Goal: Task Accomplishment & Management: Manage account settings

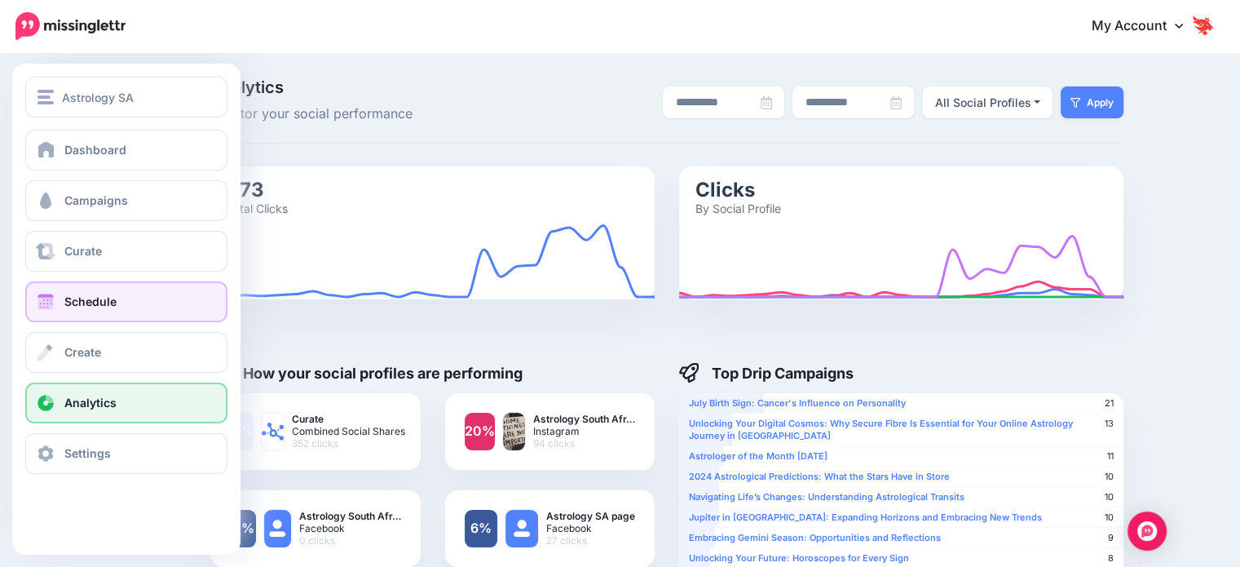
click at [120, 297] on link "Schedule" at bounding box center [126, 301] width 202 height 41
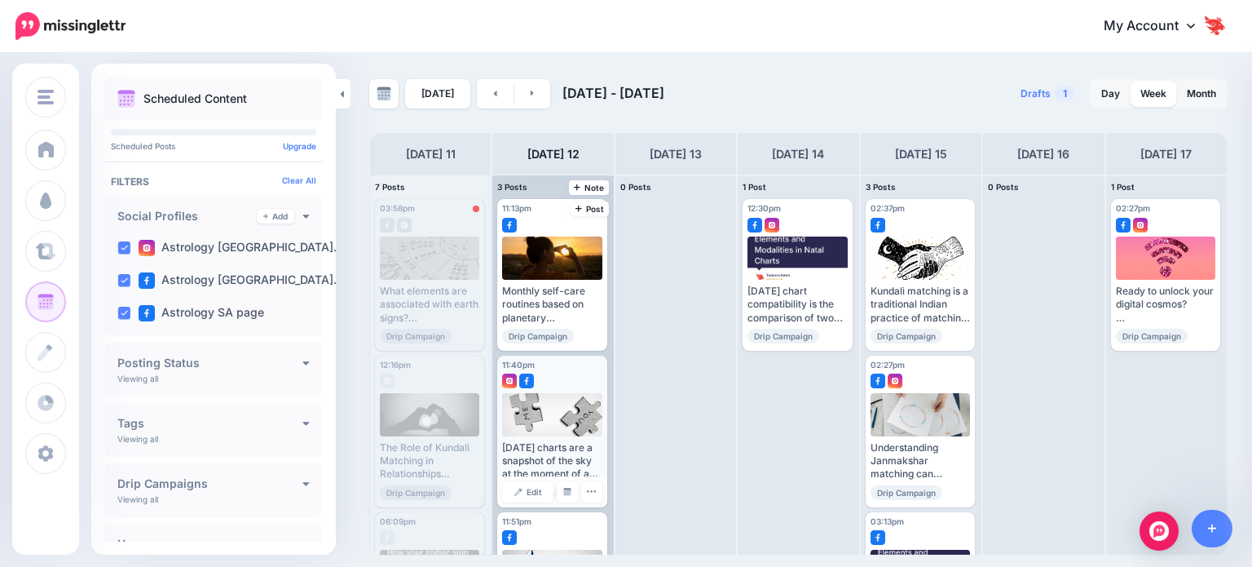
click at [555, 426] on div at bounding box center [552, 414] width 100 height 43
click at [552, 381] on div at bounding box center [551, 377] width 99 height 15
click at [587, 492] on icon "button" at bounding box center [591, 491] width 11 height 11
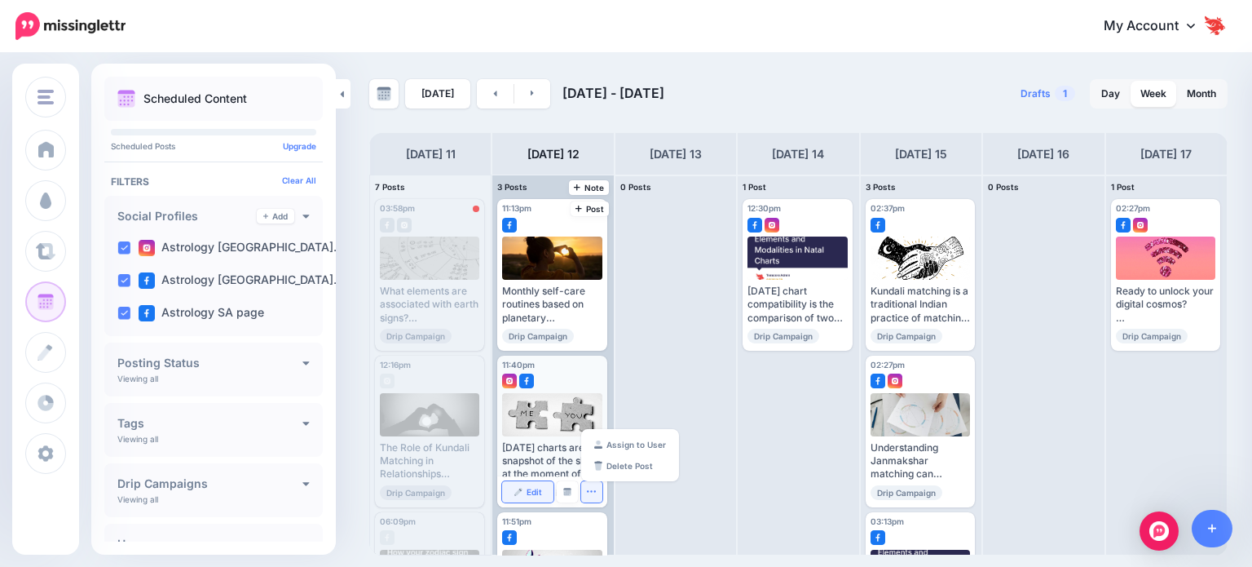
click at [532, 491] on span "Edit" at bounding box center [534, 492] width 15 height 8
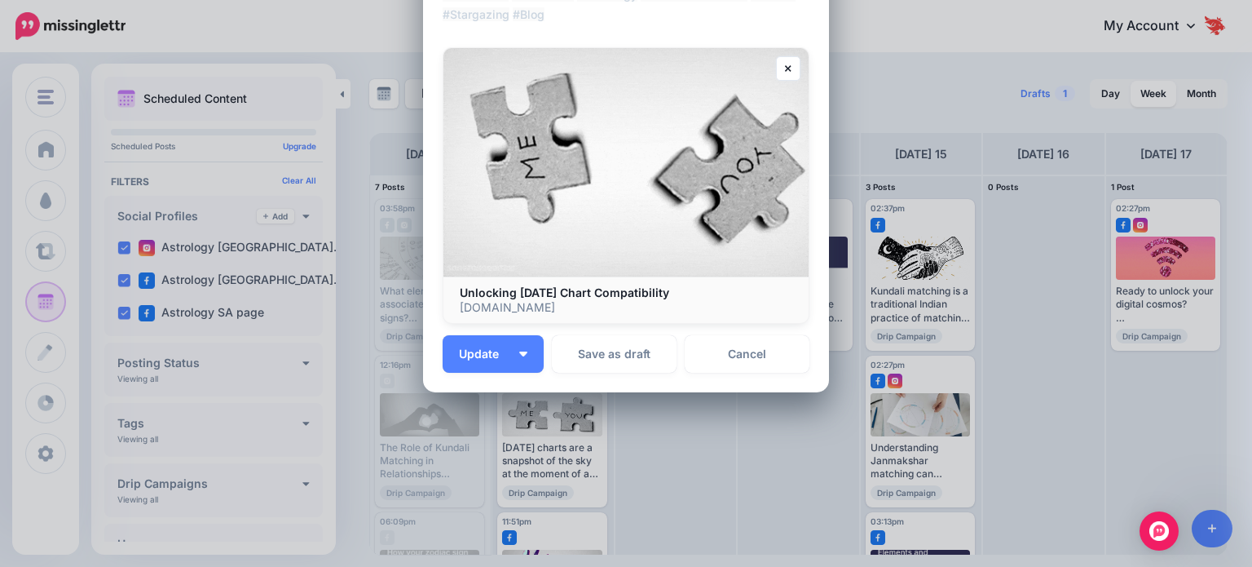
scroll to position [245, 0]
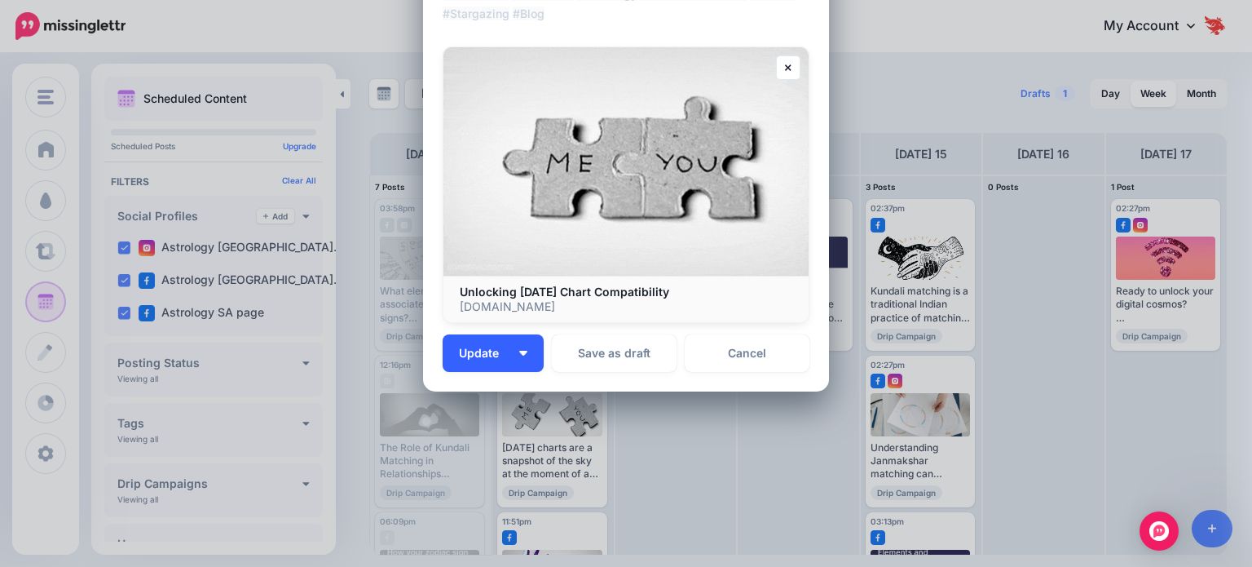
click at [519, 359] on button "Update" at bounding box center [493, 353] width 101 height 38
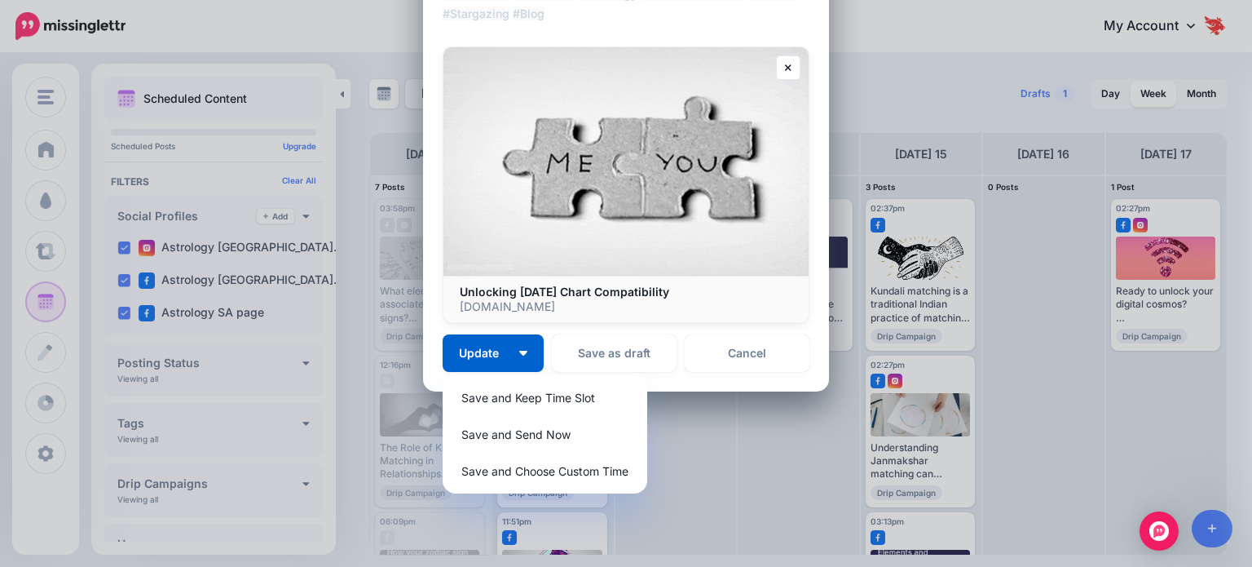
click at [728, 469] on p "All unsent social profiles for this post will use this new time." at bounding box center [691, 476] width 237 height 38
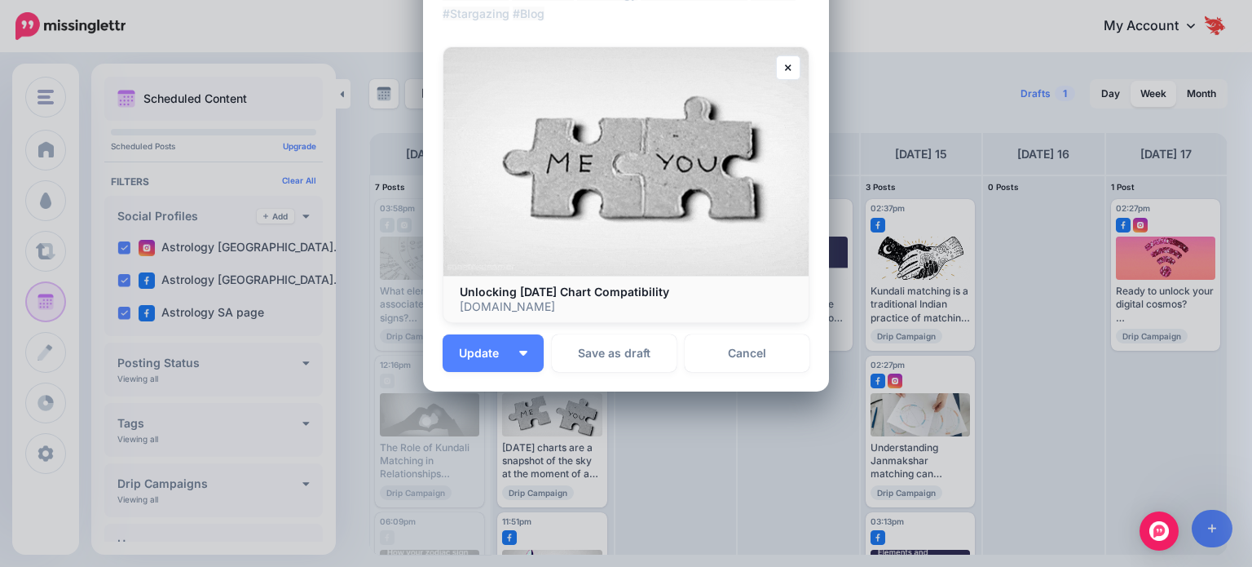
click at [950, 130] on div "Edit Post Loading Sending: Multiple Times All Profiles" at bounding box center [626, 283] width 1252 height 567
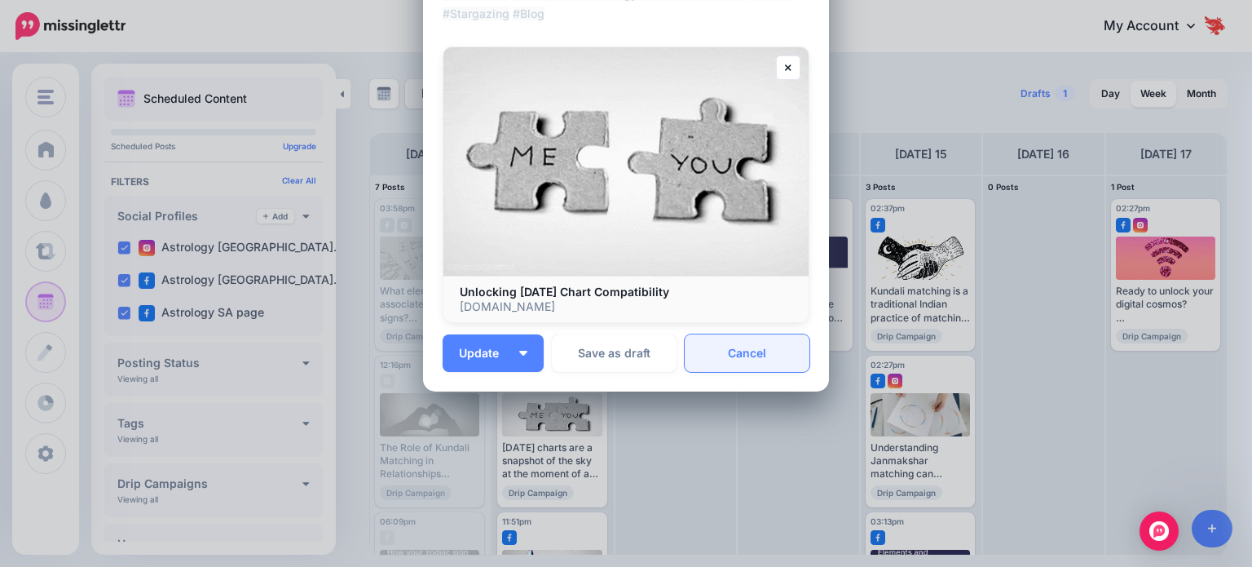
click at [723, 351] on link "Cancel" at bounding box center [747, 353] width 125 height 38
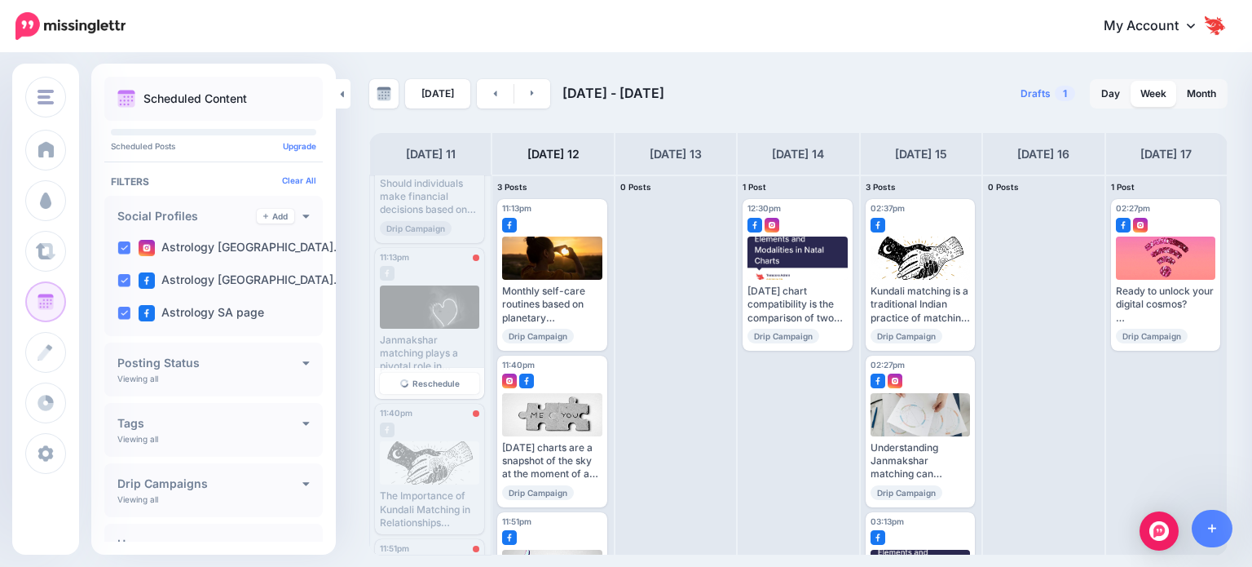
scroll to position [408, 0]
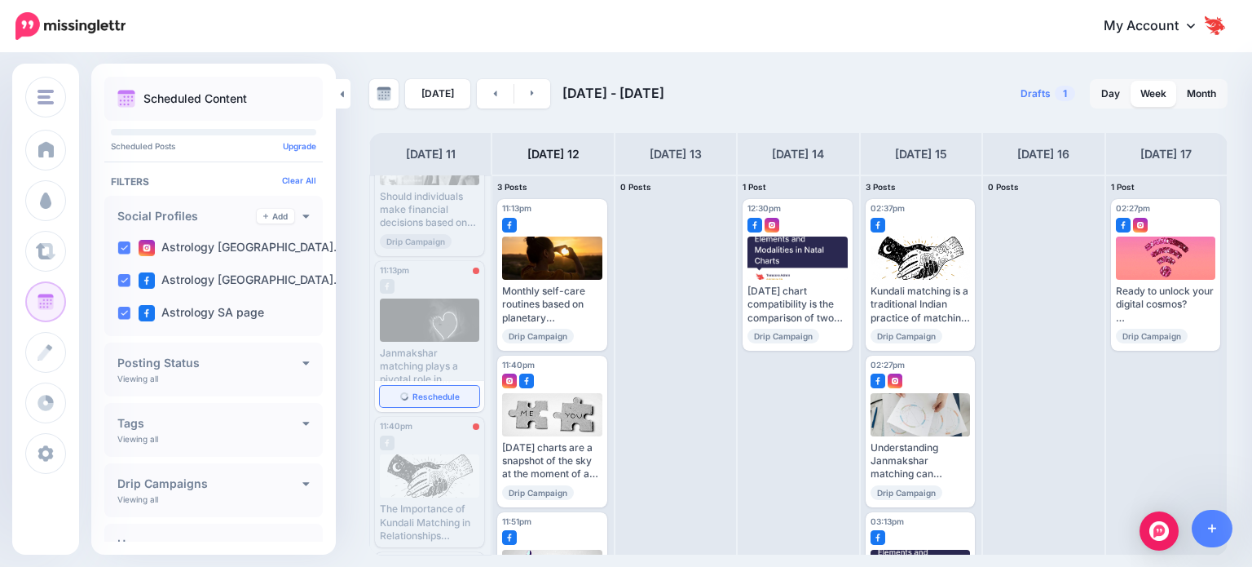
click at [427, 388] on link "Reschedule" at bounding box center [429, 396] width 99 height 21
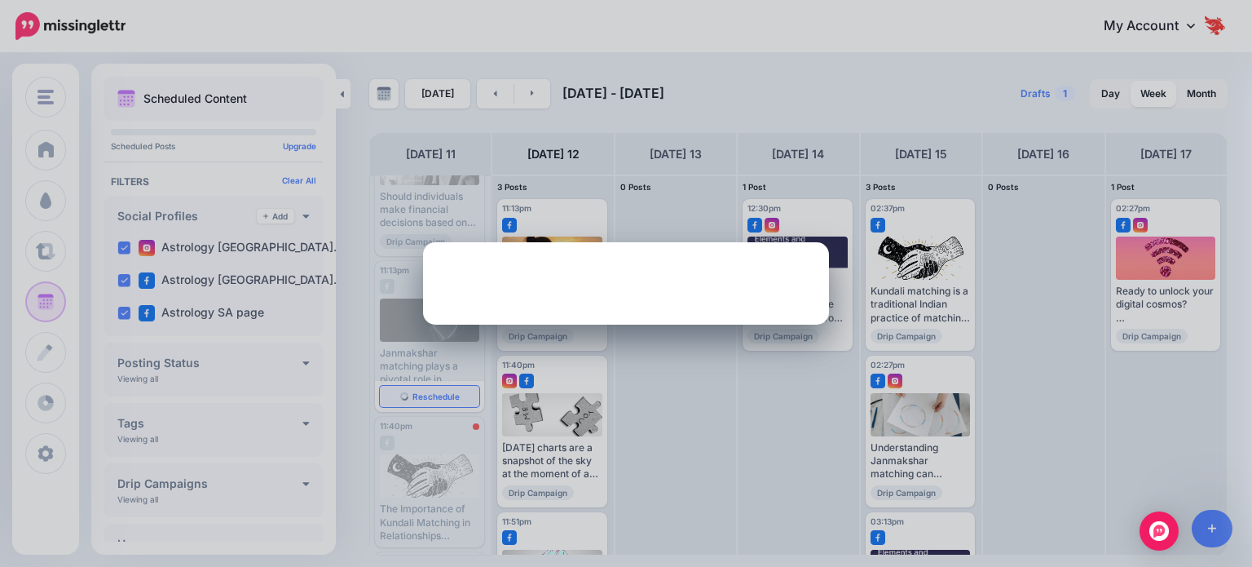
scroll to position [0, 0]
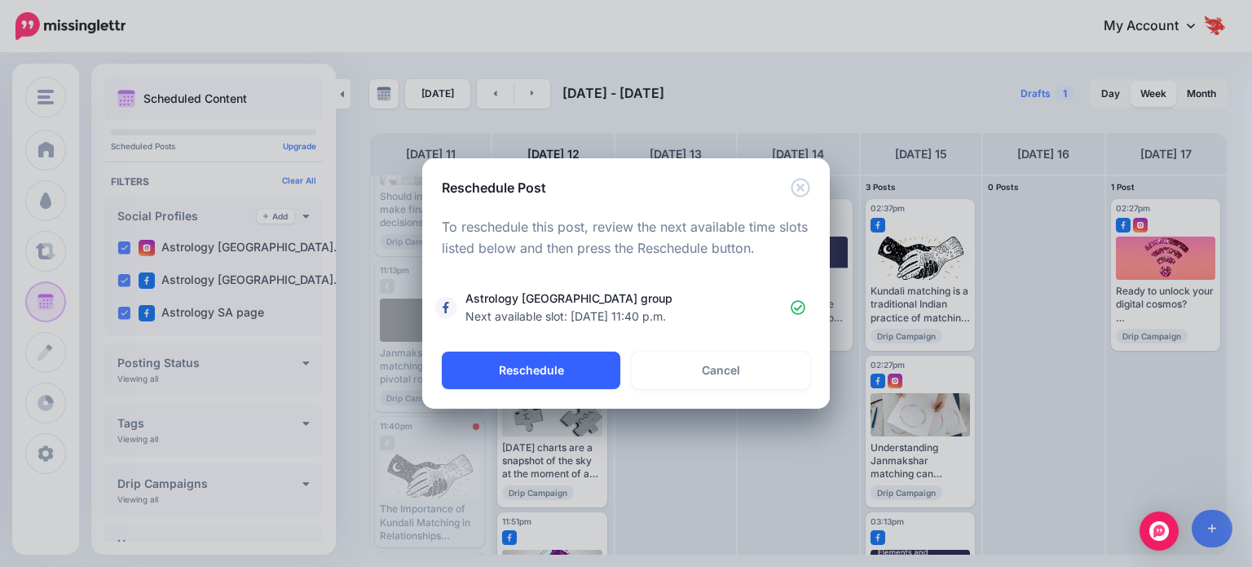
click at [558, 372] on button "Reschedule" at bounding box center [531, 370] width 179 height 38
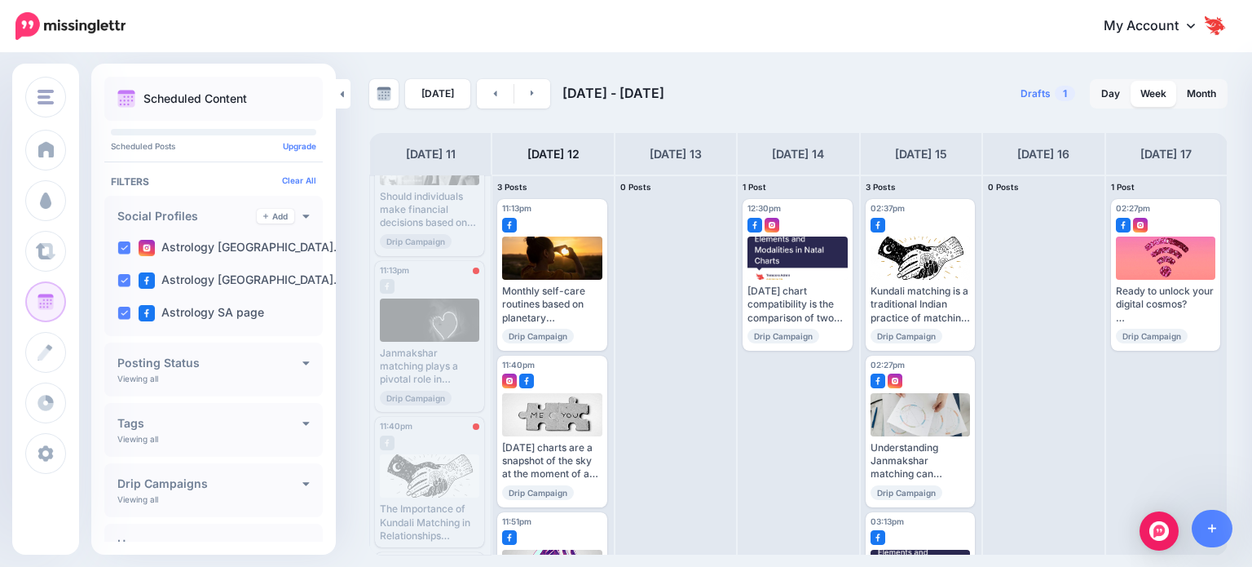
click at [421, 466] on div at bounding box center [430, 475] width 100 height 43
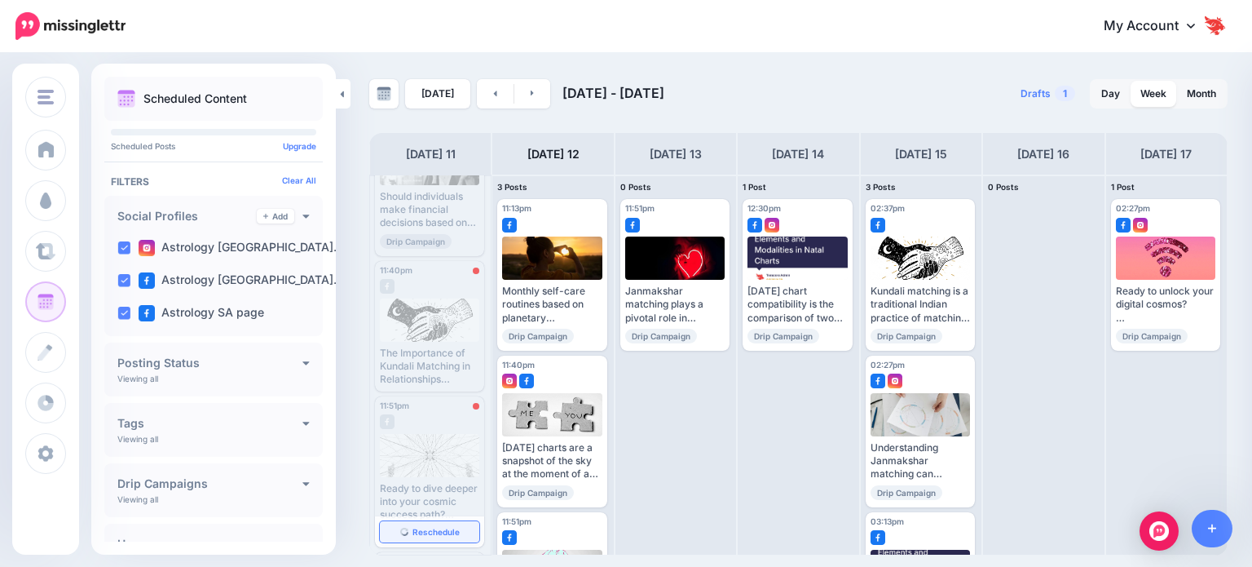
click at [418, 523] on link "Reschedule" at bounding box center [429, 531] width 99 height 21
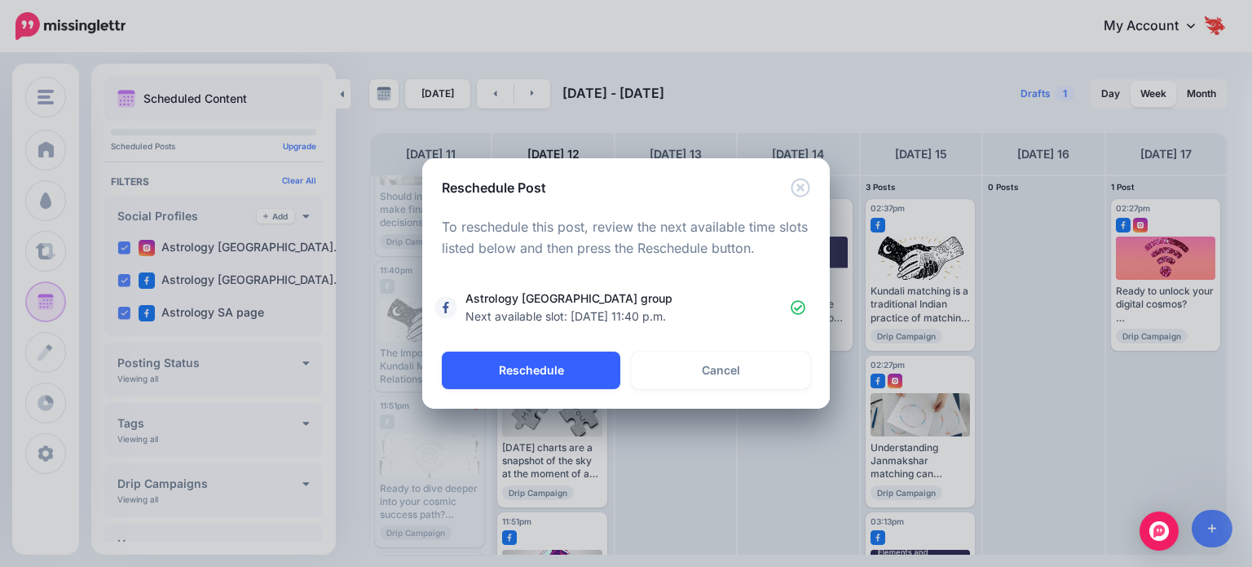
click at [535, 367] on button "Reschedule" at bounding box center [531, 370] width 179 height 38
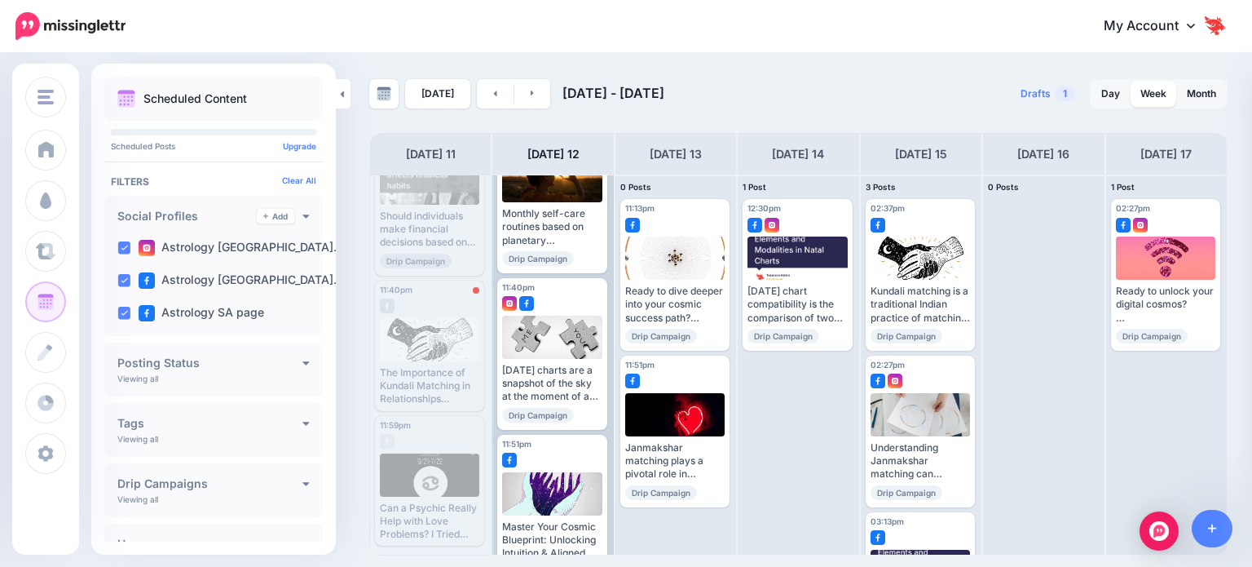
scroll to position [96, 0]
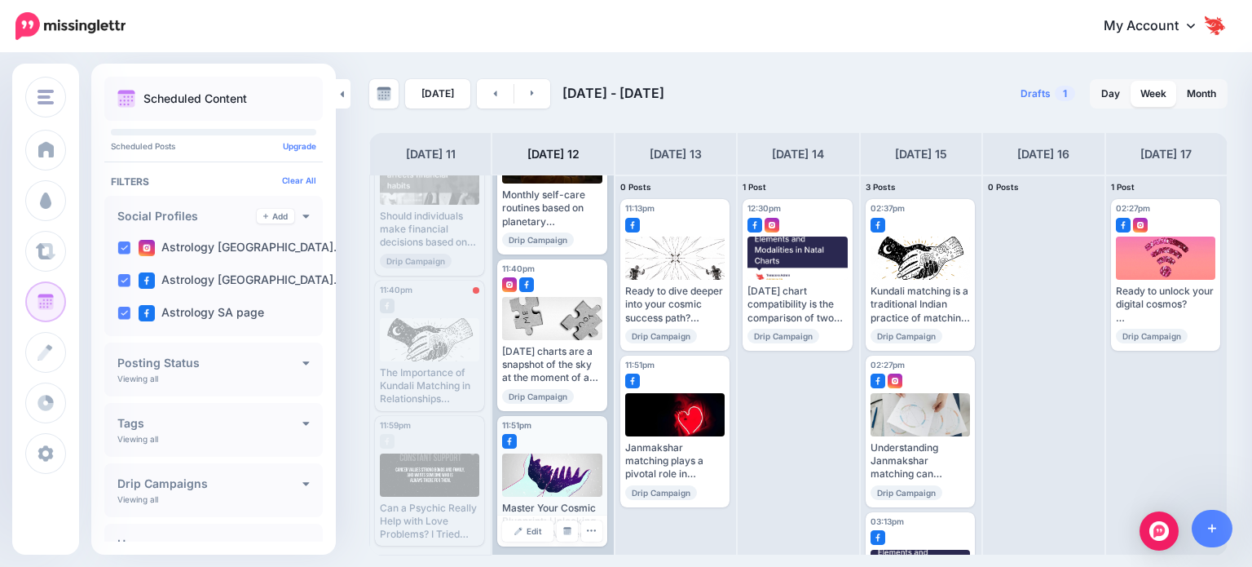
click at [521, 496] on div "Master Your Cosmic Blueprint: Unlocking Intuition & Aligned Decisions for an Ex…" at bounding box center [551, 497] width 99 height 88
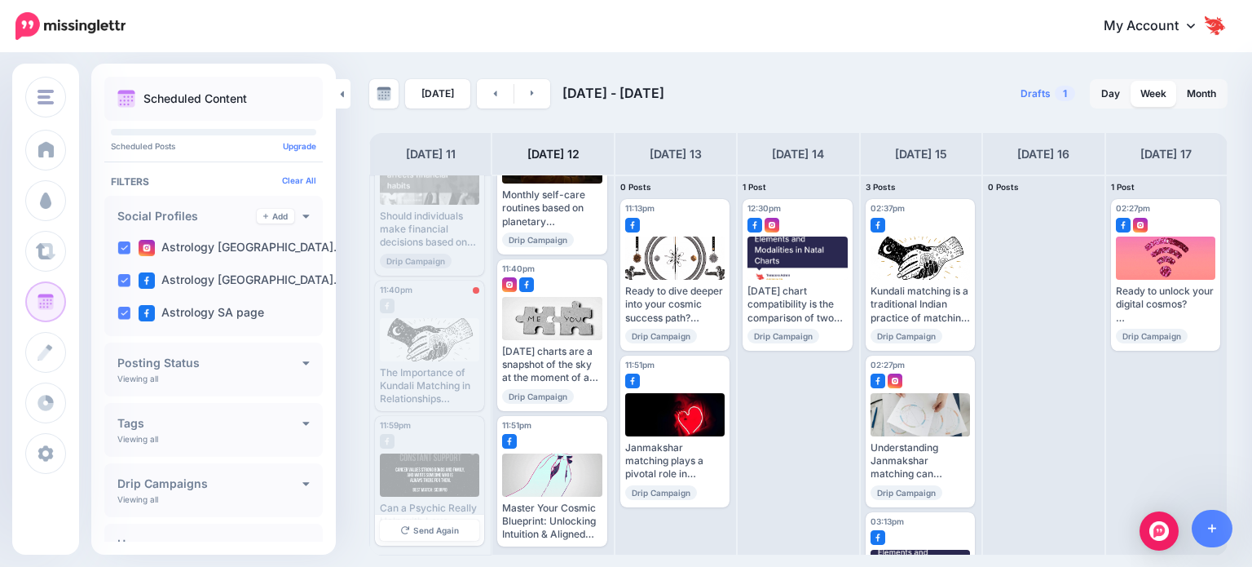
click at [427, 487] on div at bounding box center [430, 474] width 100 height 43
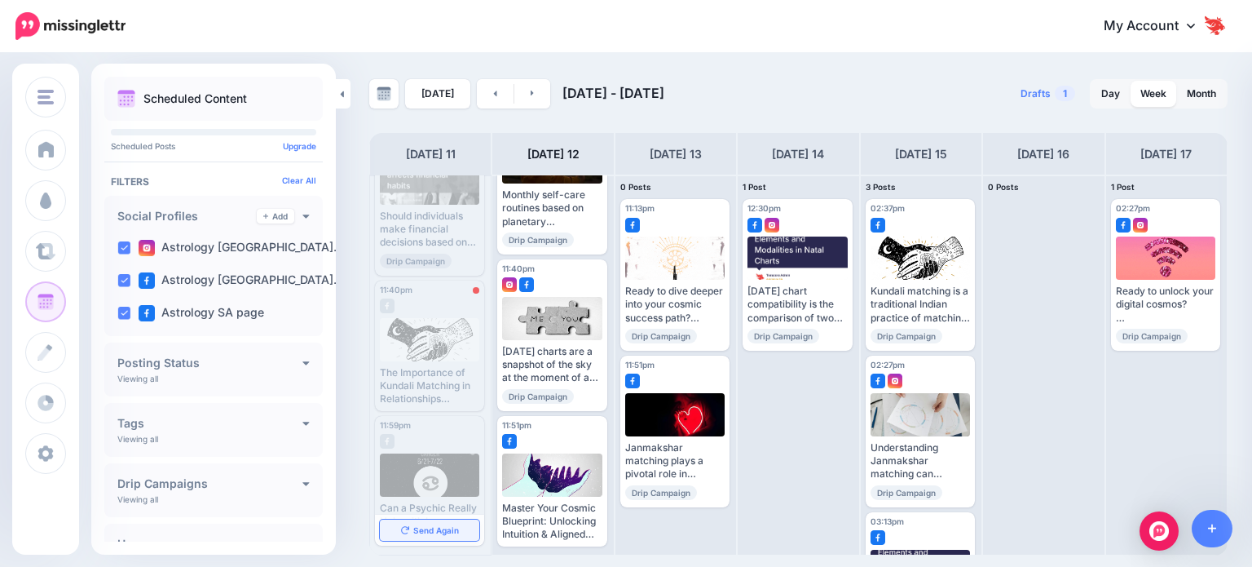
click at [431, 521] on link "Send Again" at bounding box center [429, 529] width 99 height 21
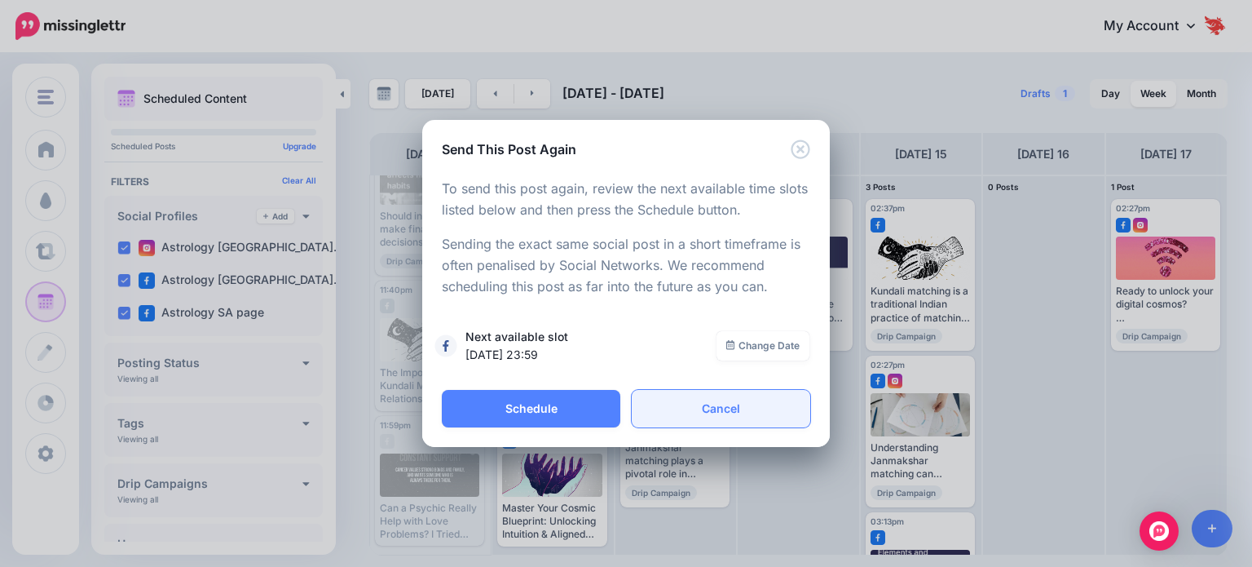
click at [713, 413] on link "Cancel" at bounding box center [721, 409] width 179 height 38
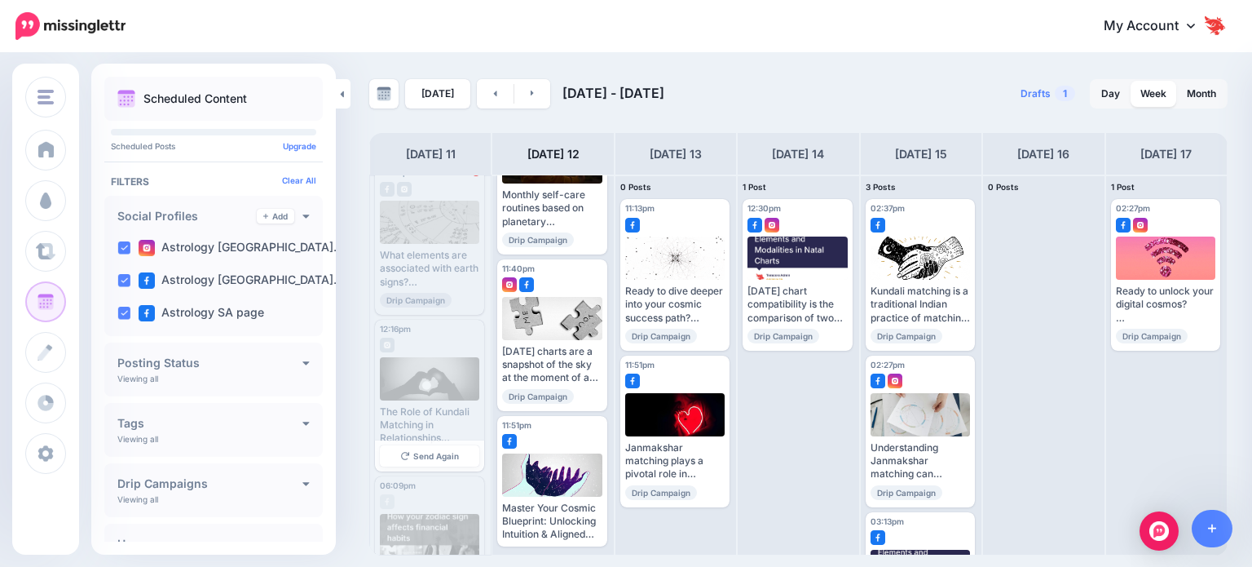
scroll to position [0, 0]
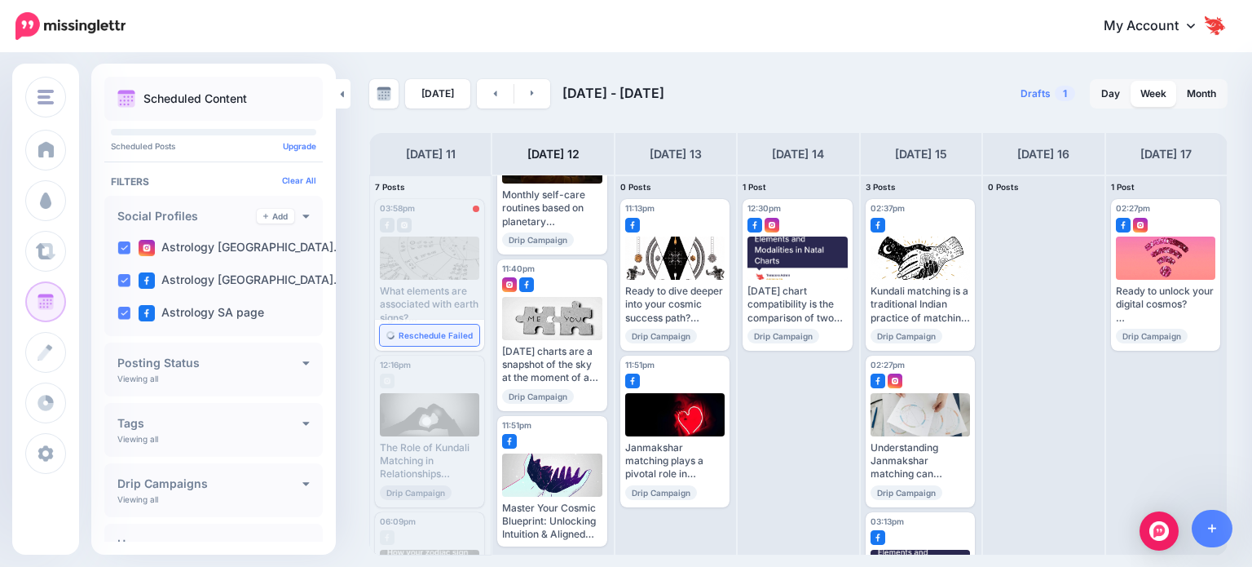
click at [432, 334] on span "Reschedule Failed" at bounding box center [436, 335] width 74 height 8
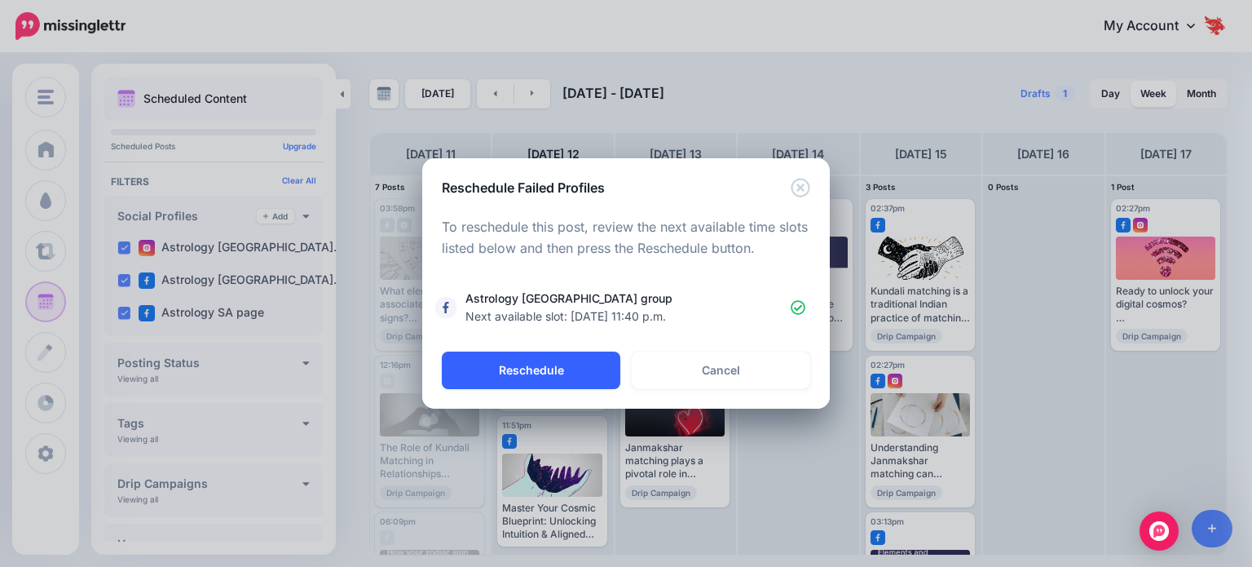
click at [483, 364] on button "Reschedule" at bounding box center [531, 370] width 179 height 38
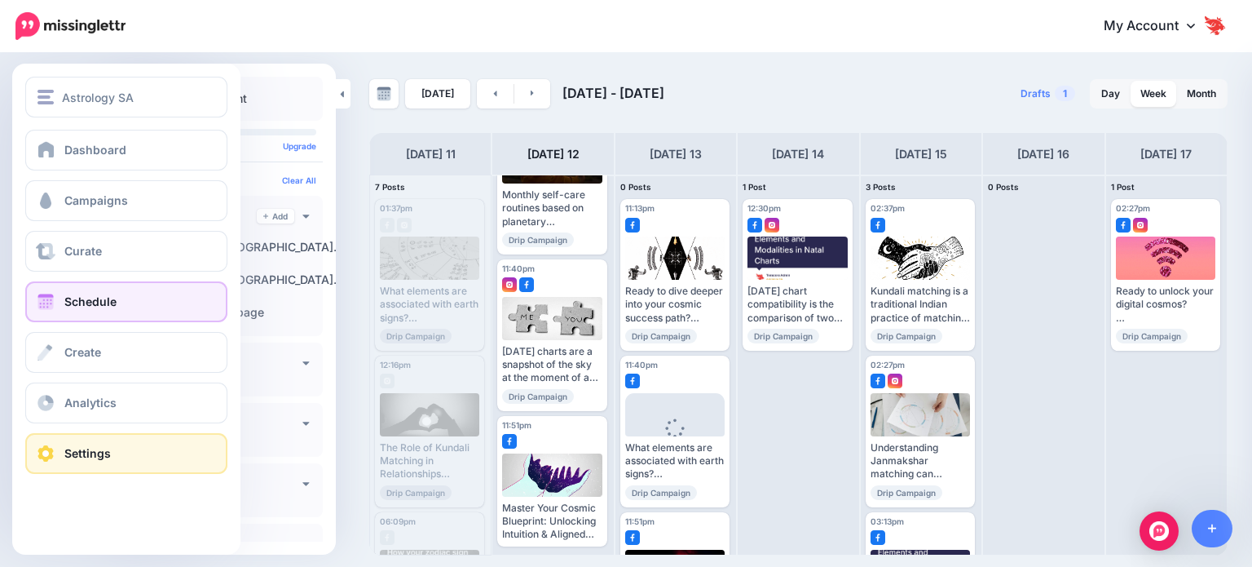
click at [85, 443] on link "Settings" at bounding box center [126, 453] width 202 height 41
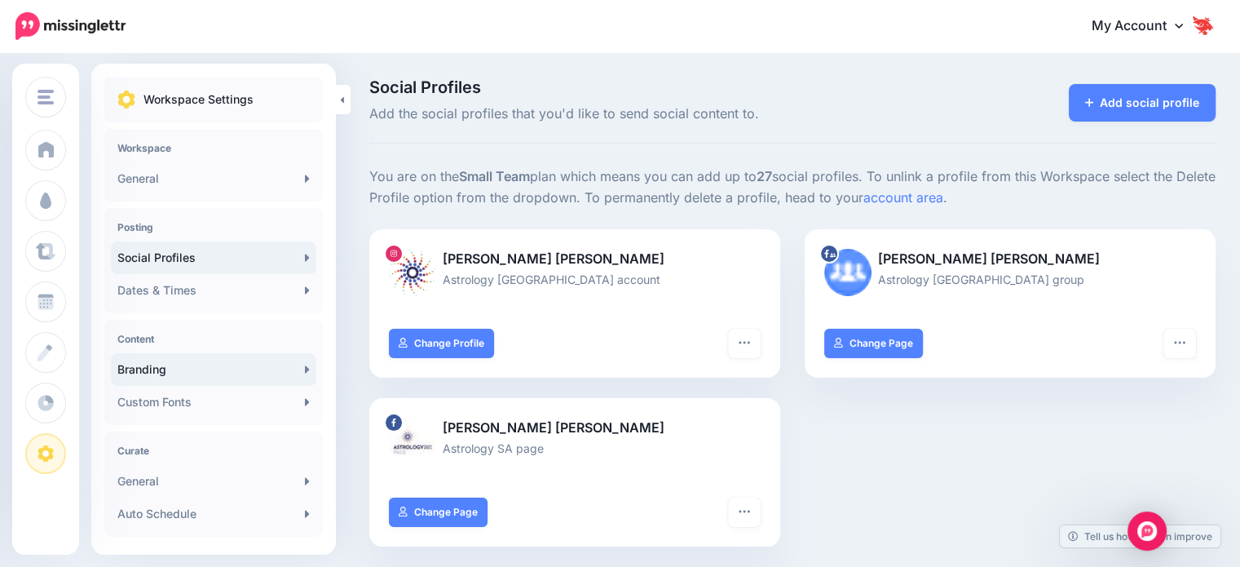
click at [277, 374] on link "Branding" at bounding box center [213, 369] width 205 height 33
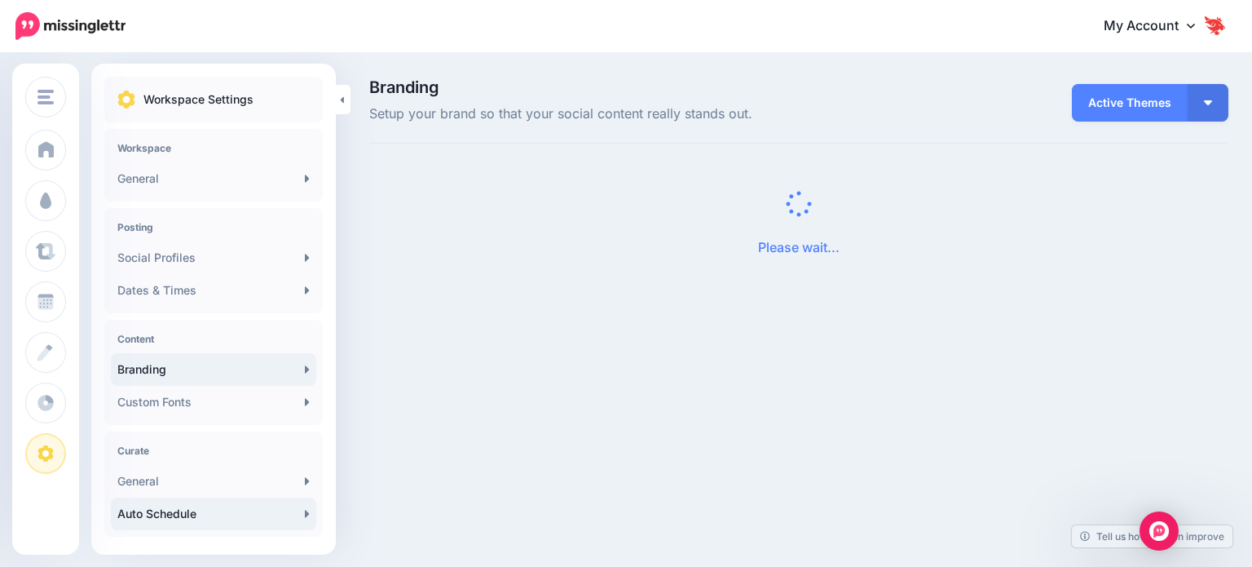
click at [270, 516] on link "Auto Schedule" at bounding box center [213, 513] width 205 height 33
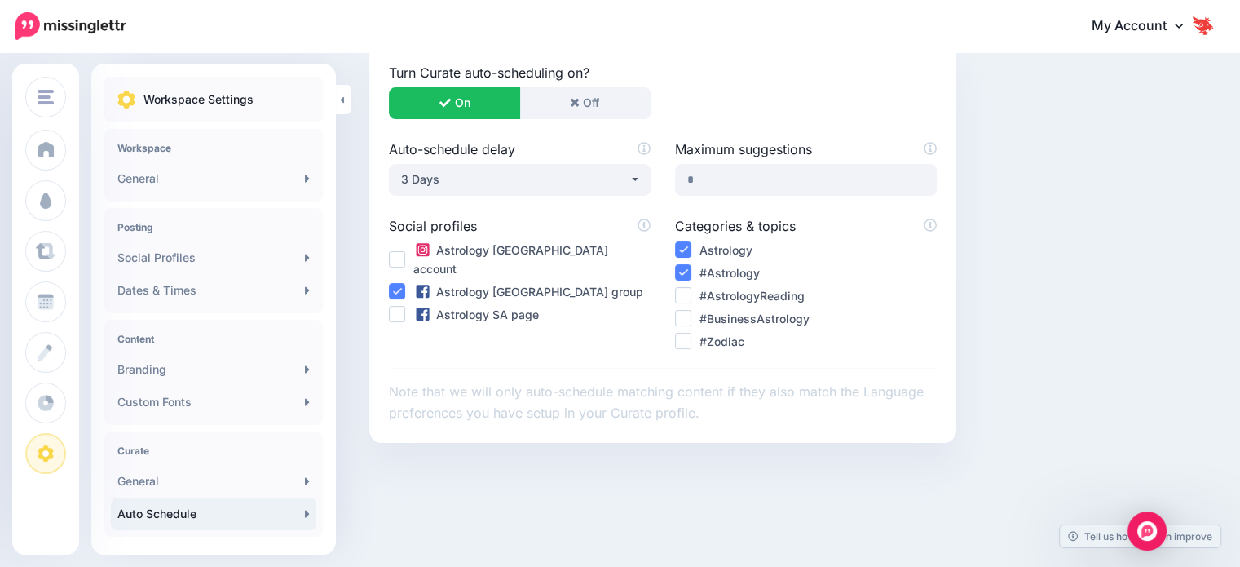
scroll to position [245, 0]
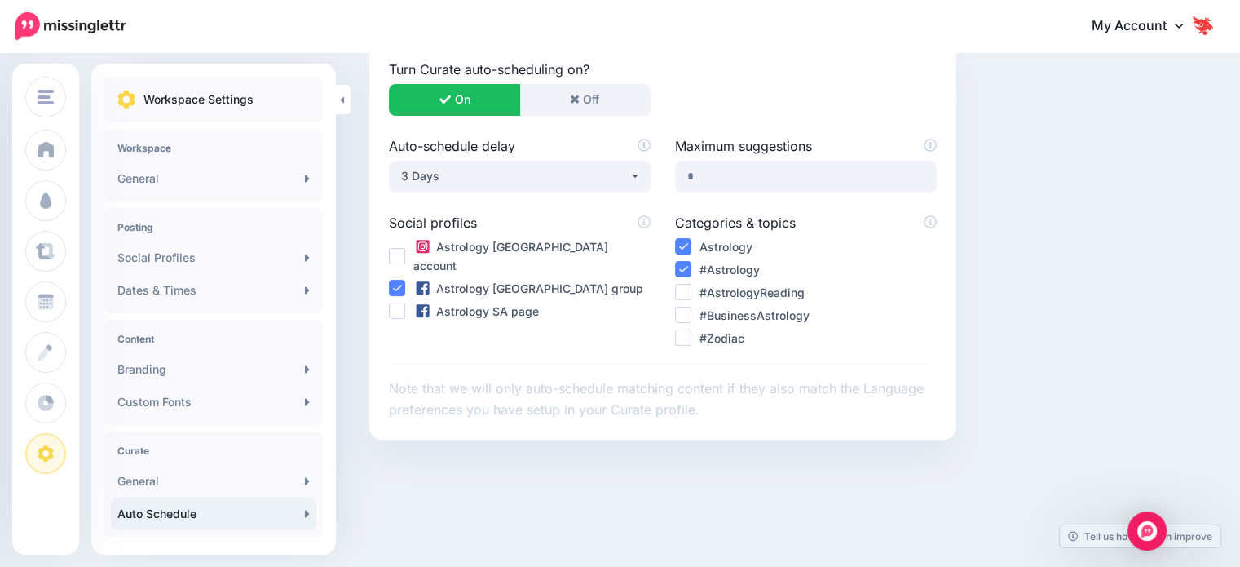
click at [398, 248] on ins at bounding box center [397, 256] width 16 height 16
click at [397, 303] on ins at bounding box center [397, 311] width 16 height 16
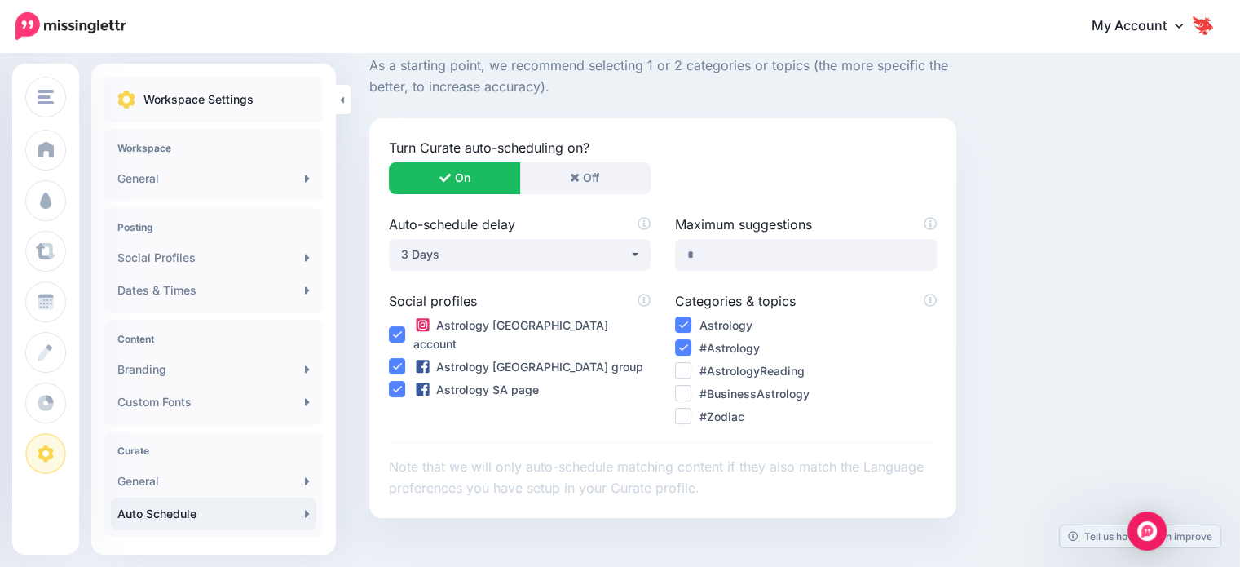
scroll to position [163, 0]
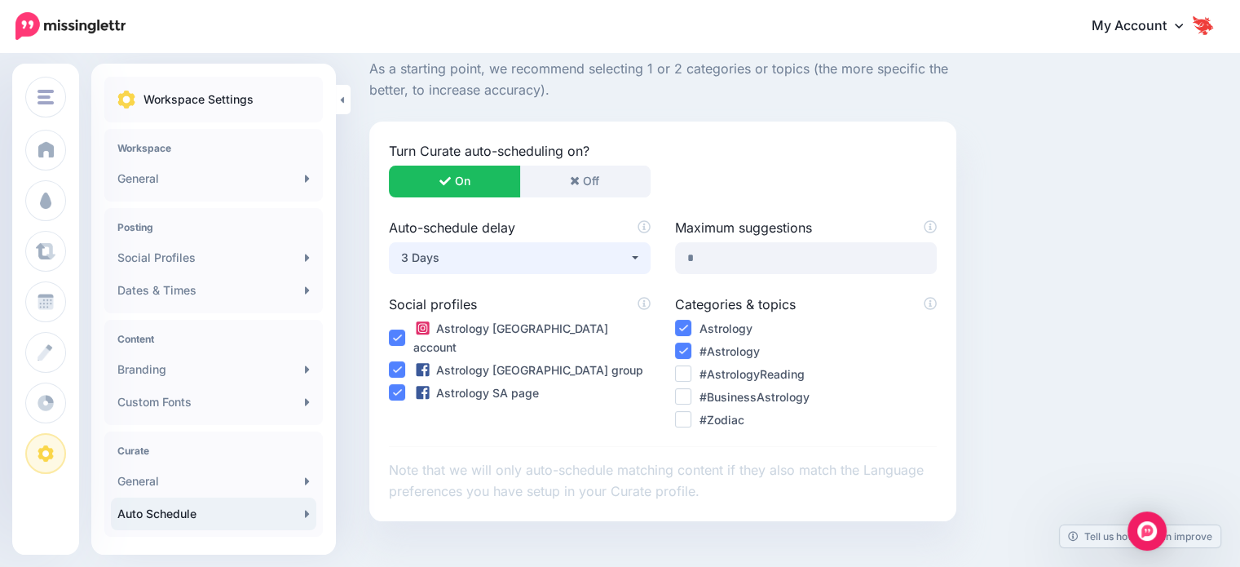
click at [501, 257] on div "3 Days" at bounding box center [514, 258] width 227 height 20
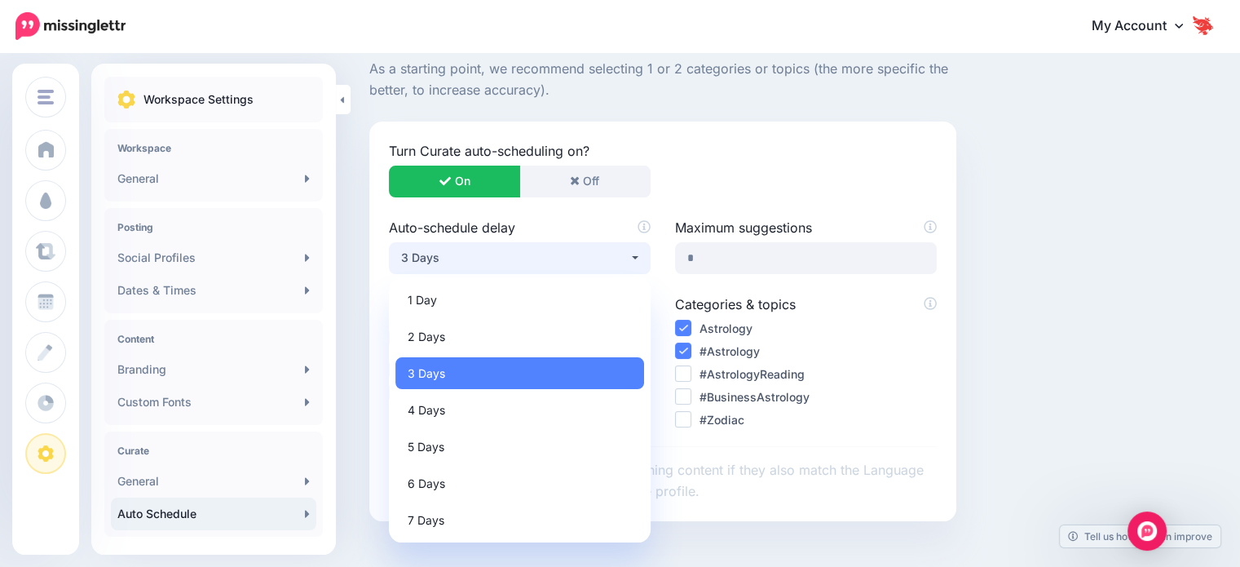
click at [501, 257] on div "3 Days" at bounding box center [514, 258] width 227 height 20
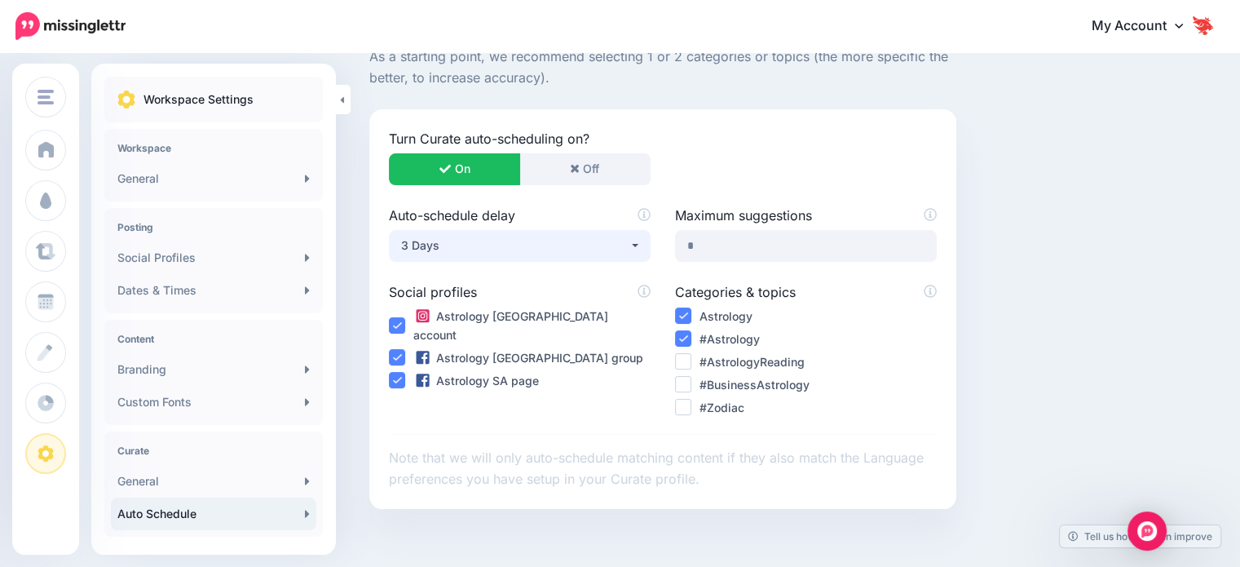
scroll to position [245, 0]
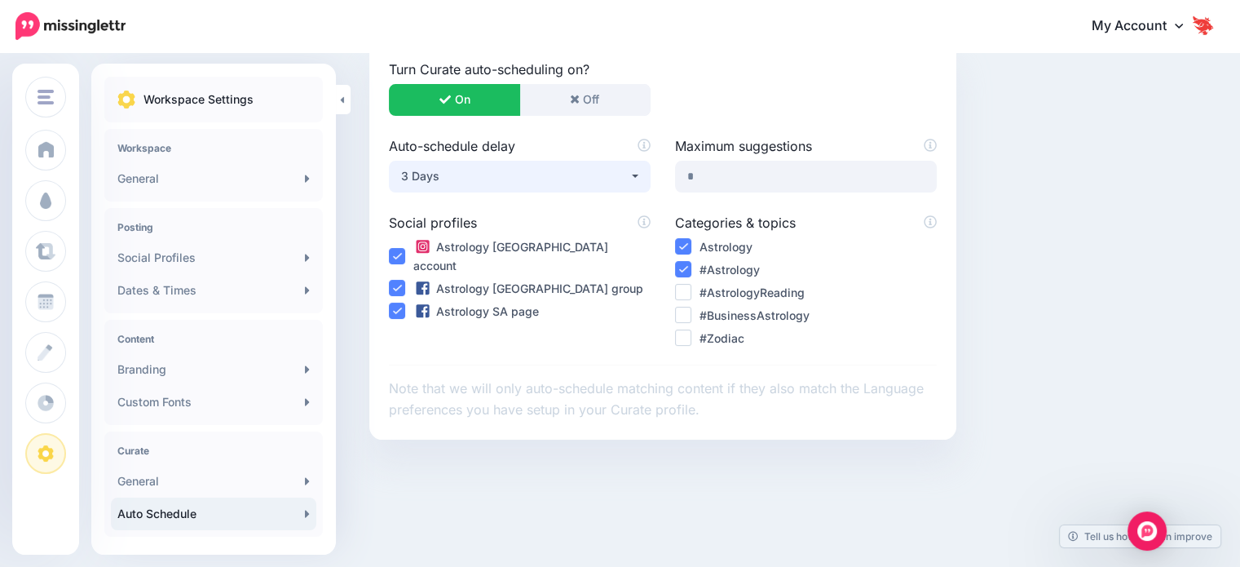
click at [680, 295] on ins at bounding box center [683, 292] width 16 height 16
click at [685, 316] on ins at bounding box center [683, 315] width 16 height 16
click at [681, 338] on ins at bounding box center [683, 337] width 16 height 16
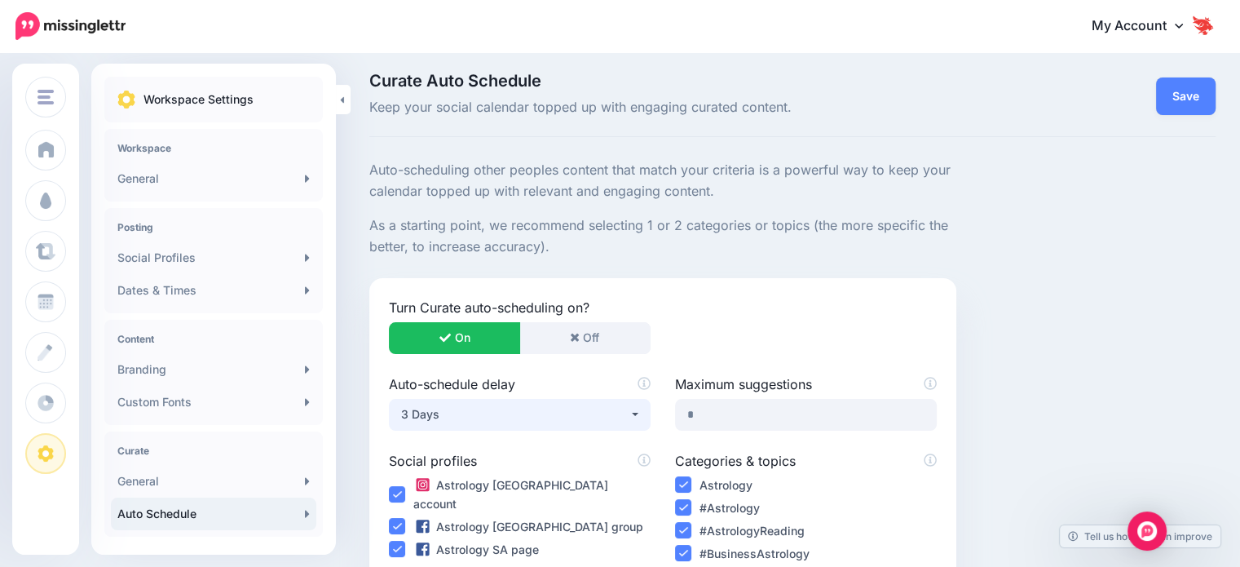
scroll to position [0, 0]
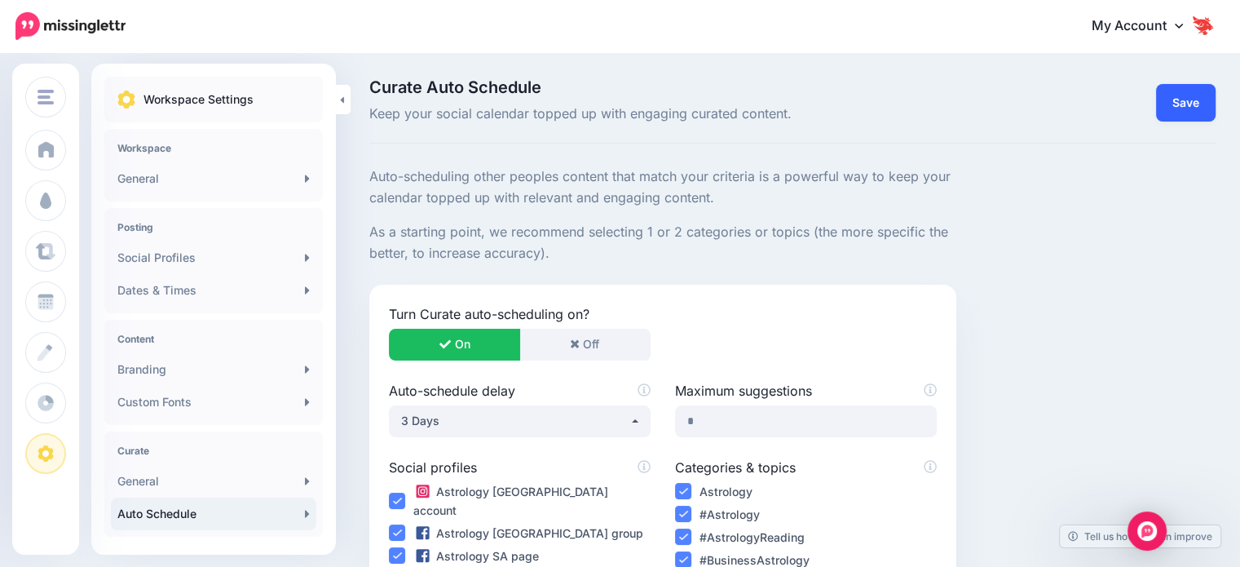
click at [1203, 114] on link "Save" at bounding box center [1186, 103] width 60 height 38
click at [286, 263] on link "Social Profiles" at bounding box center [213, 257] width 205 height 33
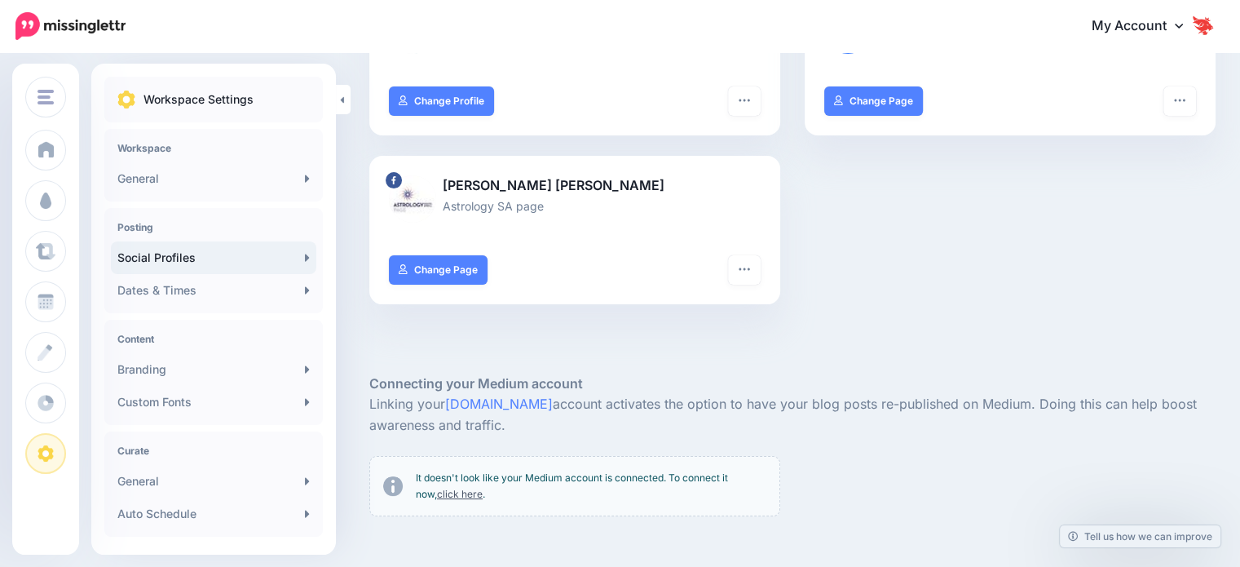
scroll to position [326, 0]
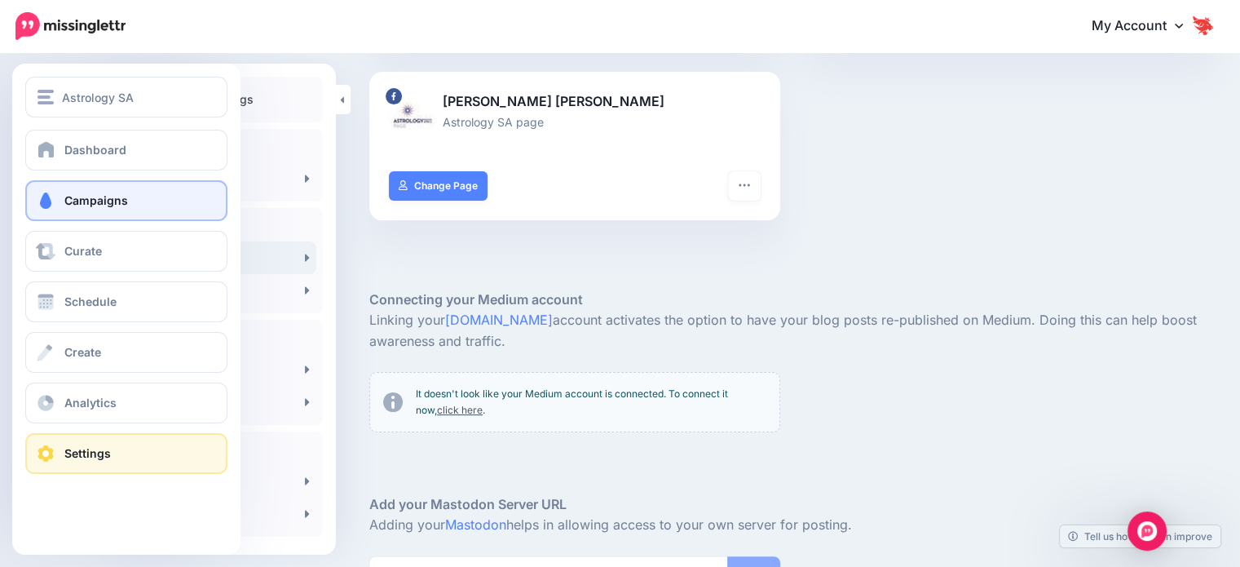
click at [126, 213] on link "Campaigns" at bounding box center [126, 200] width 202 height 41
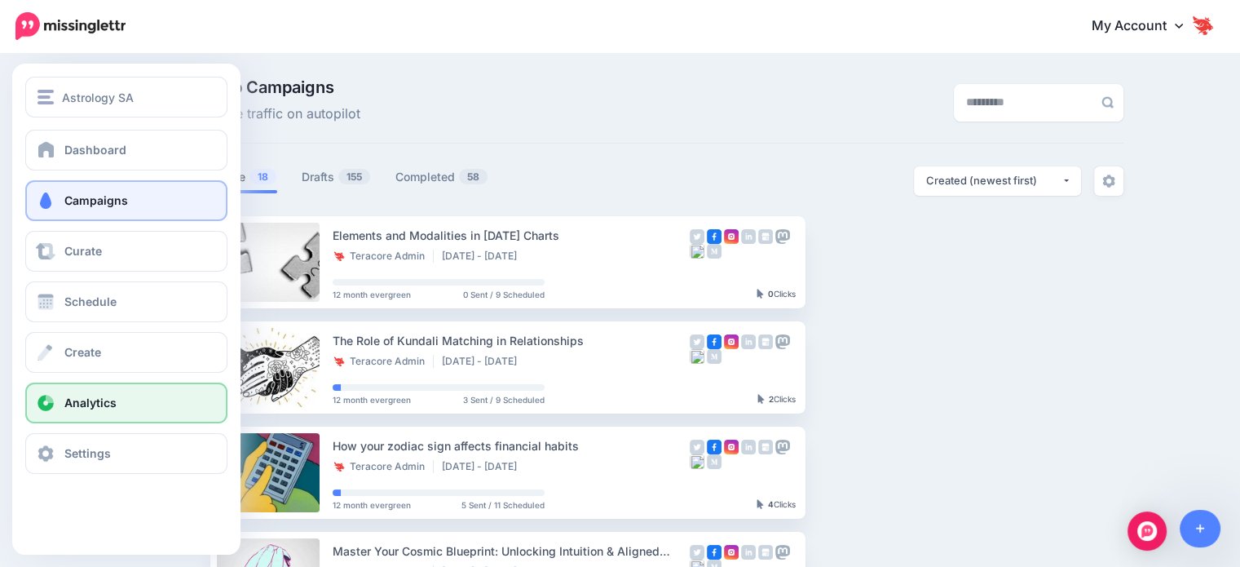
click at [84, 418] on link "Analytics" at bounding box center [126, 402] width 202 height 41
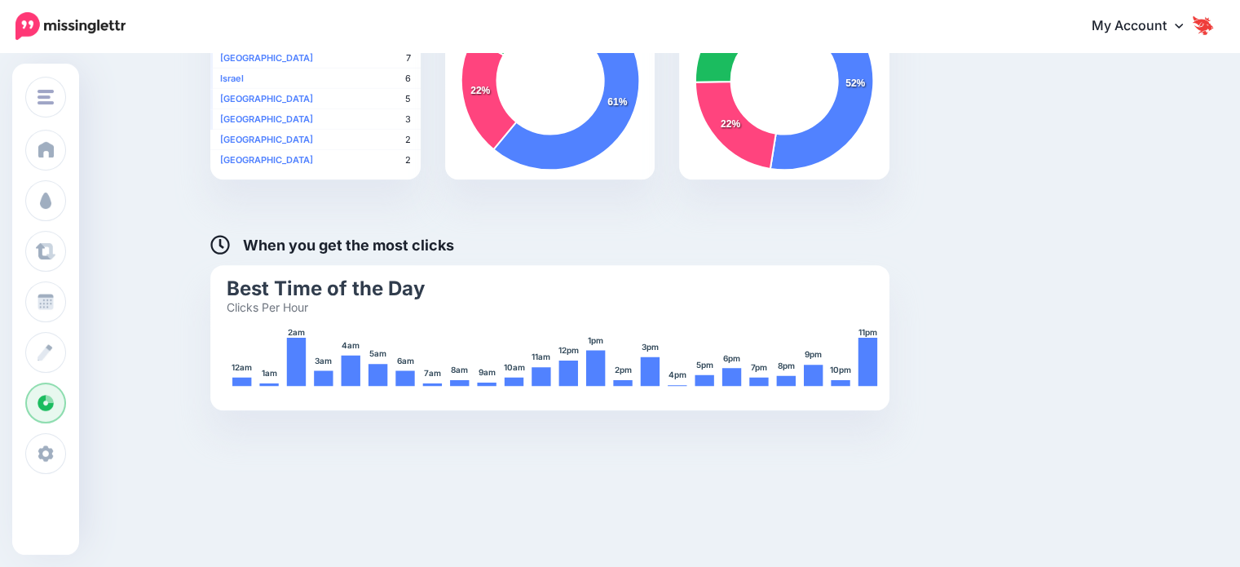
scroll to position [711, 0]
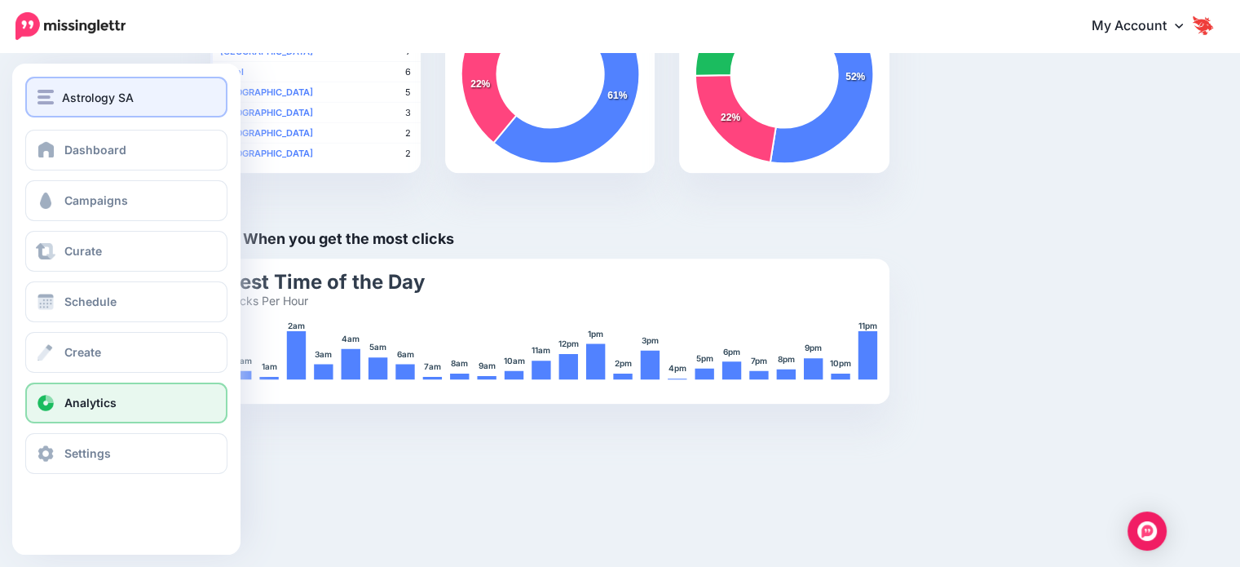
click at [95, 105] on span "Astrology SA" at bounding box center [98, 97] width 72 height 19
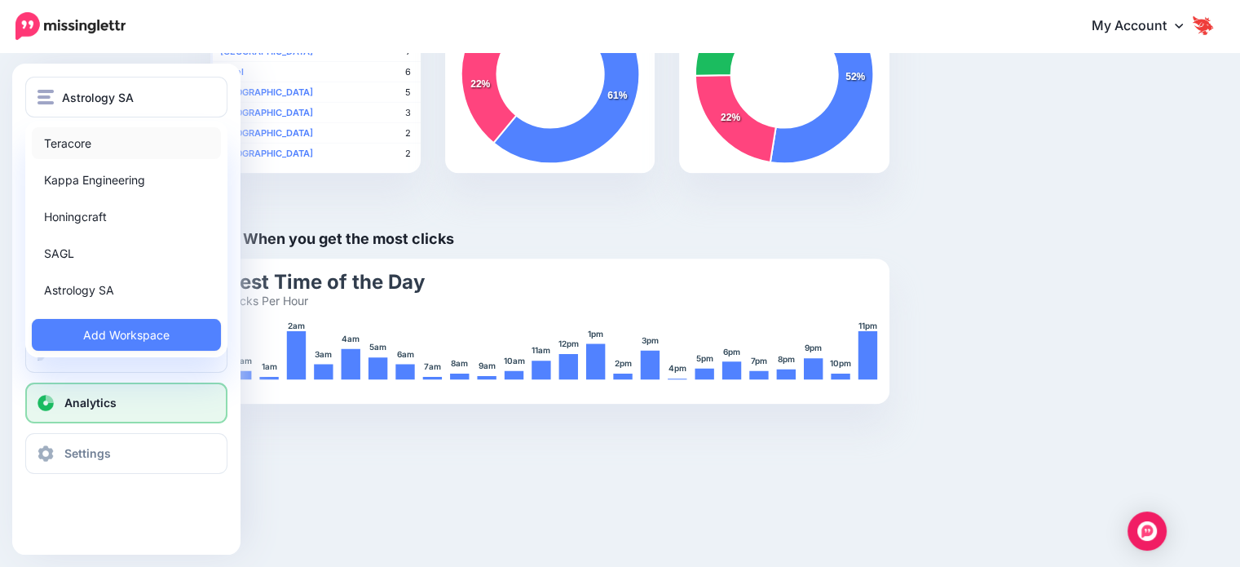
click at [97, 136] on link "Teracore" at bounding box center [126, 143] width 189 height 32
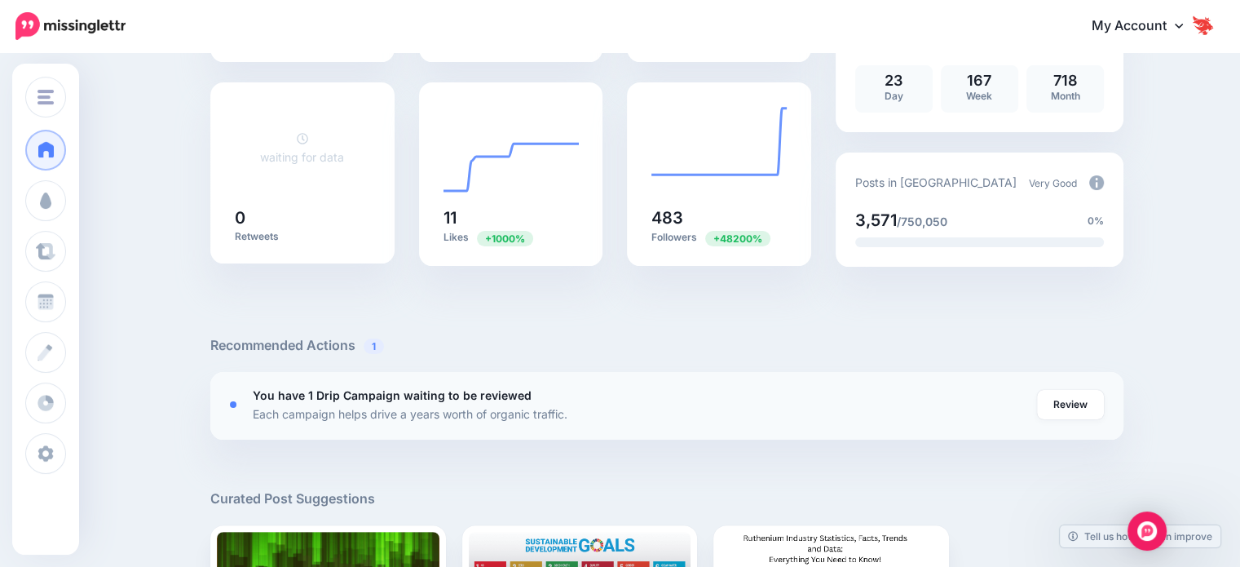
scroll to position [326, 0]
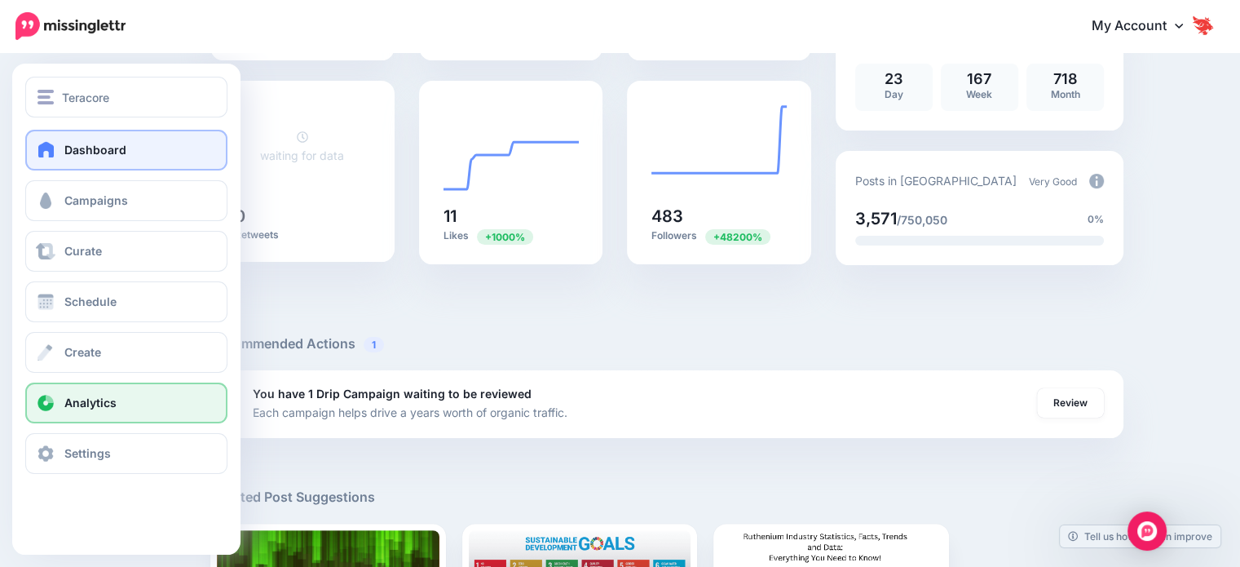
click at [82, 391] on link "Analytics" at bounding box center [126, 402] width 202 height 41
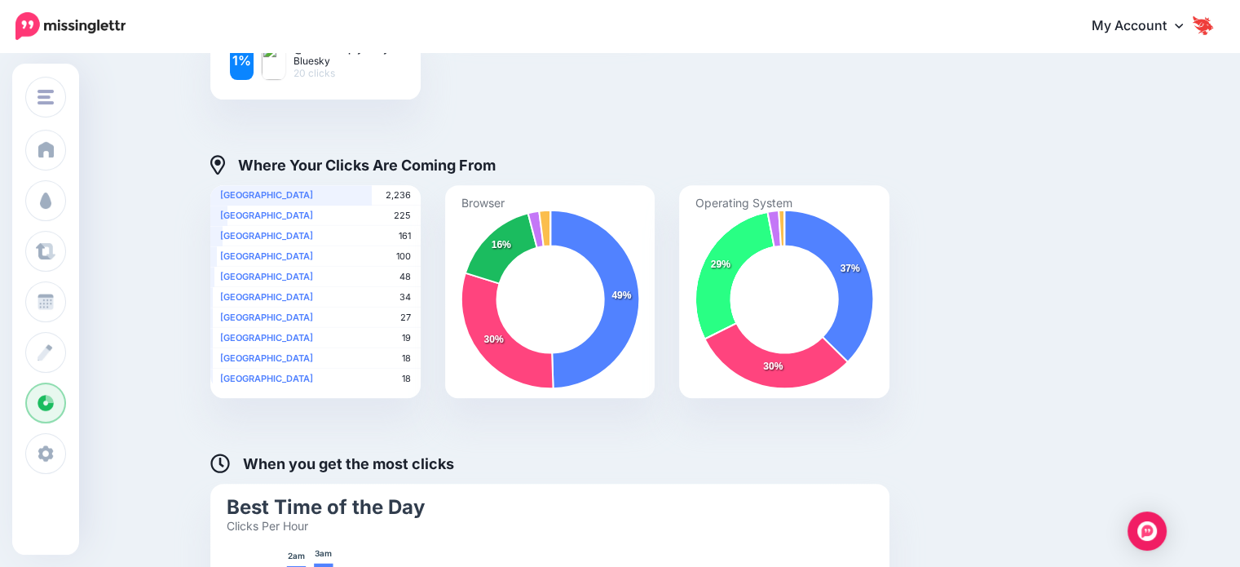
scroll to position [642, 0]
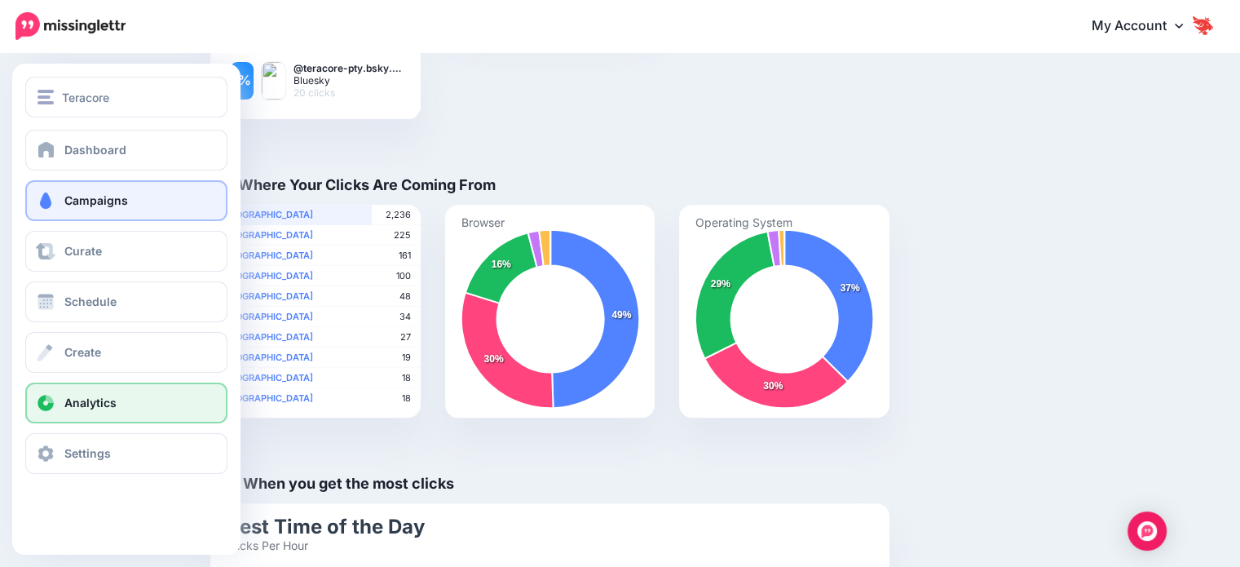
click at [75, 197] on span "Campaigns" at bounding box center [96, 200] width 64 height 14
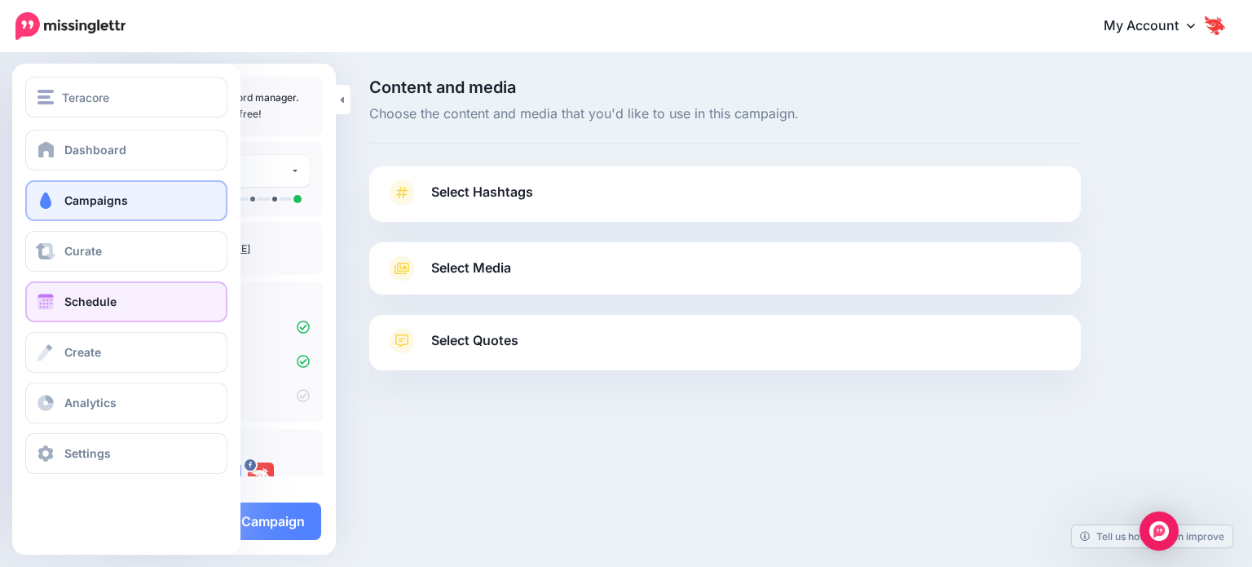
click at [91, 311] on link "Schedule" at bounding box center [126, 301] width 202 height 41
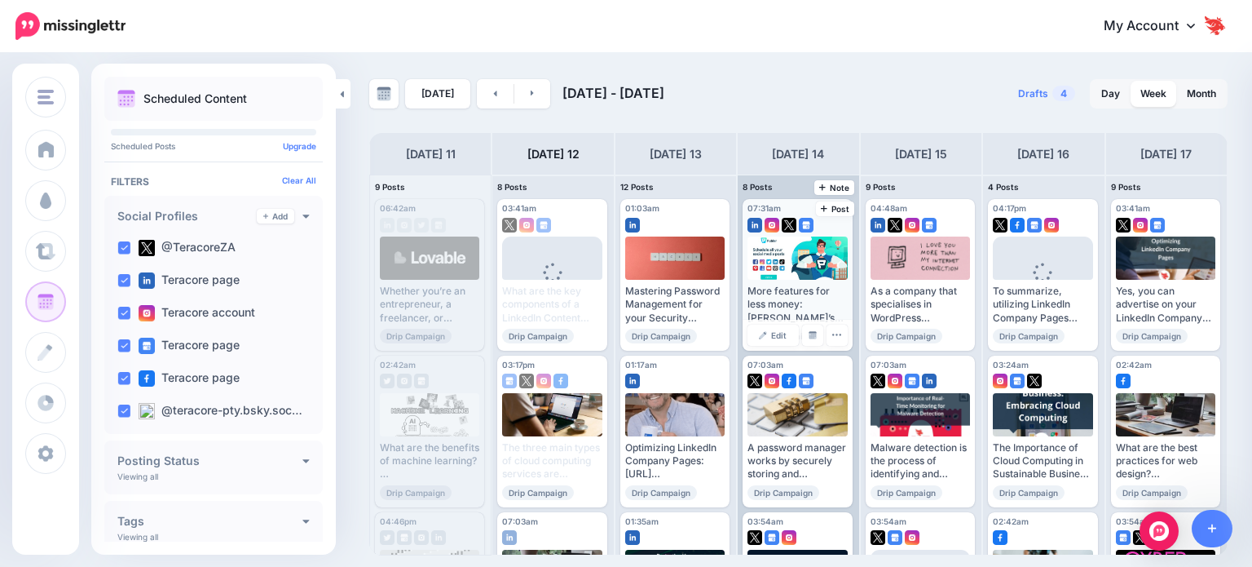
click at [778, 308] on div "More features for less money: Publer’s free plan is surprisingly robust, and th…" at bounding box center [797, 305] width 99 height 40
click at [769, 303] on div "More features for less money: Publer’s free plan is surprisingly robust, and th…" at bounding box center [797, 305] width 99 height 40
click at [762, 334] on img at bounding box center [763, 335] width 8 height 8
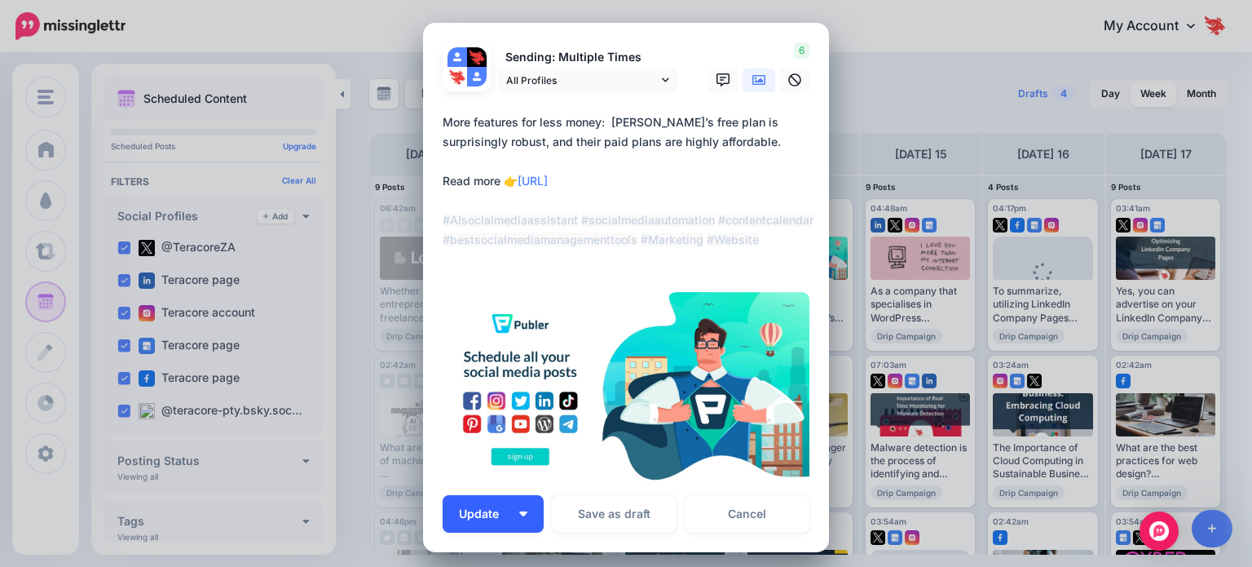
click at [522, 508] on button "Update" at bounding box center [493, 514] width 101 height 38
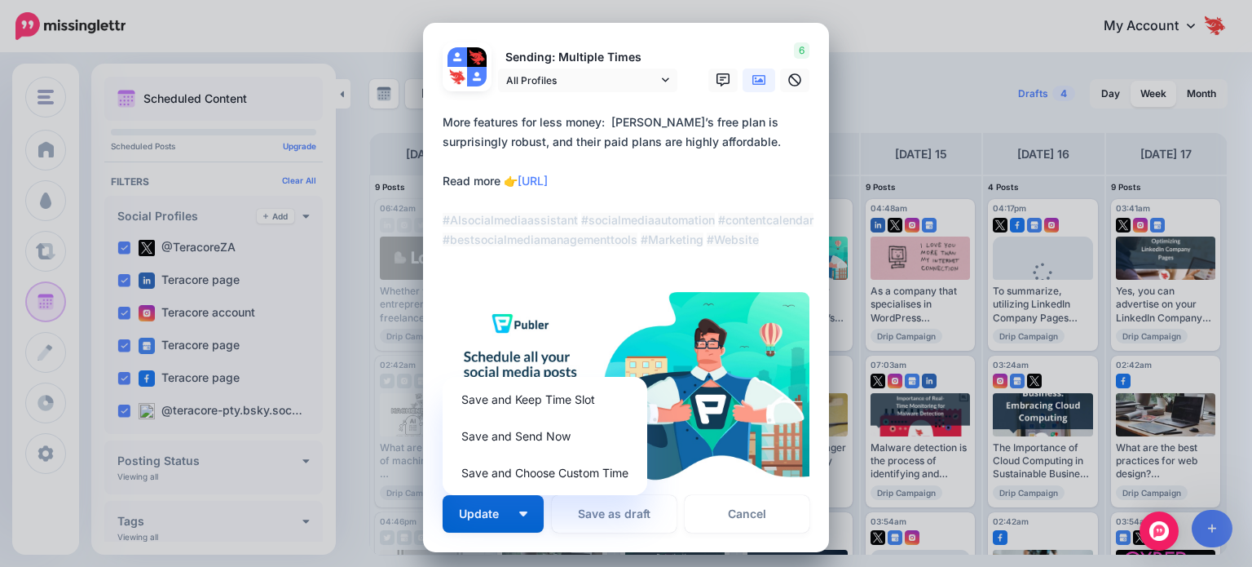
click at [907, 95] on div "Edit Post Loading Sending: Multiple Times" at bounding box center [626, 283] width 1252 height 567
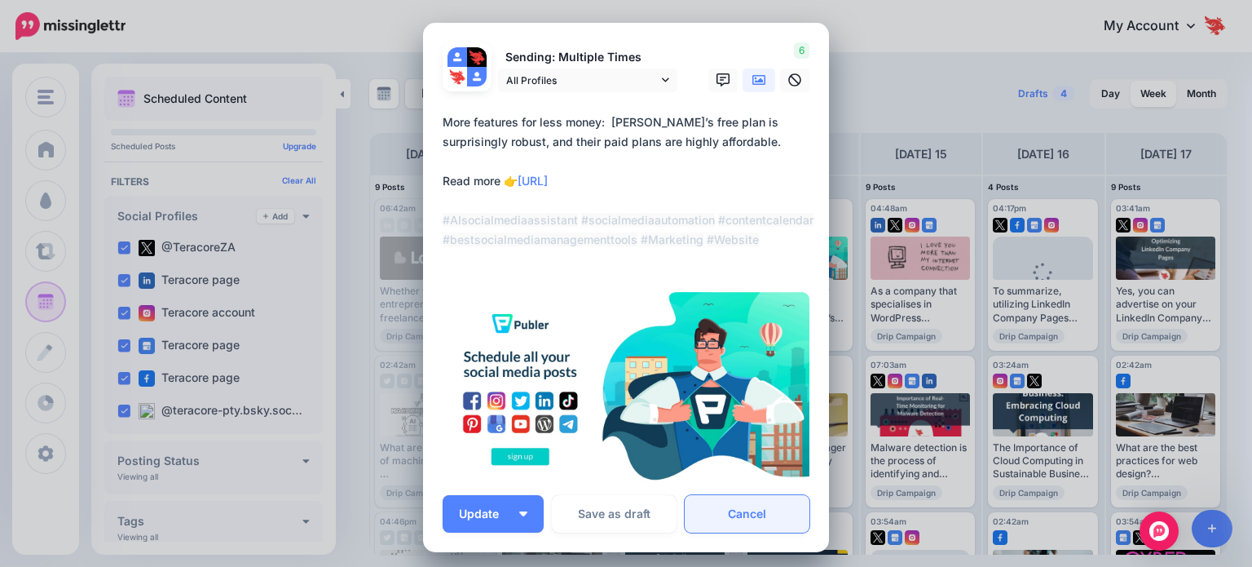
click at [742, 515] on link "Cancel" at bounding box center [747, 514] width 125 height 38
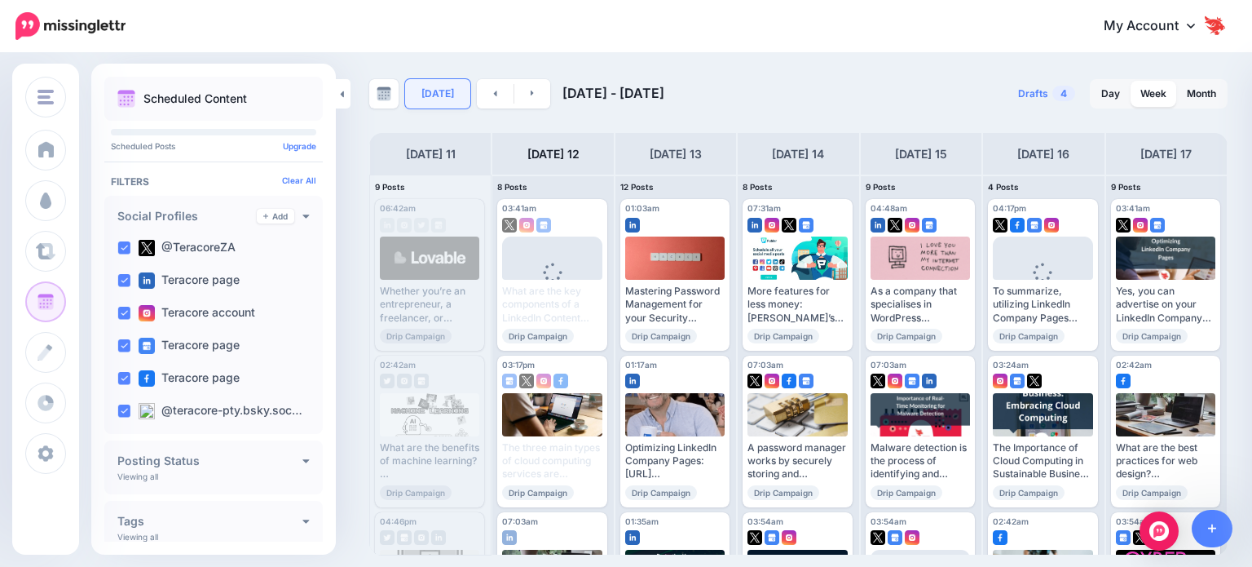
click at [431, 99] on link "[DATE]" at bounding box center [437, 93] width 65 height 29
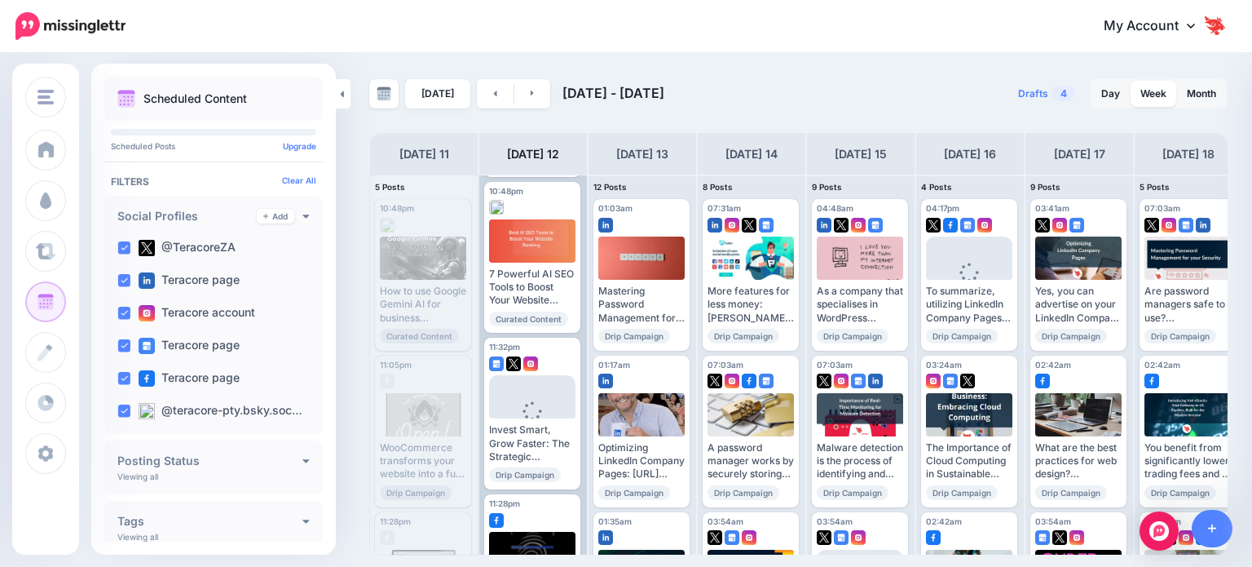
scroll to position [489, 0]
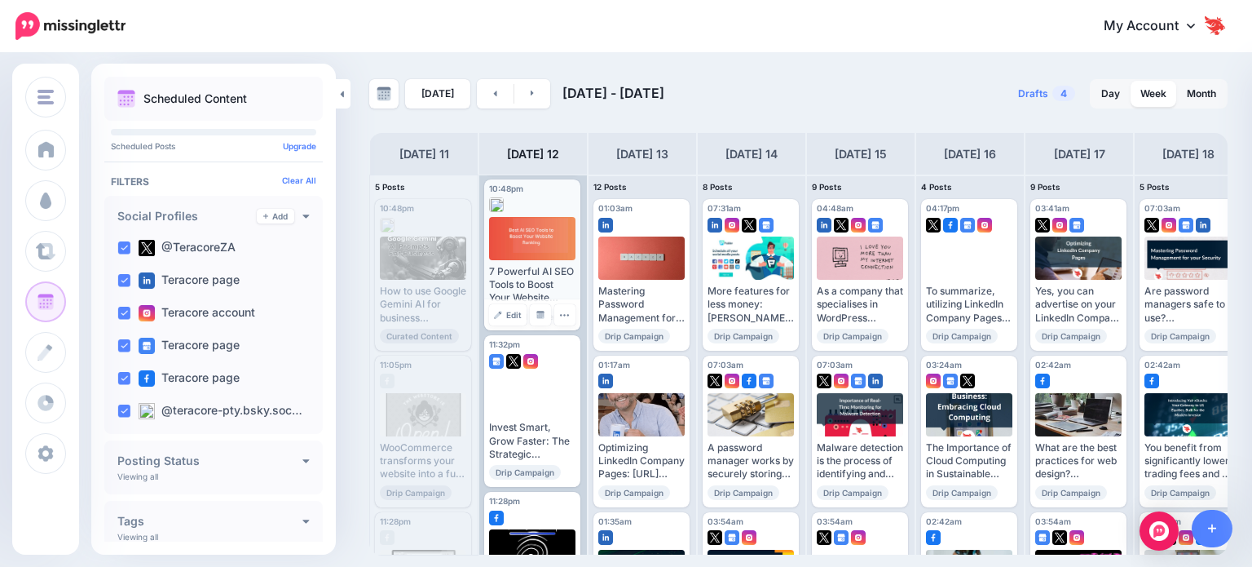
click at [520, 291] on div "7 Powerful AI SEO Tools to Boost Your Website Ranking #AISEO #SEO #AI @HeartofM…" at bounding box center [532, 285] width 86 height 40
click at [523, 273] on div "7 Powerful AI SEO Tools to Boost Your Website Ranking #AISEO #SEO #AI @HeartofM…" at bounding box center [532, 285] width 86 height 40
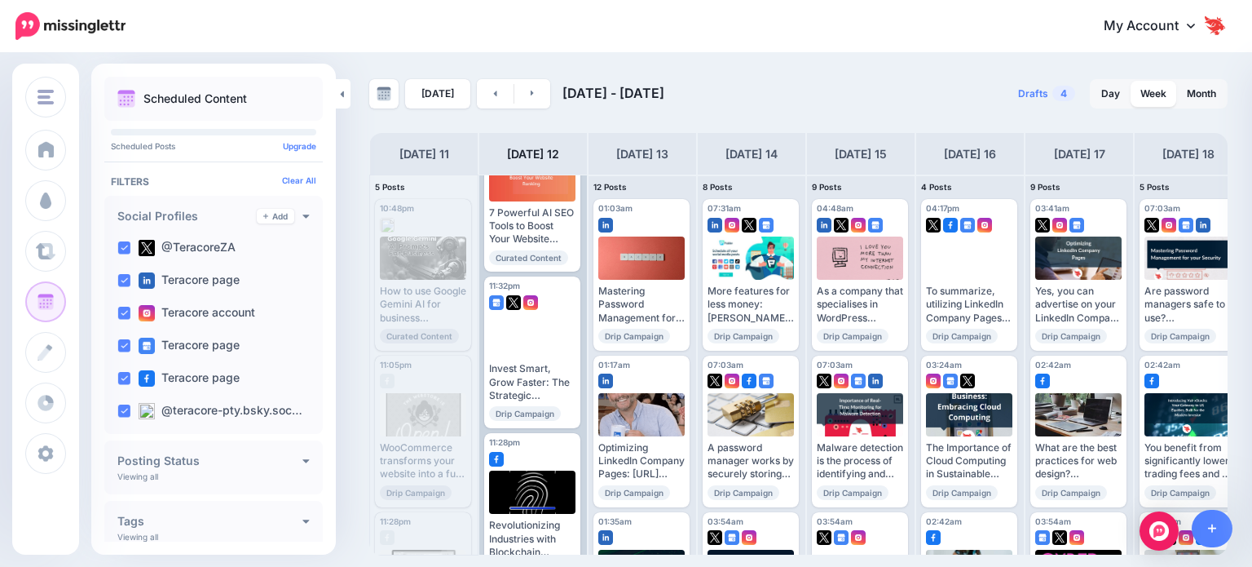
scroll to position [492, 0]
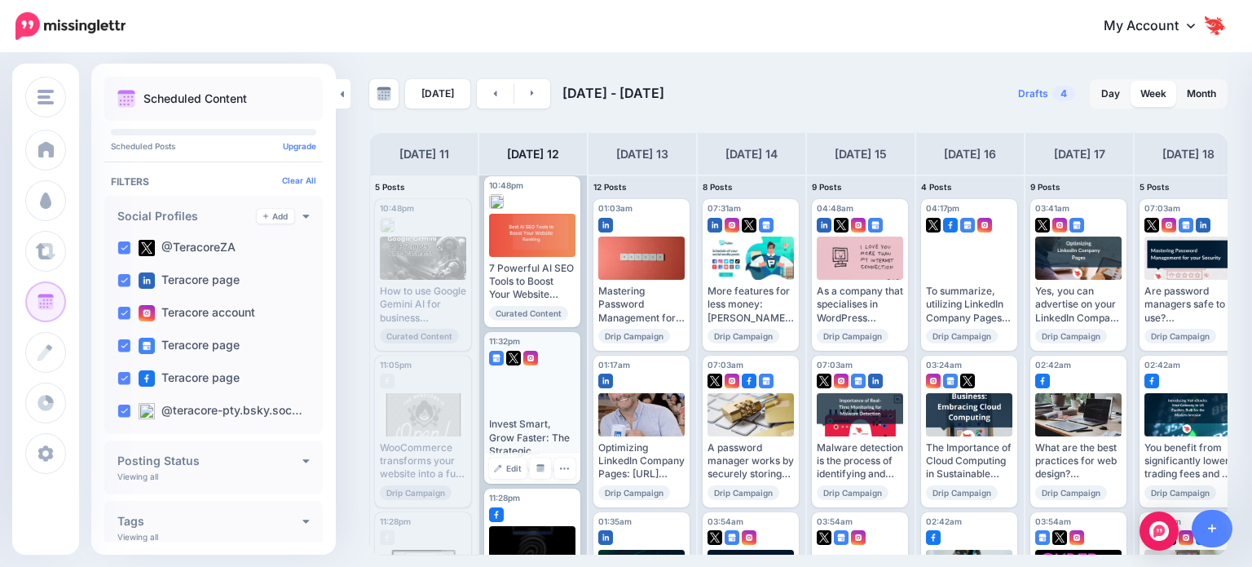
click at [545, 413] on div "Invest Smart, Grow Faster: The Strategic Advantage of AI Lifetime Deals ▸ https…" at bounding box center [532, 423] width 86 height 109
click at [541, 428] on div "Invest Smart, Grow Faster: The Strategic Advantage of AI Lifetime Deals ▸ https…" at bounding box center [532, 437] width 86 height 40
click at [569, 466] on button "button" at bounding box center [564, 467] width 21 height 21
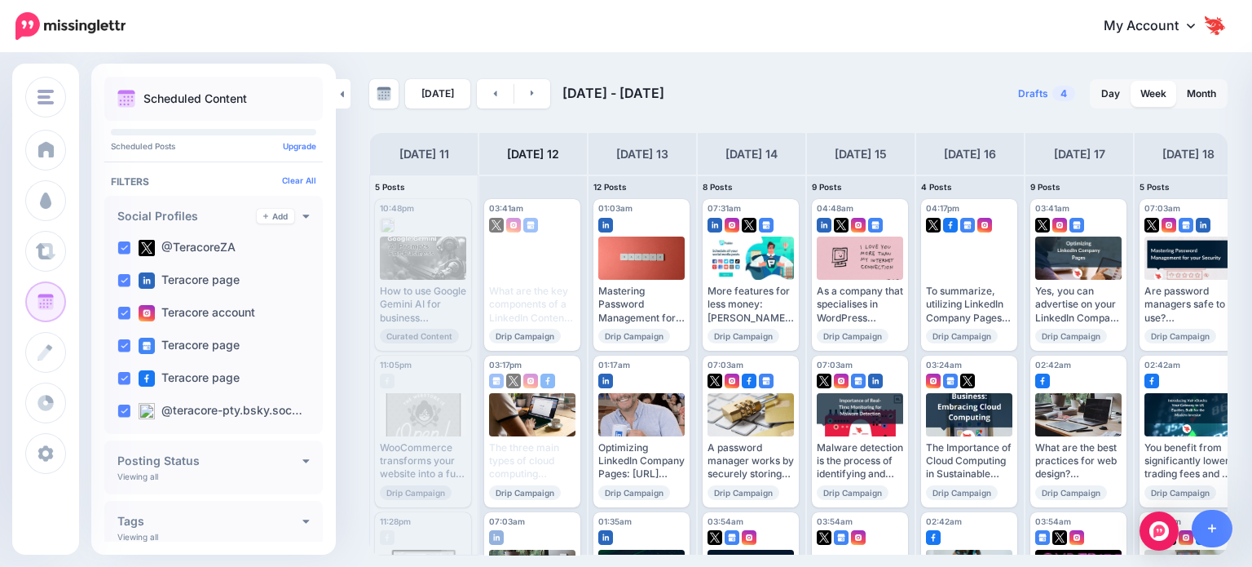
click at [525, 157] on h4 "[DATE] 12" at bounding box center [533, 154] width 52 height 20
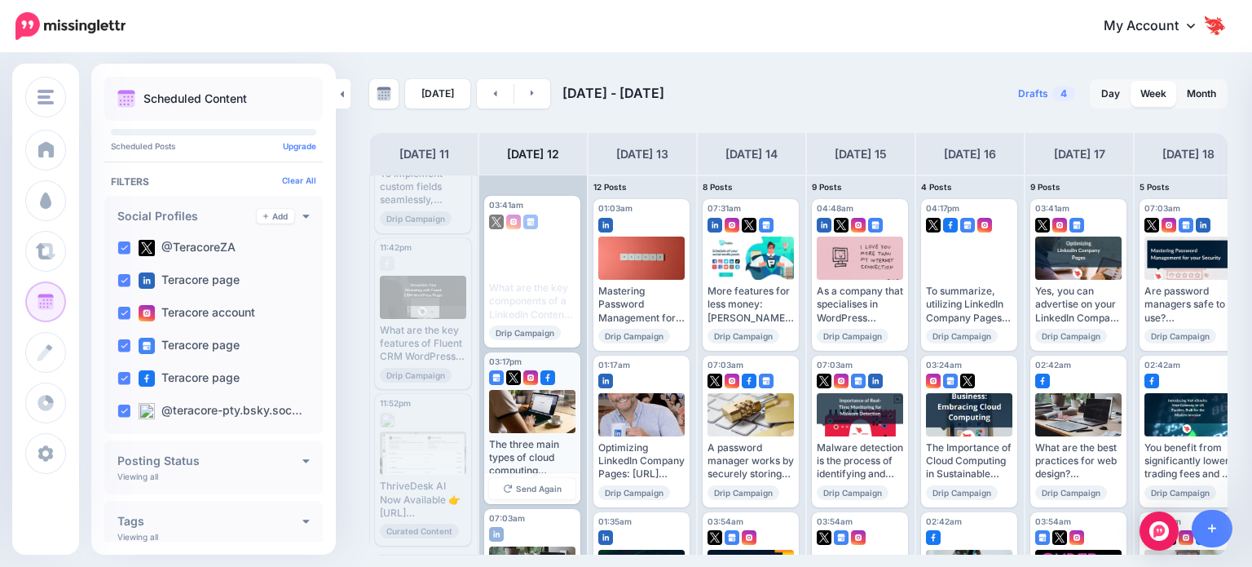
scroll to position [0, 0]
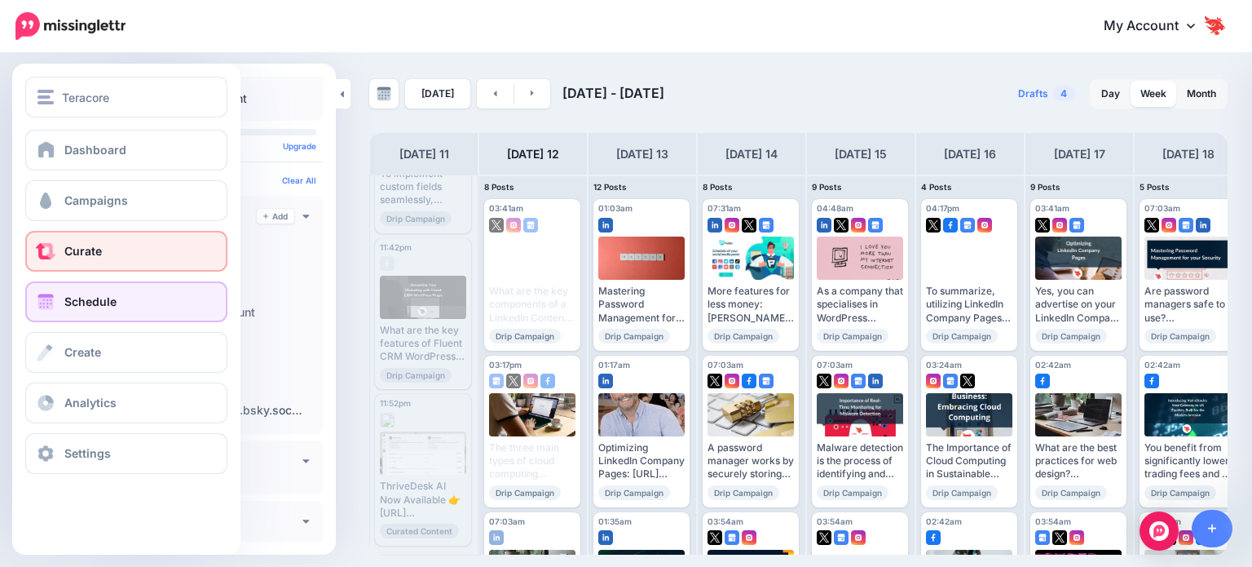
click at [101, 268] on link "Curate" at bounding box center [126, 251] width 202 height 41
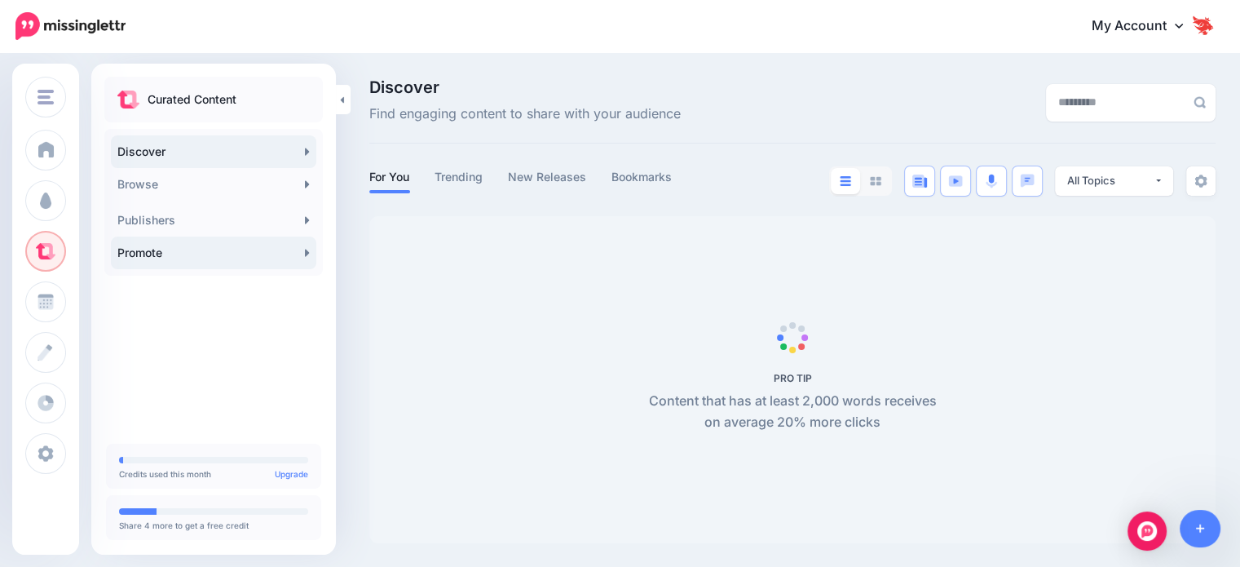
click at [235, 260] on link "Promote" at bounding box center [213, 252] width 205 height 33
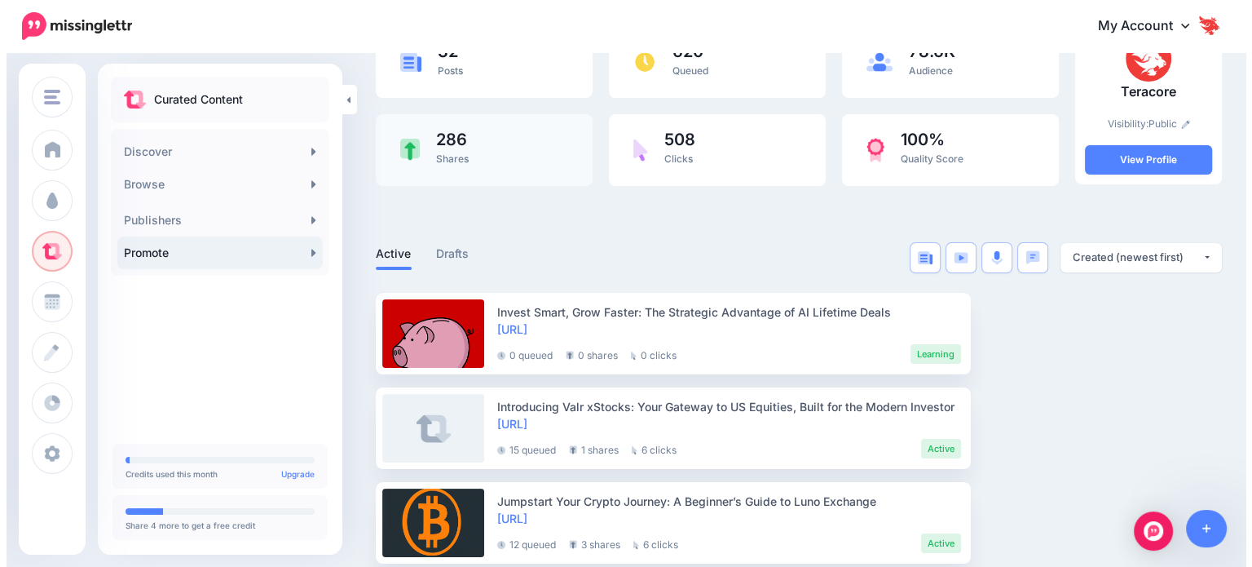
scroll to position [245, 0]
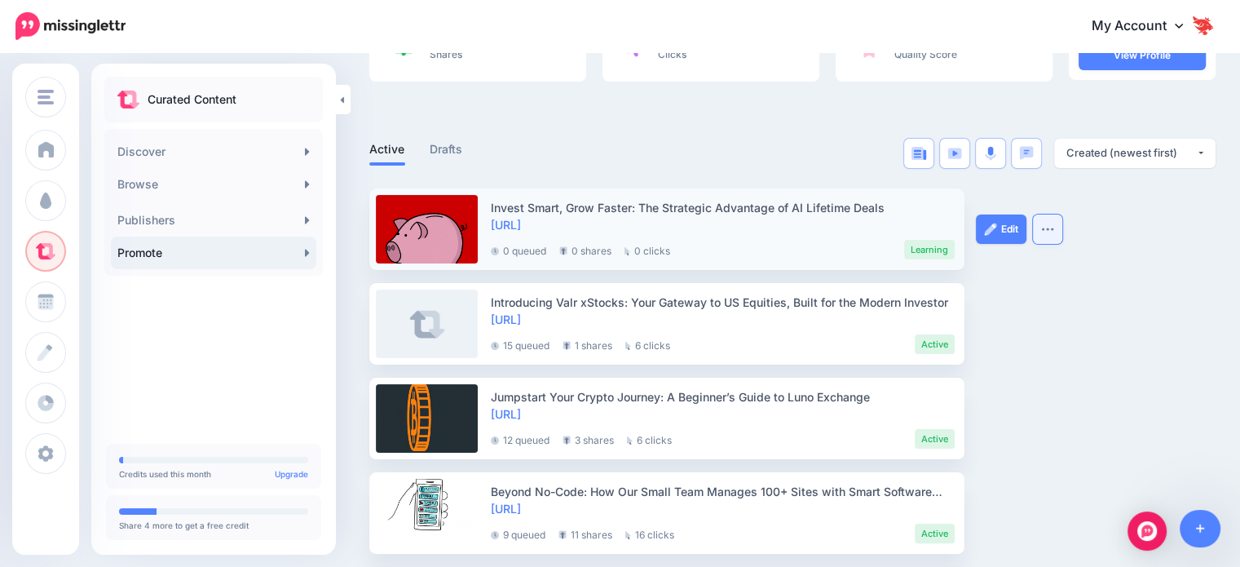
click at [1048, 228] on img "button" at bounding box center [1047, 229] width 13 height 5
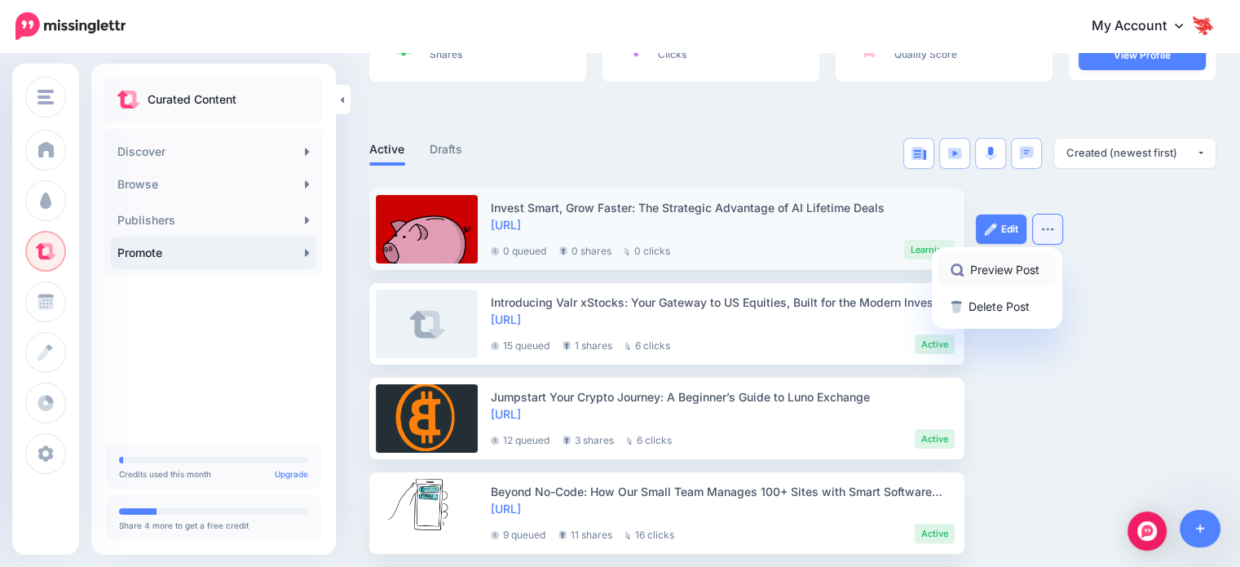
click at [1019, 273] on link "Preview Post" at bounding box center [996, 270] width 117 height 32
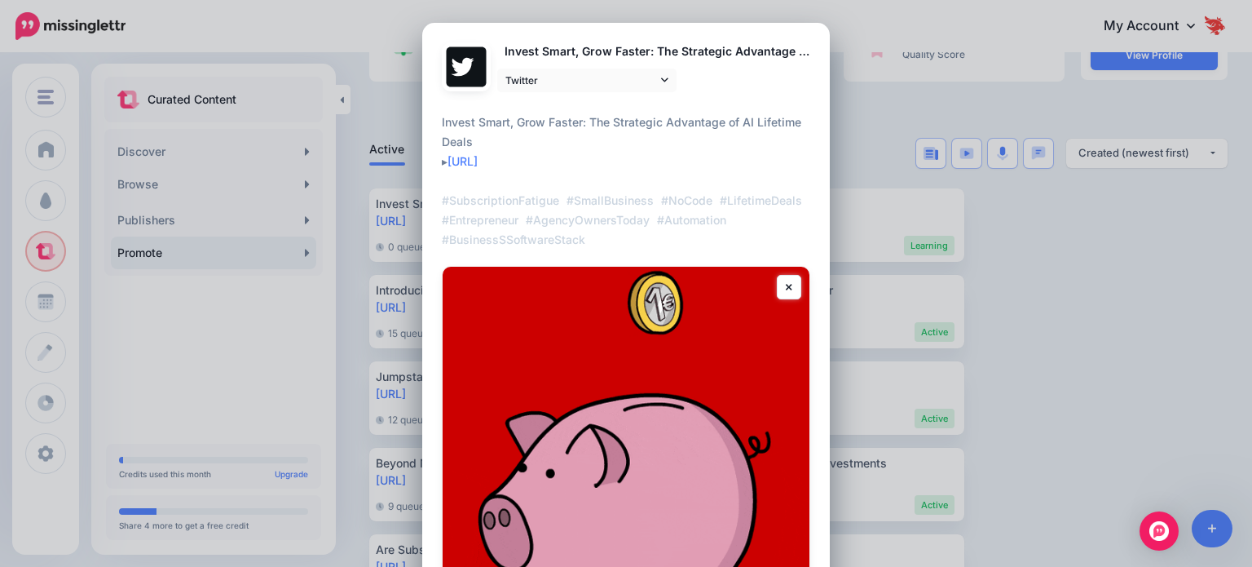
drag, startPoint x: 583, startPoint y: 168, endPoint x: 638, endPoint y: 210, distance: 68.7
click at [444, 120] on div "Invest Smart, Grow Faster: The Strategic Advantage of AI Lifetime Deals ▸ [URL]…" at bounding box center [626, 181] width 369 height 137
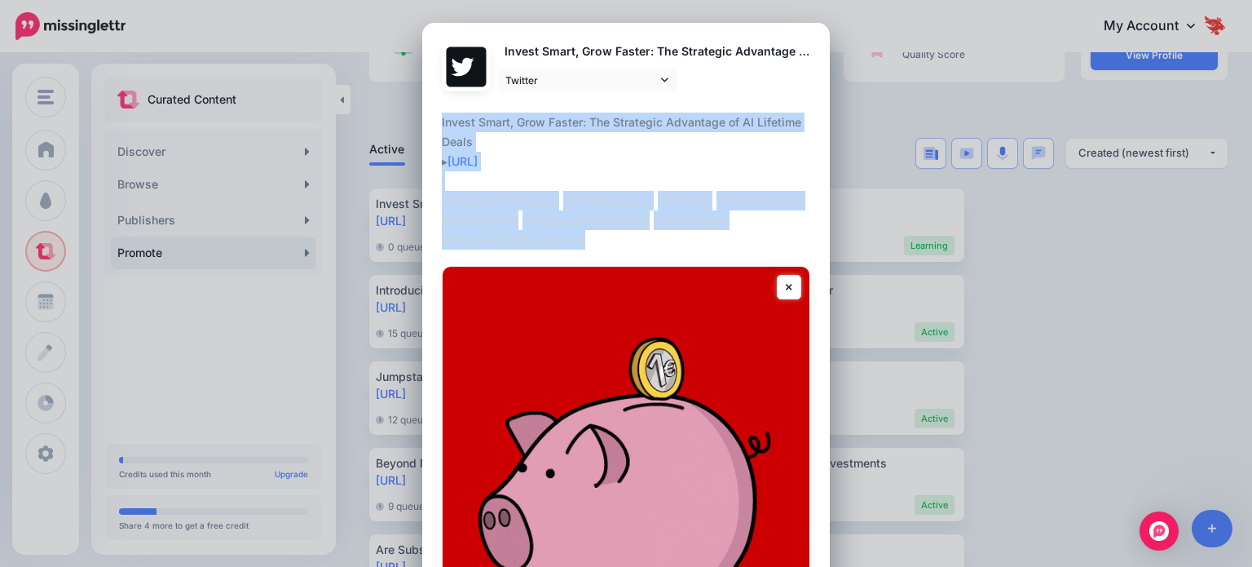
drag, startPoint x: 591, startPoint y: 235, endPoint x: 435, endPoint y: 125, distance: 191.4
click at [435, 125] on div "Loading Invest Smart, Grow Faster: The Strategic Advantage of AI Lifetime Deals…" at bounding box center [626, 367] width 408 height 689
copy div "Invest Smart, Grow Faster: The Strategic Advantage of AI Lifetime Deals ▸ [URL]…"
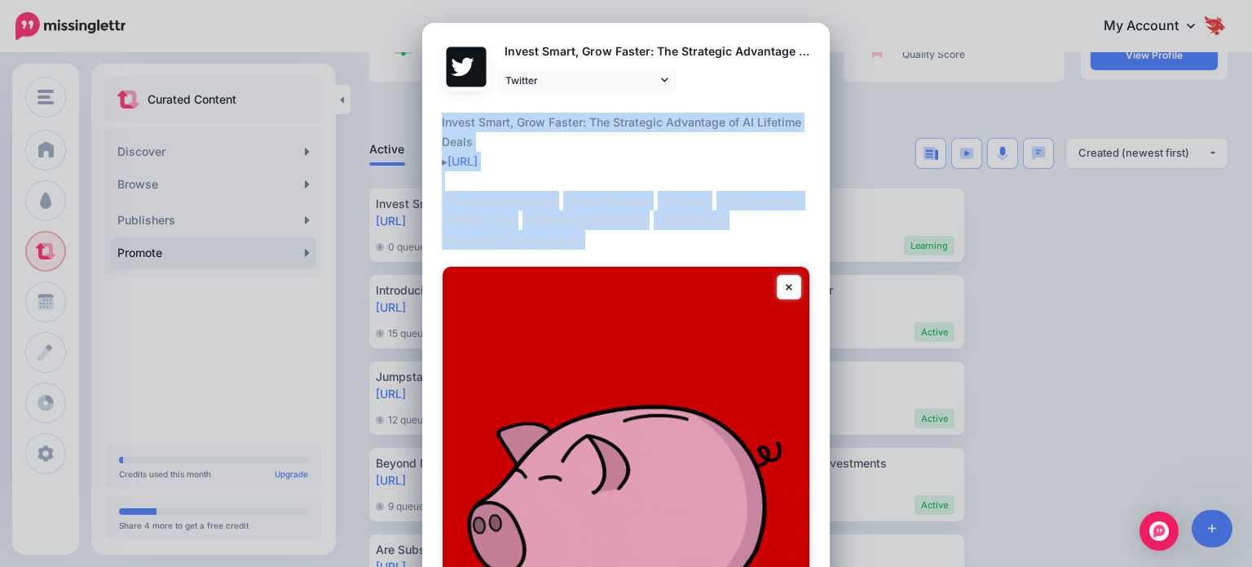
click at [820, 231] on div "Loading Invest Smart, Grow Faster: The Strategic Advantage of AI Lifetime Deals…" at bounding box center [626, 367] width 408 height 689
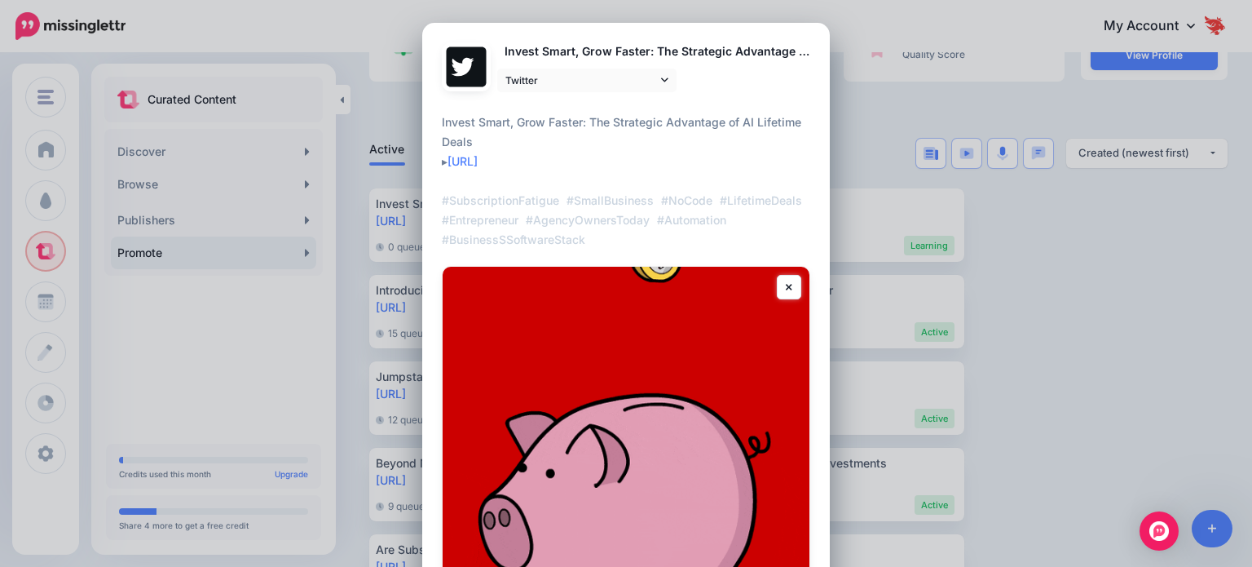
click at [894, 188] on div "Preview Post Loading Invest Smart, Grow Faster: The Strategic Advantage of AI L…" at bounding box center [626, 283] width 1252 height 567
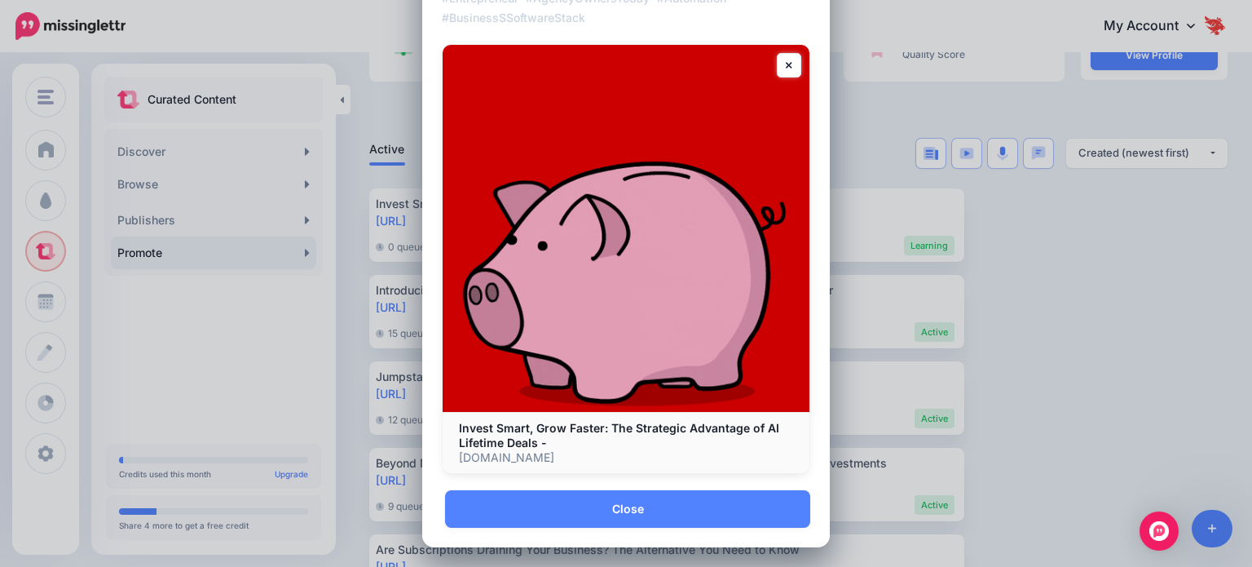
scroll to position [224, 0]
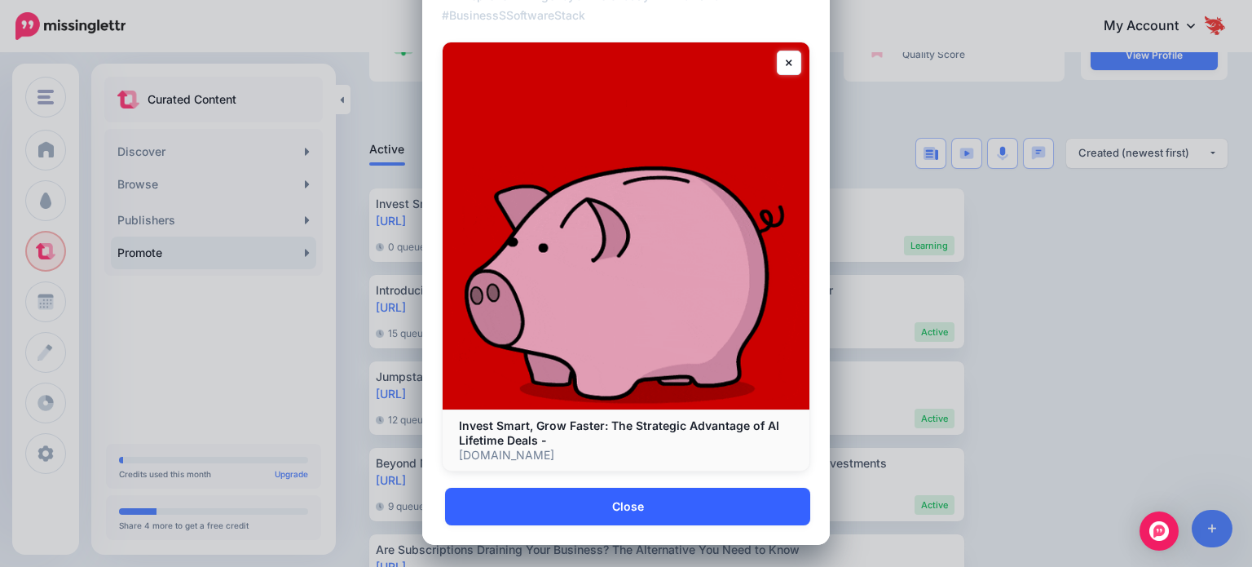
click at [734, 501] on link "Close" at bounding box center [627, 507] width 365 height 38
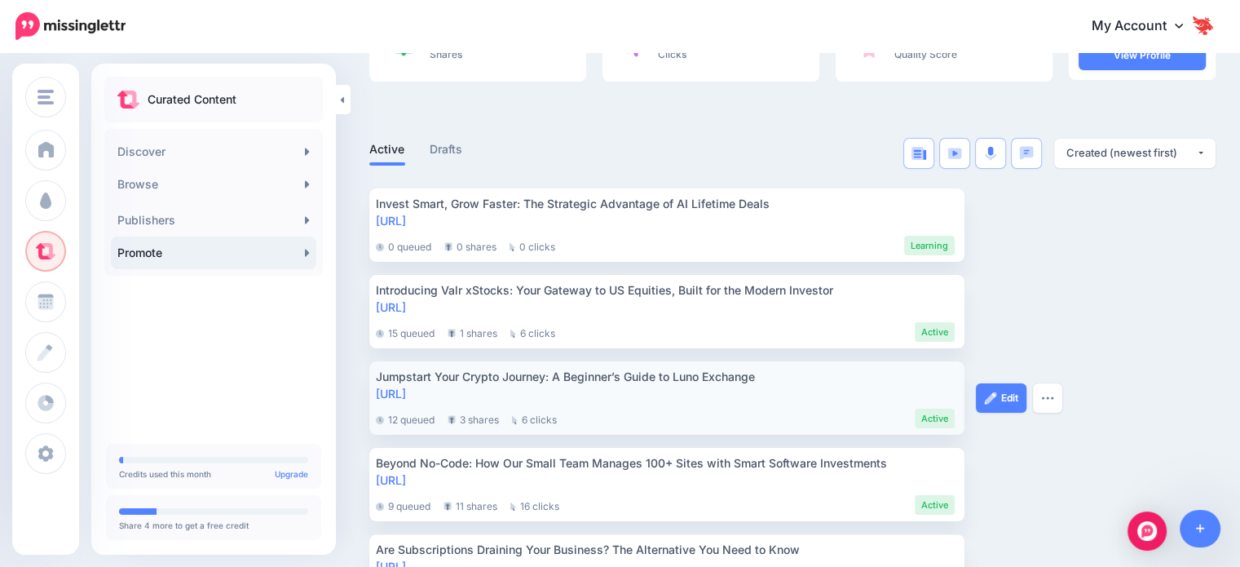
click at [658, 418] on div "12 queued 3 shares 6 clicks Active" at bounding box center [665, 415] width 579 height 26
click at [1189, 534] on link at bounding box center [1201, 529] width 42 height 38
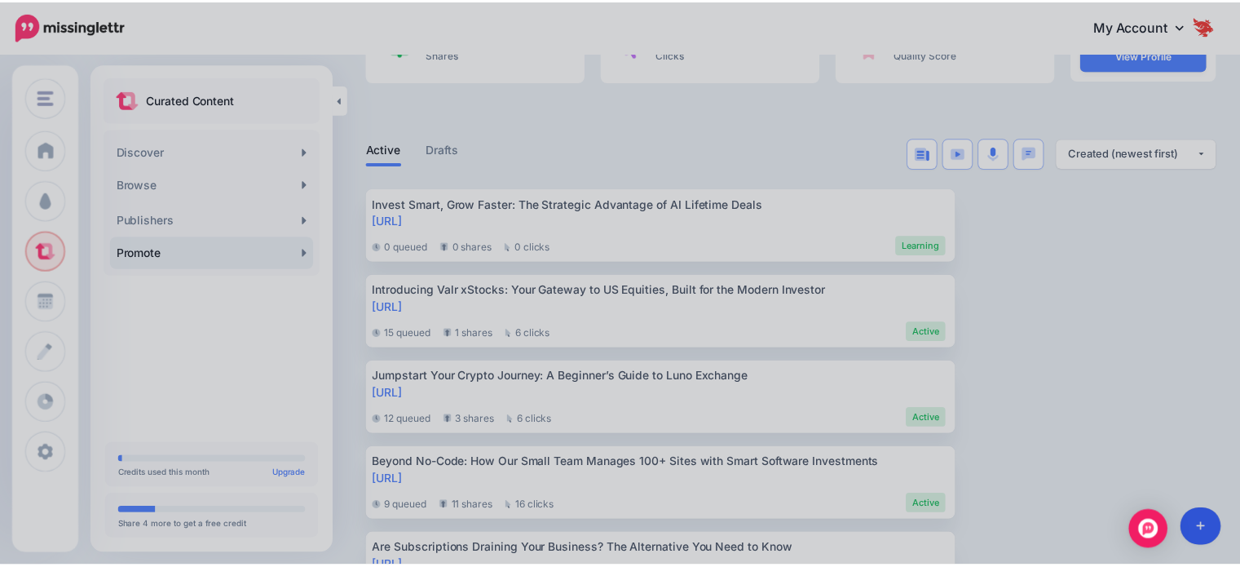
scroll to position [0, 0]
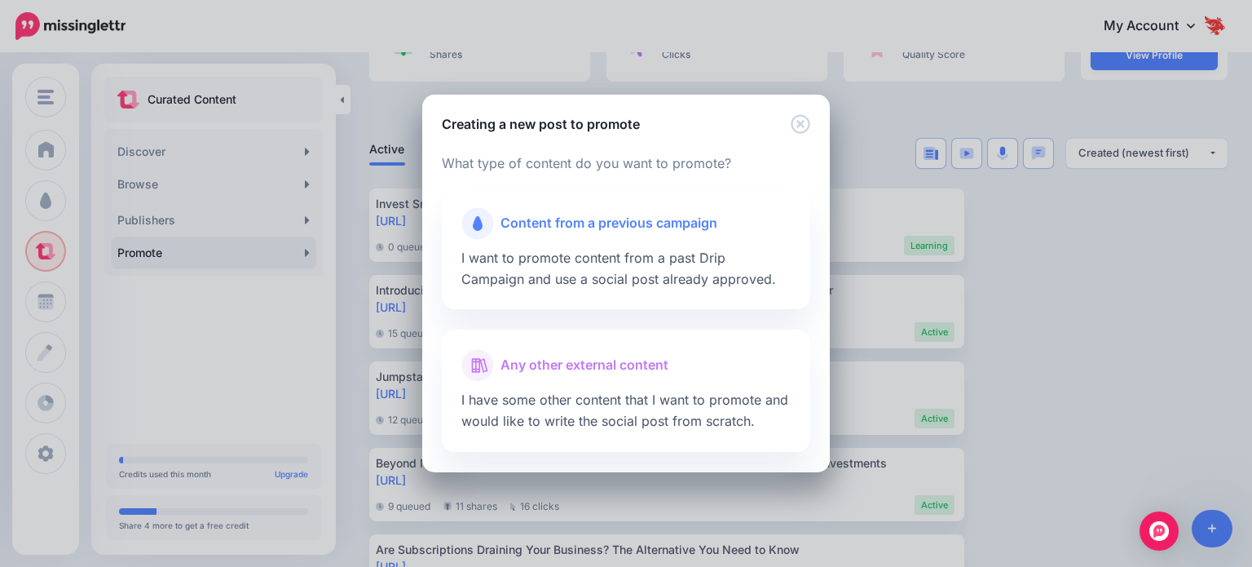
click at [339, 172] on div "Creating a new post to promote Loading Loading What type of content do you want…" at bounding box center [626, 283] width 1252 height 567
click at [1034, 409] on div "Creating a new post to promote Loading Loading What type of content do you want…" at bounding box center [626, 283] width 1252 height 567
click at [66, 85] on div "Creating a new post to promote Loading Loading What type of content do you want…" at bounding box center [626, 283] width 1252 height 567
click at [799, 123] on icon "Close" at bounding box center [800, 123] width 19 height 19
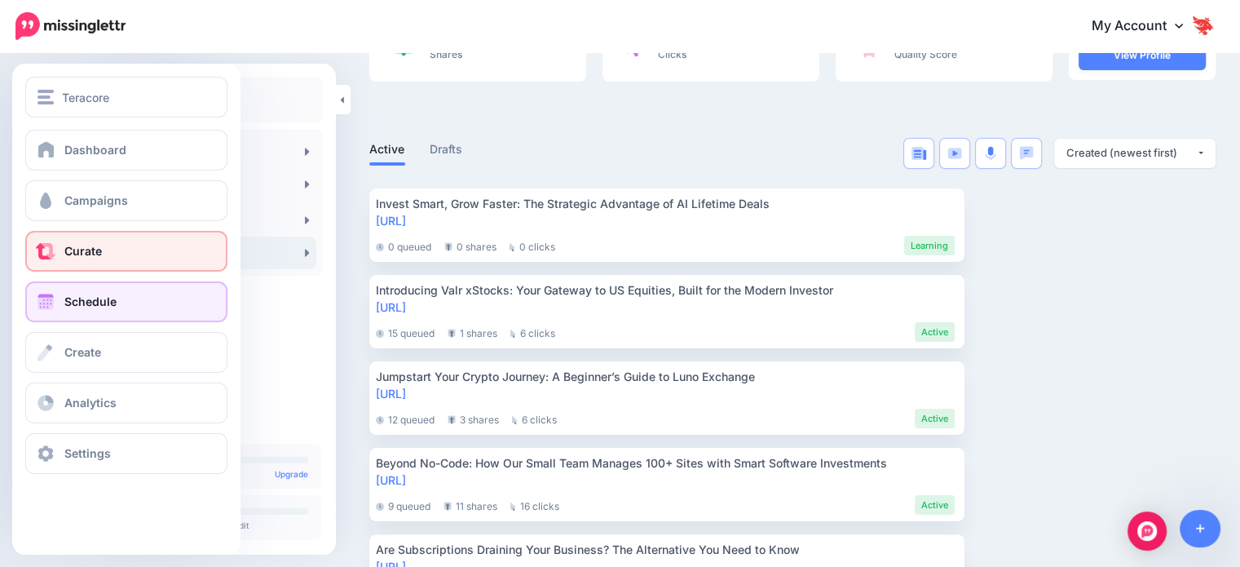
click at [88, 286] on link "Schedule" at bounding box center [126, 301] width 202 height 41
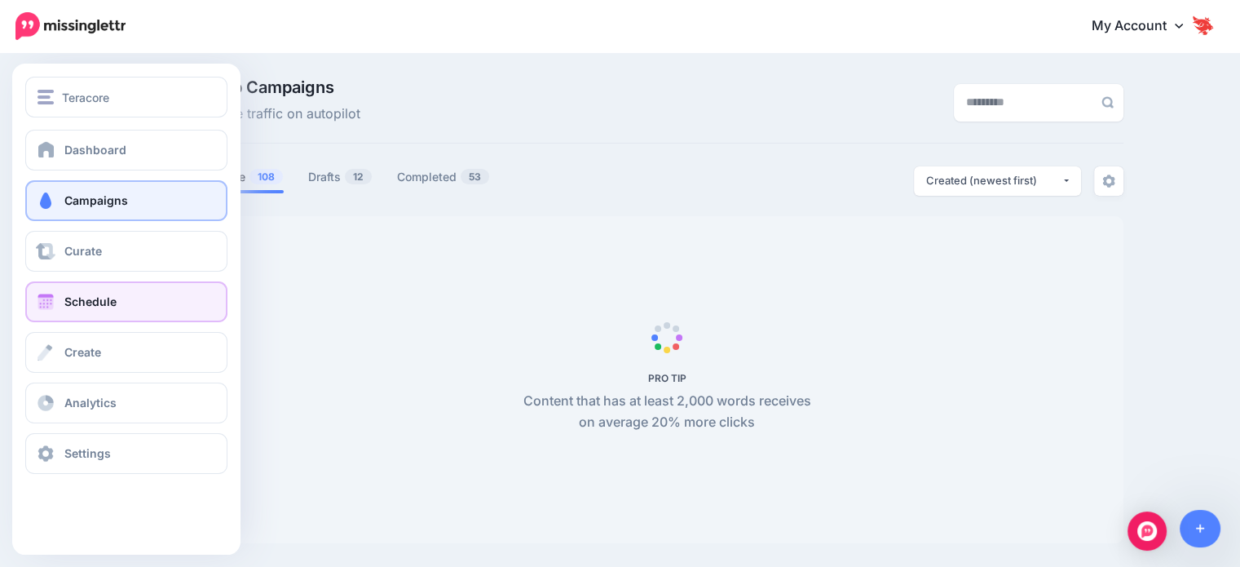
click at [80, 303] on span "Schedule" at bounding box center [90, 301] width 52 height 14
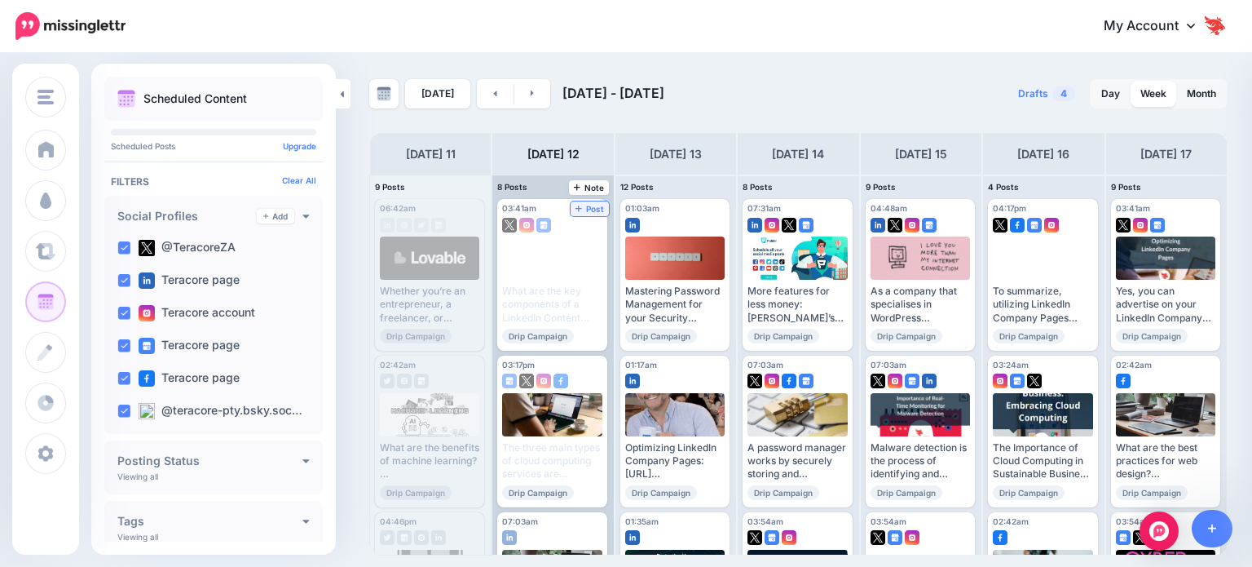
click at [576, 205] on span "Post" at bounding box center [590, 209] width 29 height 8
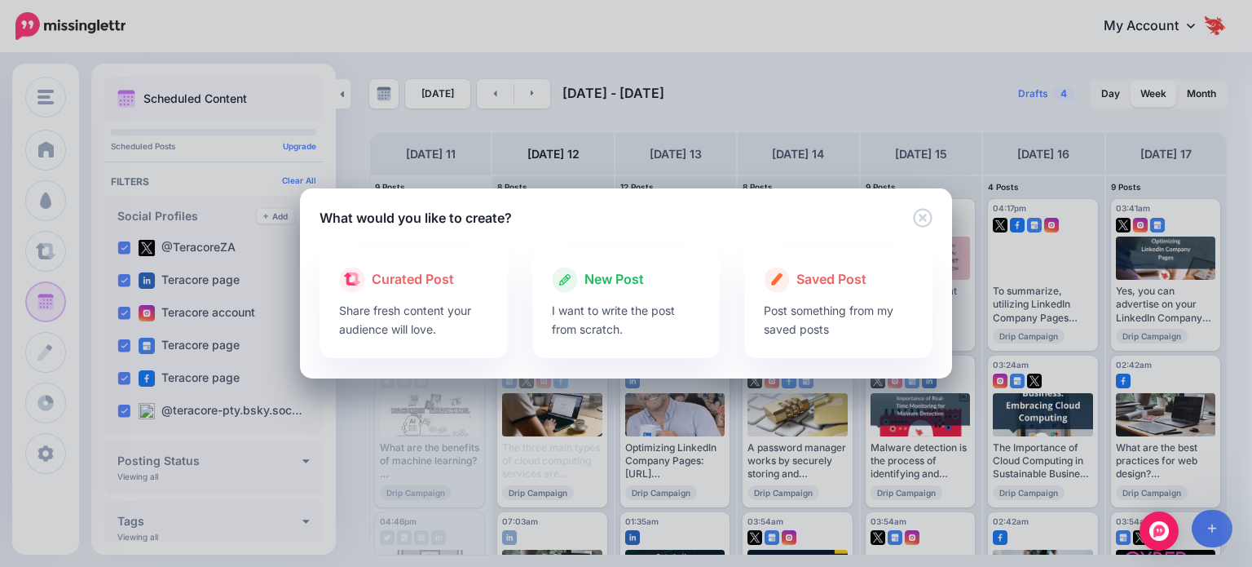
click at [594, 303] on p "I want to write the post from scratch." at bounding box center [626, 320] width 149 height 38
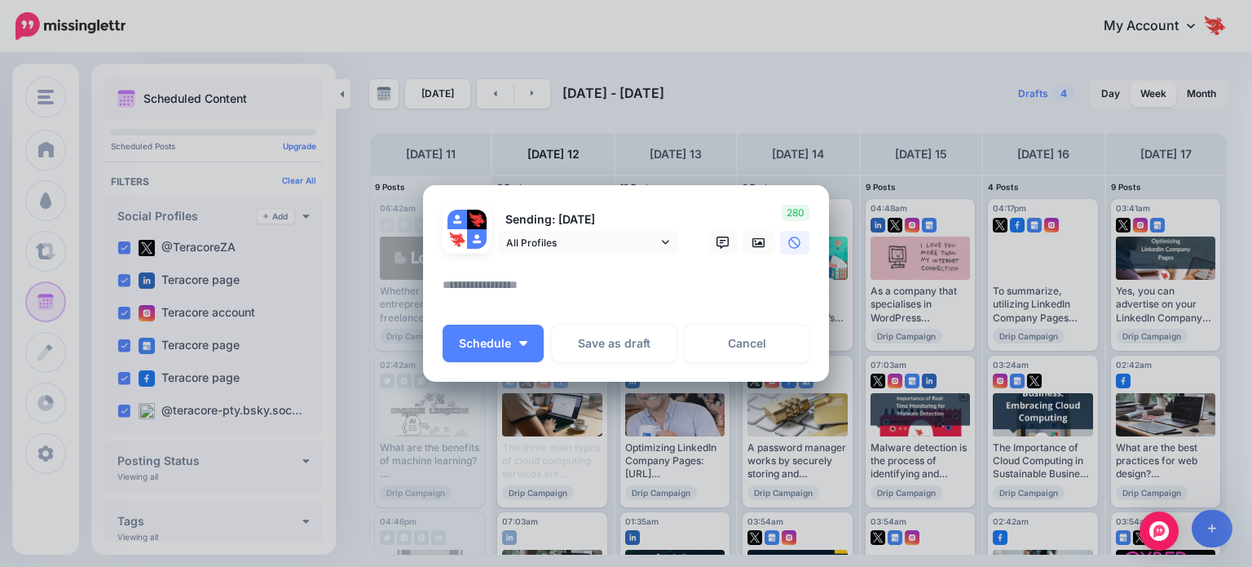
click at [594, 295] on textarea at bounding box center [630, 291] width 375 height 32
paste textarea "**********"
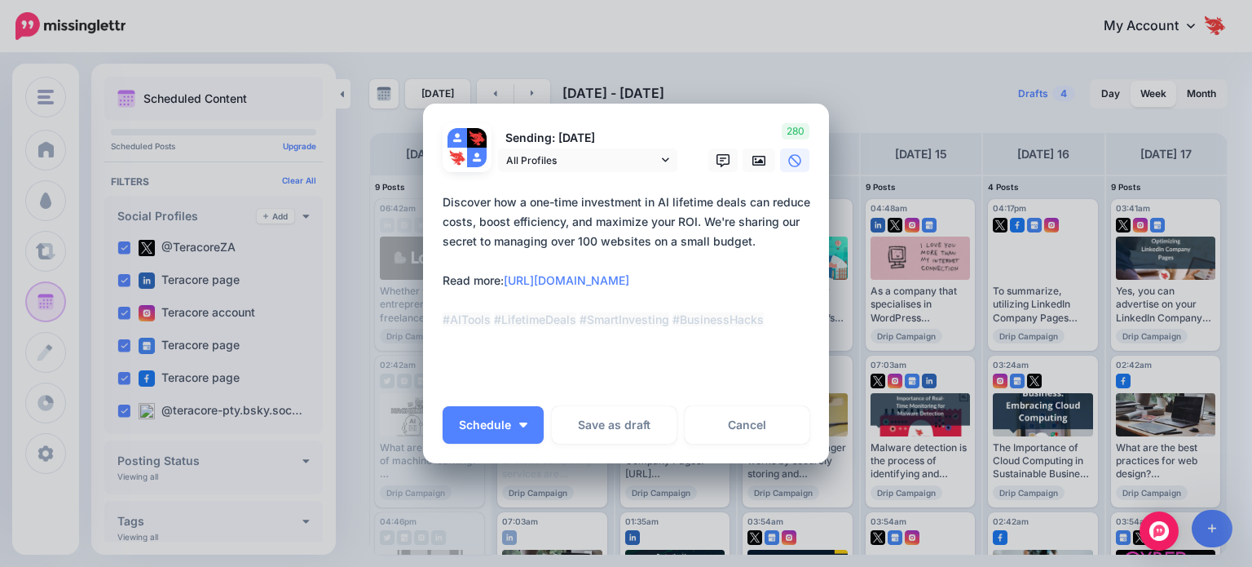
drag, startPoint x: 494, startPoint y: 282, endPoint x: 428, endPoint y: 283, distance: 66.1
click at [428, 283] on div "Loading Sending: 12th Aug All Profiles" at bounding box center [626, 284] width 406 height 360
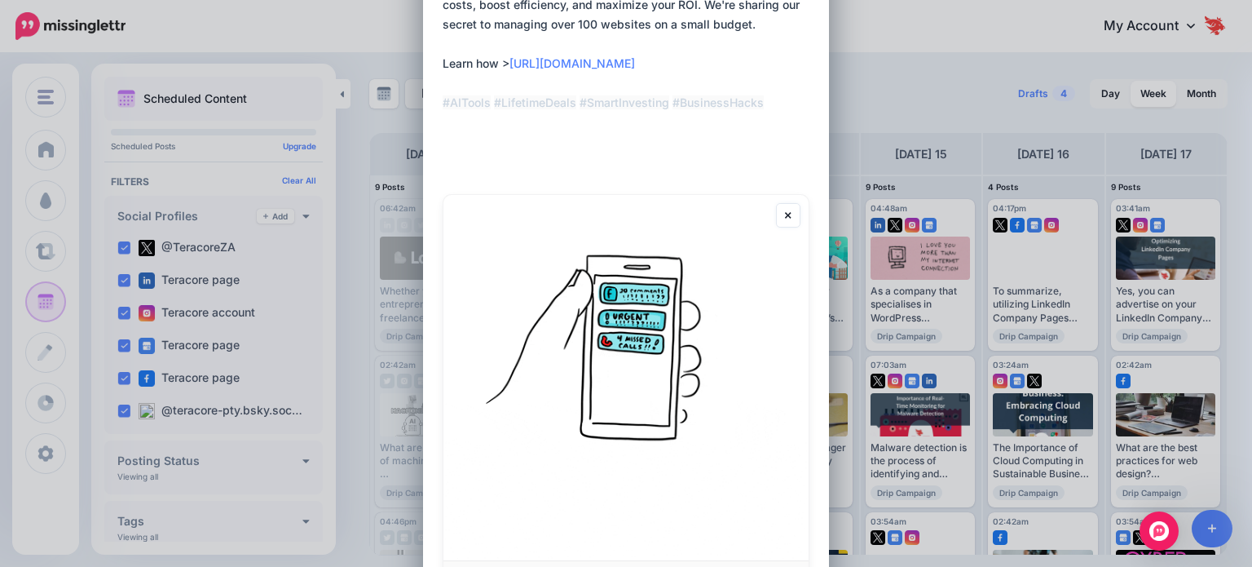
scroll to position [163, 0]
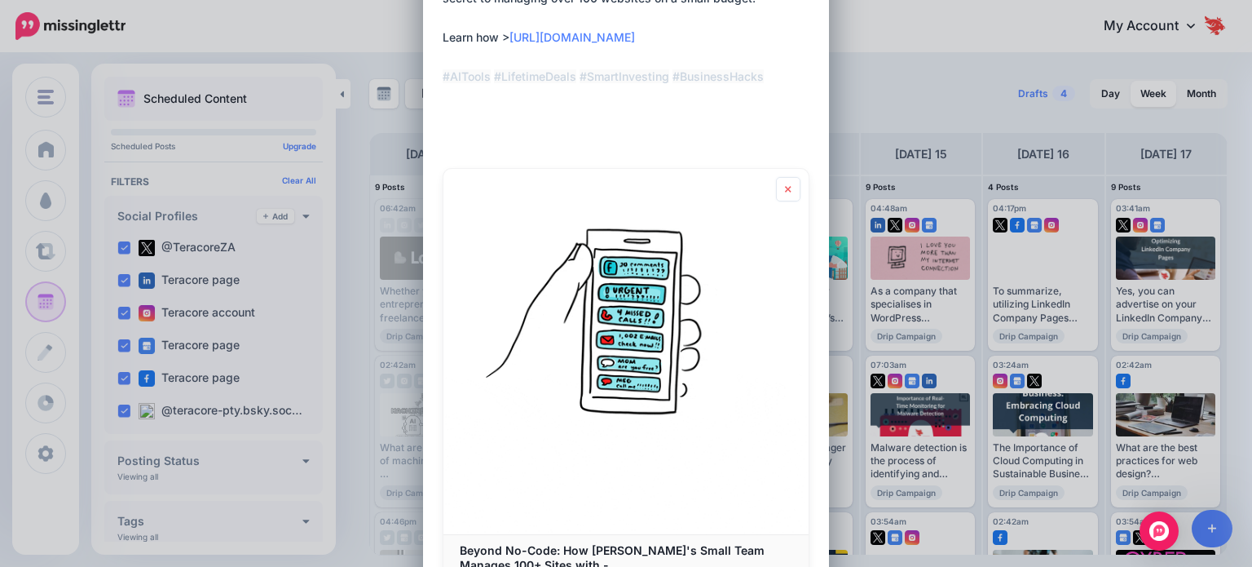
click at [785, 188] on icon at bounding box center [788, 189] width 6 height 7
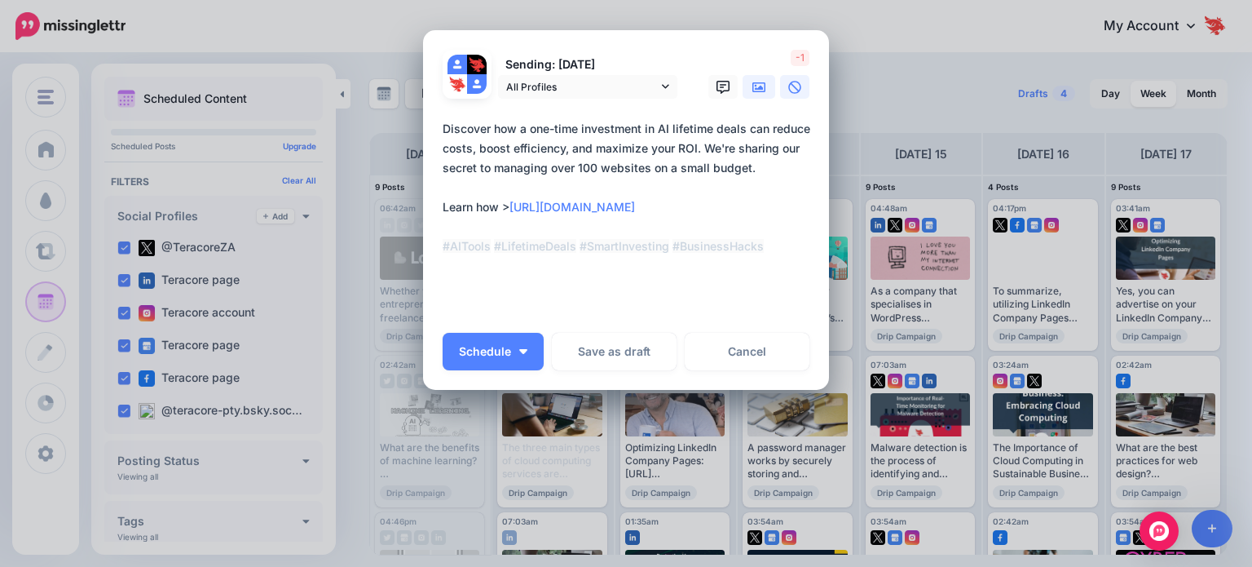
click at [753, 91] on icon at bounding box center [759, 87] width 13 height 13
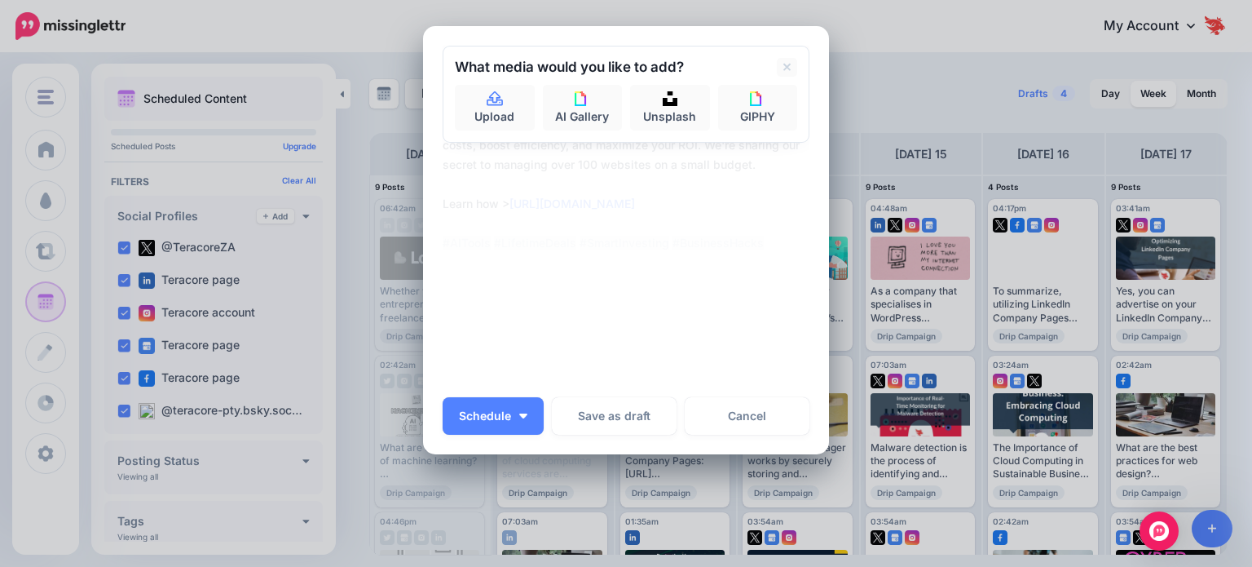
scroll to position [33, 0]
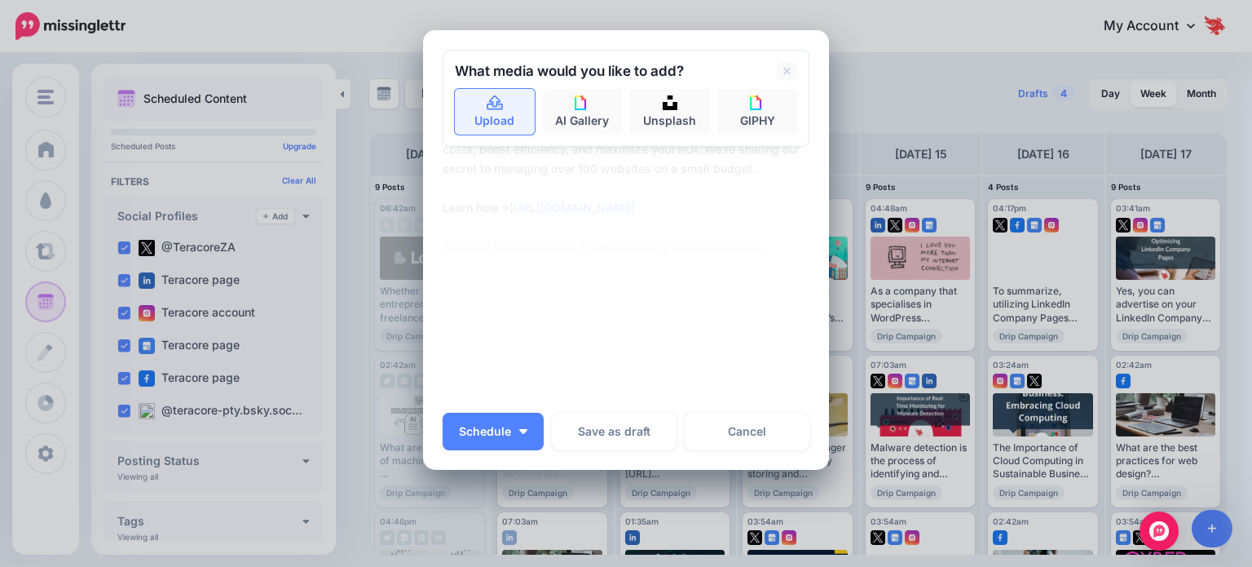
click at [516, 107] on link "Upload" at bounding box center [495, 112] width 80 height 46
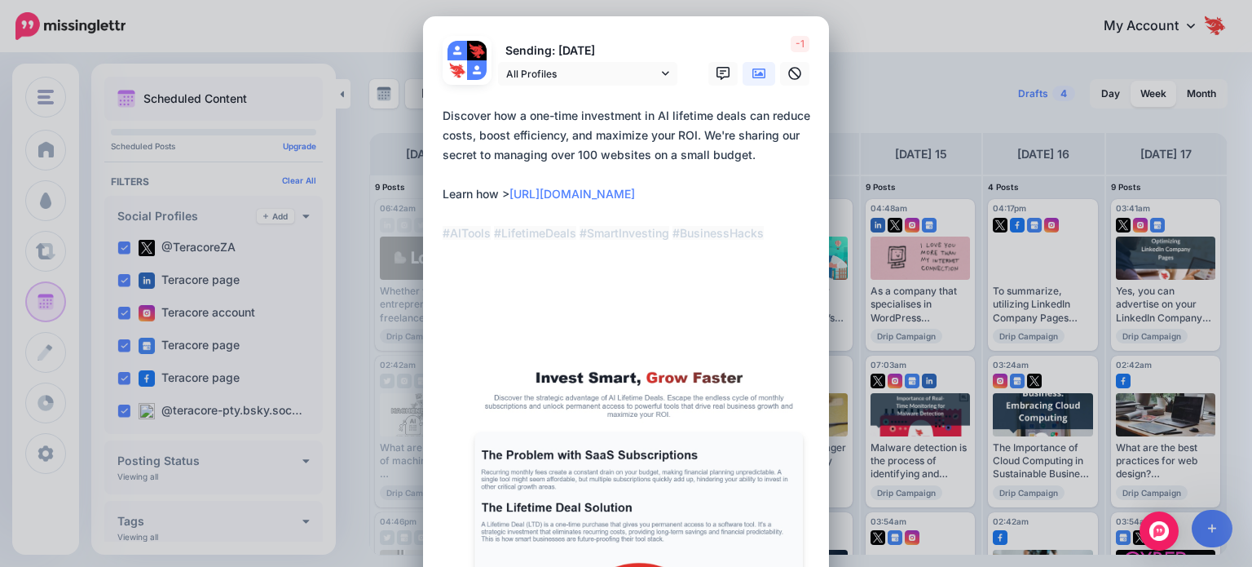
scroll to position [0, 0]
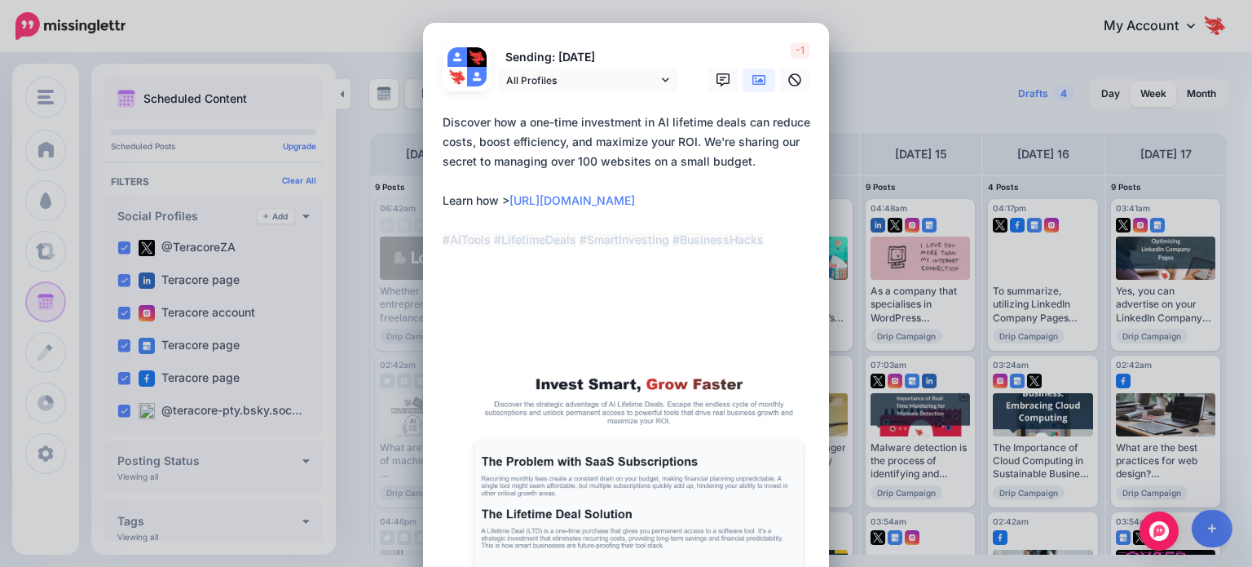
drag, startPoint x: 766, startPoint y: 280, endPoint x: 434, endPoint y: 127, distance: 366.0
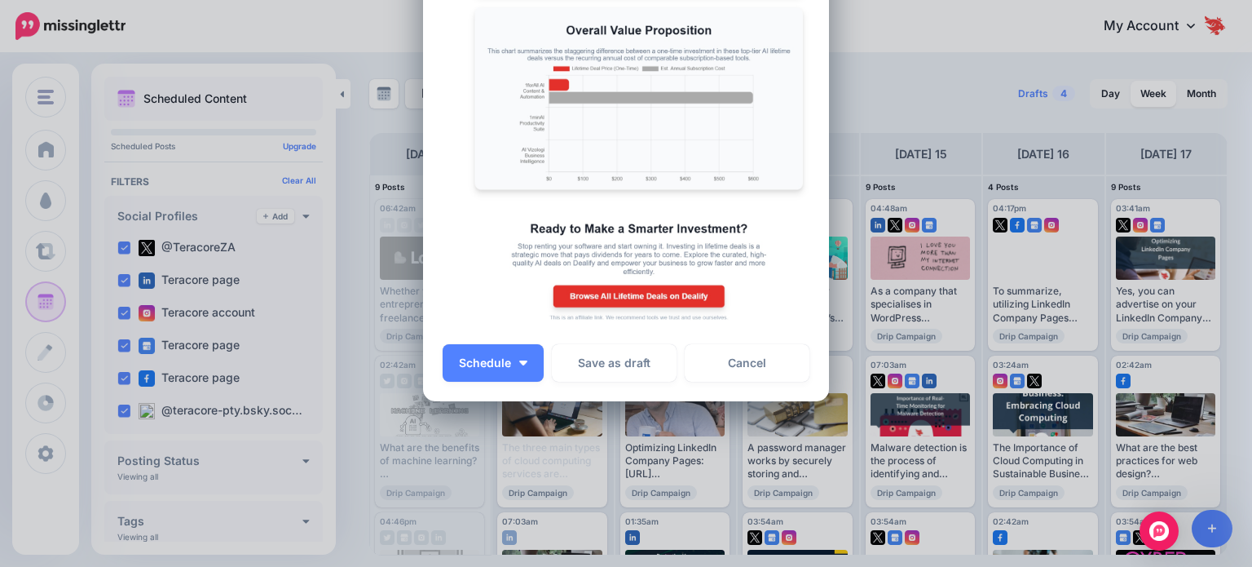
scroll to position [2137, 0]
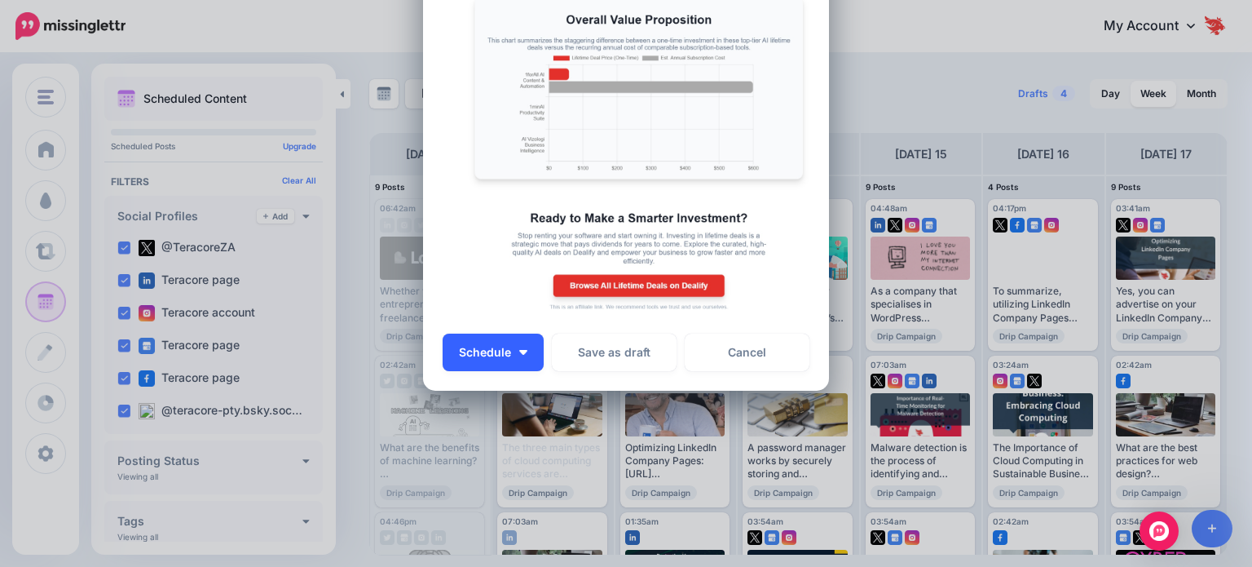
click at [506, 351] on button "Schedule" at bounding box center [493, 352] width 101 height 38
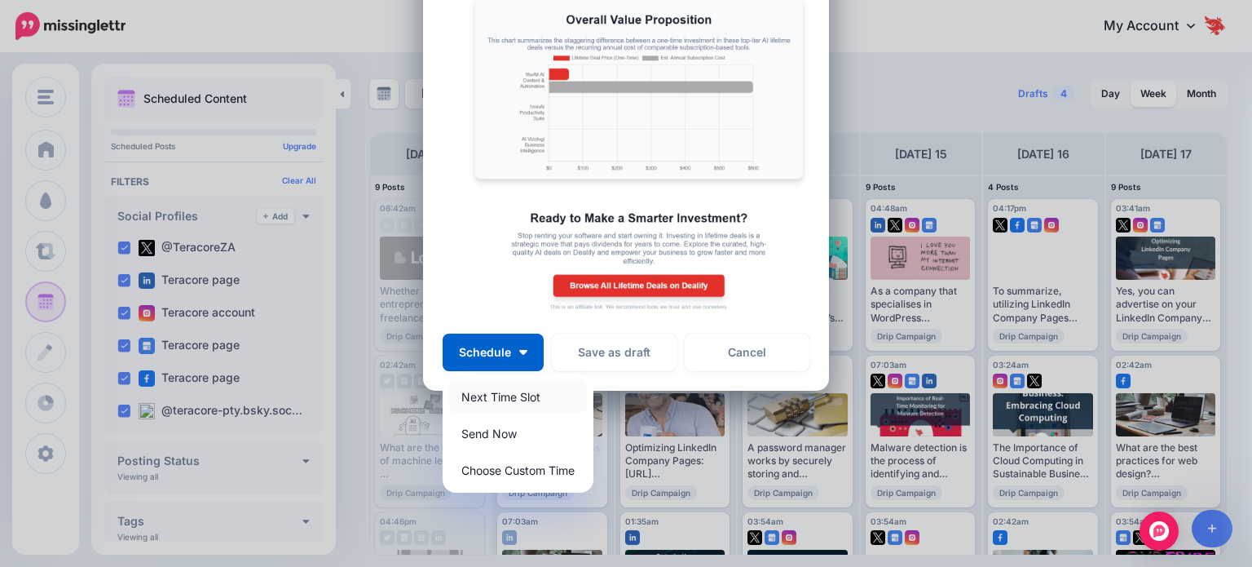
click at [488, 394] on link "Next Time Slot" at bounding box center [518, 397] width 138 height 32
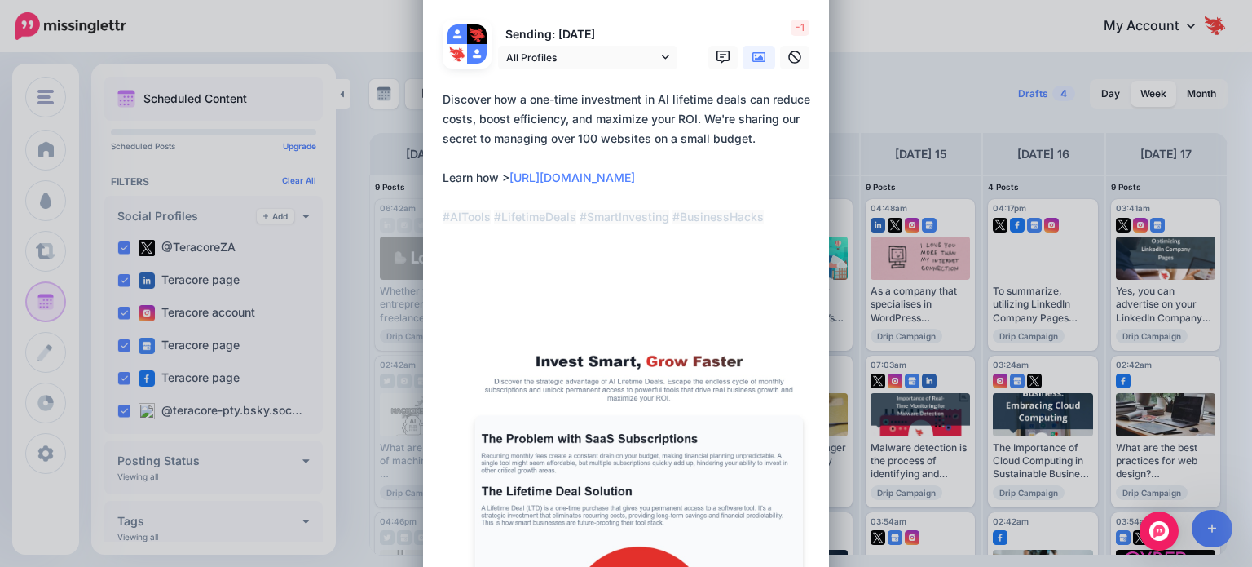
scroll to position [0, 0]
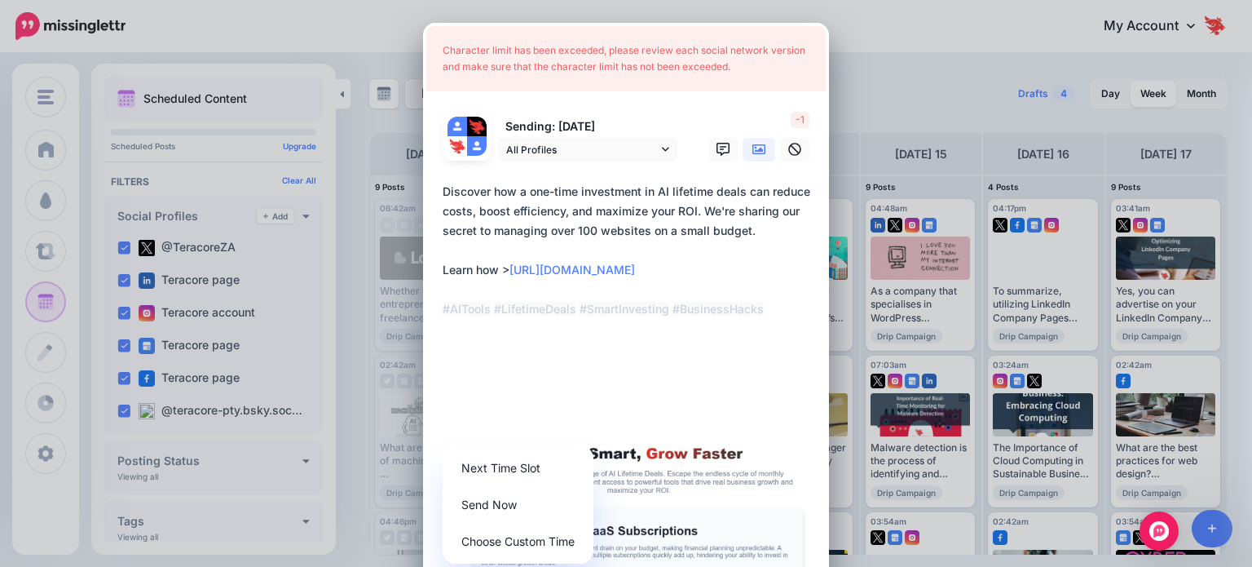
click at [565, 227] on textarea "**********" at bounding box center [630, 280] width 375 height 196
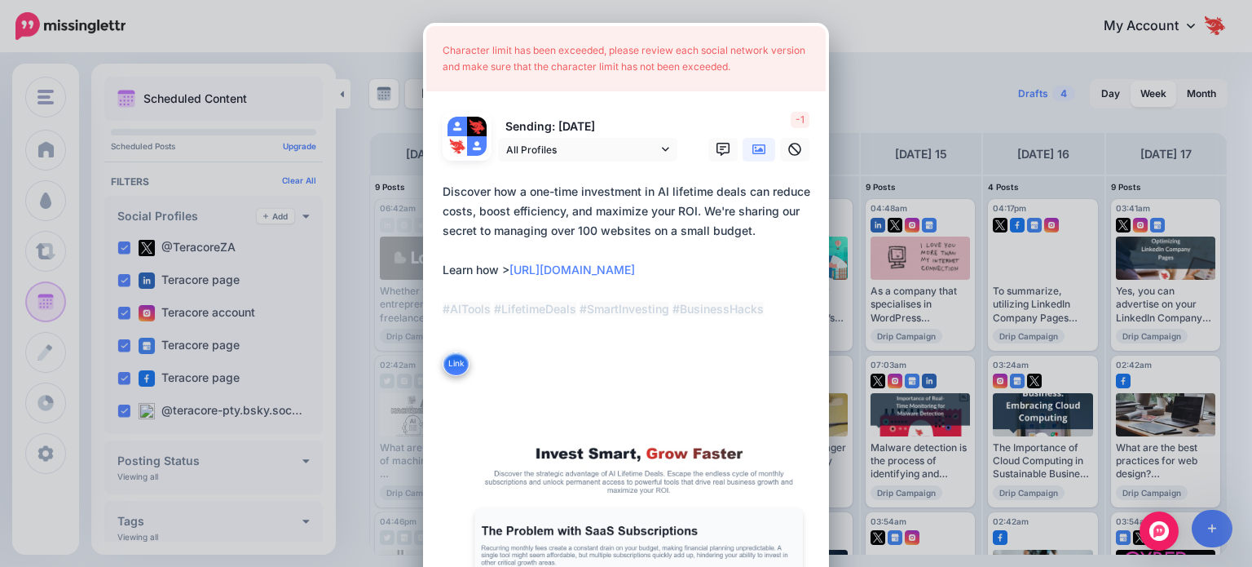
click at [572, 211] on textarea "**********" at bounding box center [630, 280] width 375 height 196
drag, startPoint x: 737, startPoint y: 194, endPoint x: 768, endPoint y: 192, distance: 31.0
click at [768, 192] on textarea "**********" at bounding box center [630, 280] width 375 height 196
click at [583, 219] on textarea "**********" at bounding box center [630, 280] width 375 height 196
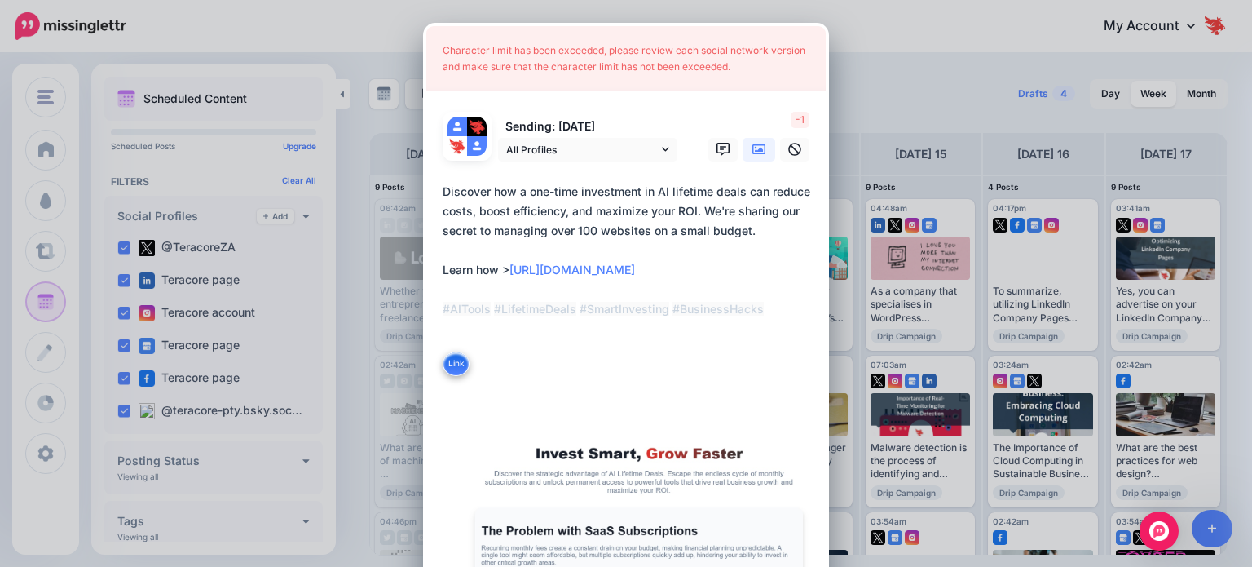
click at [583, 219] on textarea "**********" at bounding box center [630, 280] width 375 height 196
click at [508, 257] on textarea "**********" at bounding box center [630, 280] width 375 height 196
click at [698, 214] on textarea "**********" at bounding box center [630, 280] width 375 height 196
drag, startPoint x: 744, startPoint y: 236, endPoint x: 711, endPoint y: 225, distance: 34.3
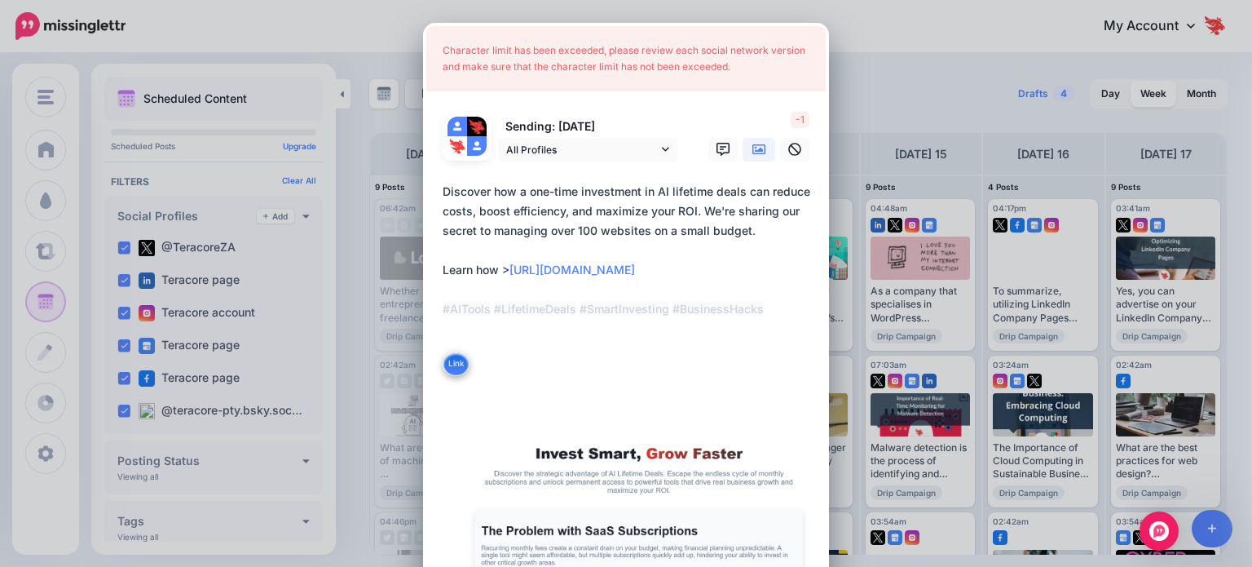
click at [700, 209] on textarea "**********" at bounding box center [630, 280] width 375 height 196
click at [591, 246] on textarea "**********" at bounding box center [630, 280] width 375 height 196
click at [489, 188] on textarea "**********" at bounding box center [630, 280] width 375 height 196
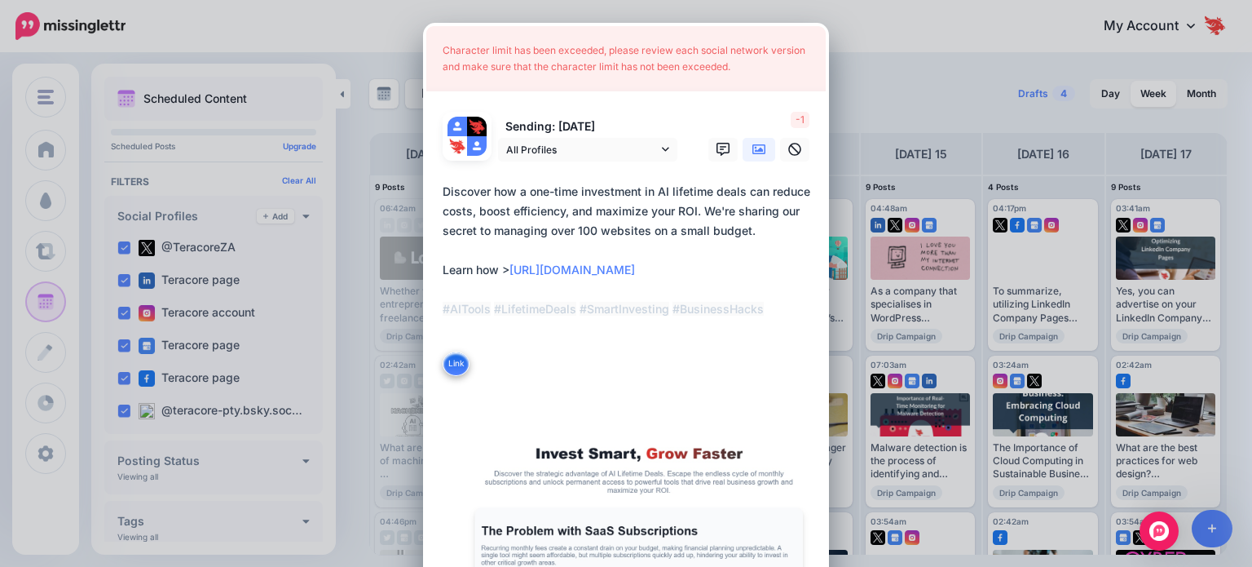
drag, startPoint x: 519, startPoint y: 192, endPoint x: 434, endPoint y: 189, distance: 84.8
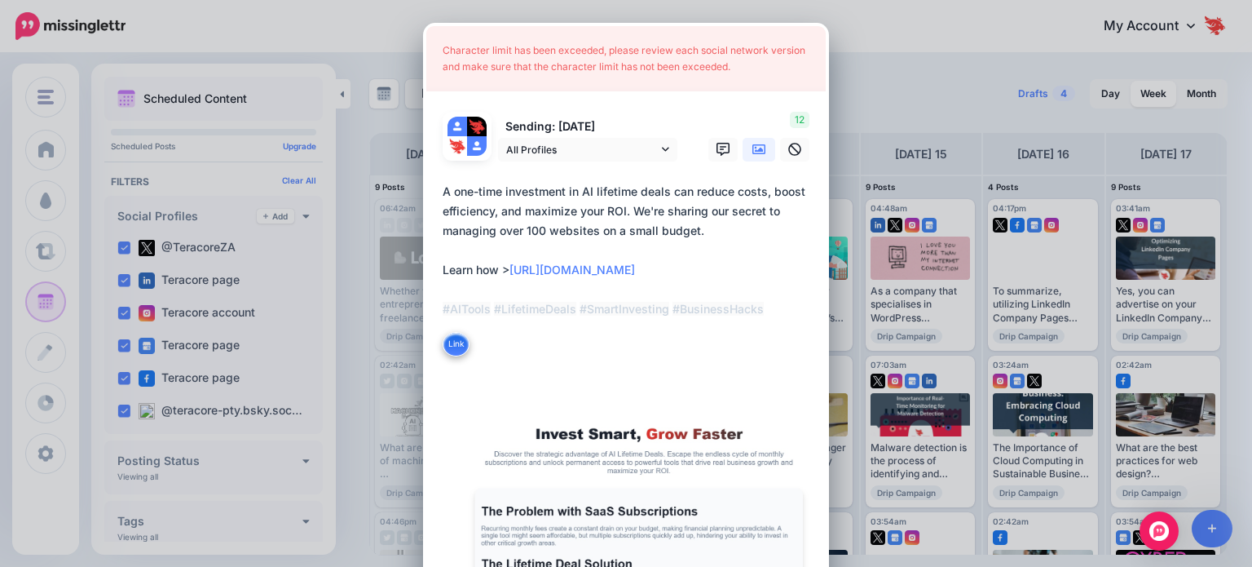
drag, startPoint x: 626, startPoint y: 209, endPoint x: 743, endPoint y: 231, distance: 118.7
click at [743, 231] on textarea "**********" at bounding box center [630, 270] width 375 height 176
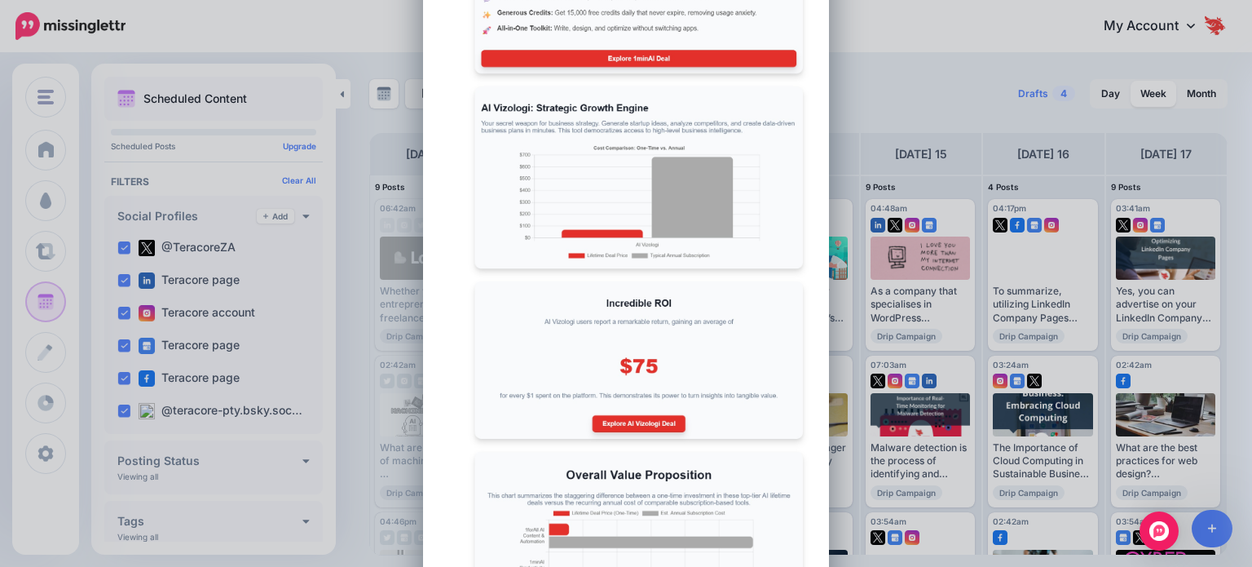
scroll to position [2120, 0]
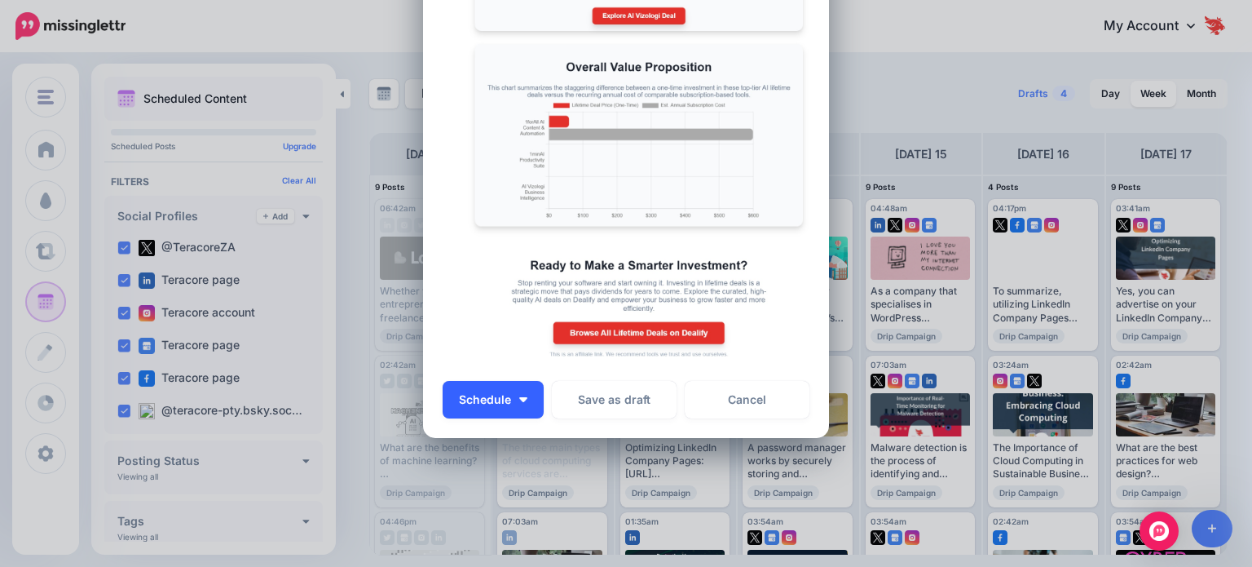
type textarea "**********"
click at [492, 404] on span "Schedule" at bounding box center [485, 399] width 52 height 11
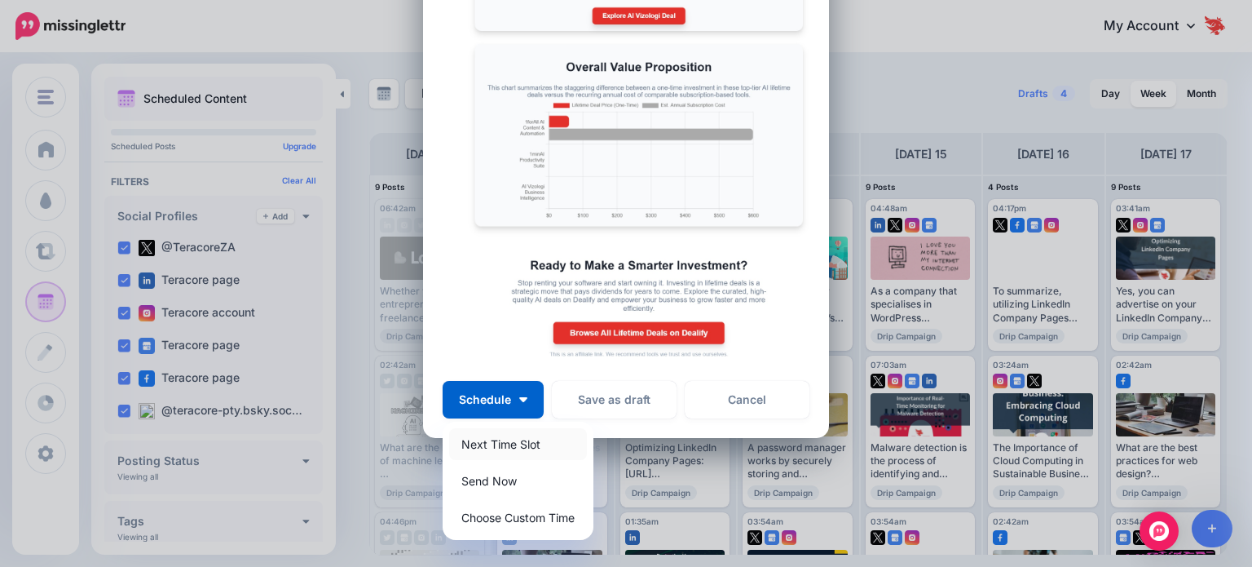
click at [495, 442] on link "Next Time Slot" at bounding box center [518, 444] width 138 height 32
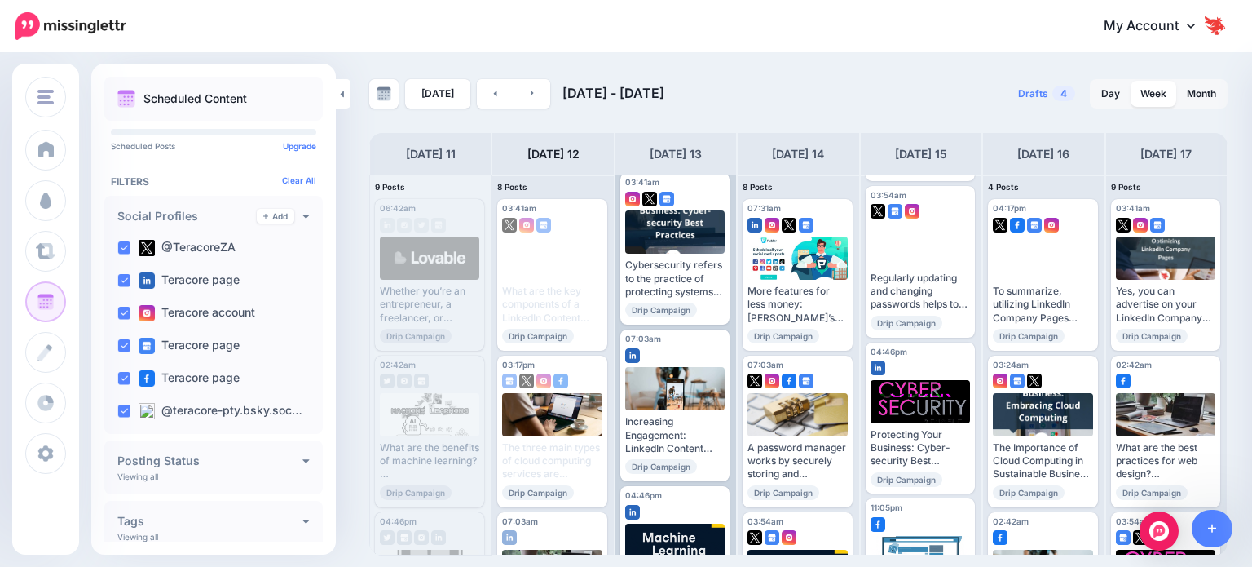
scroll to position [734, 0]
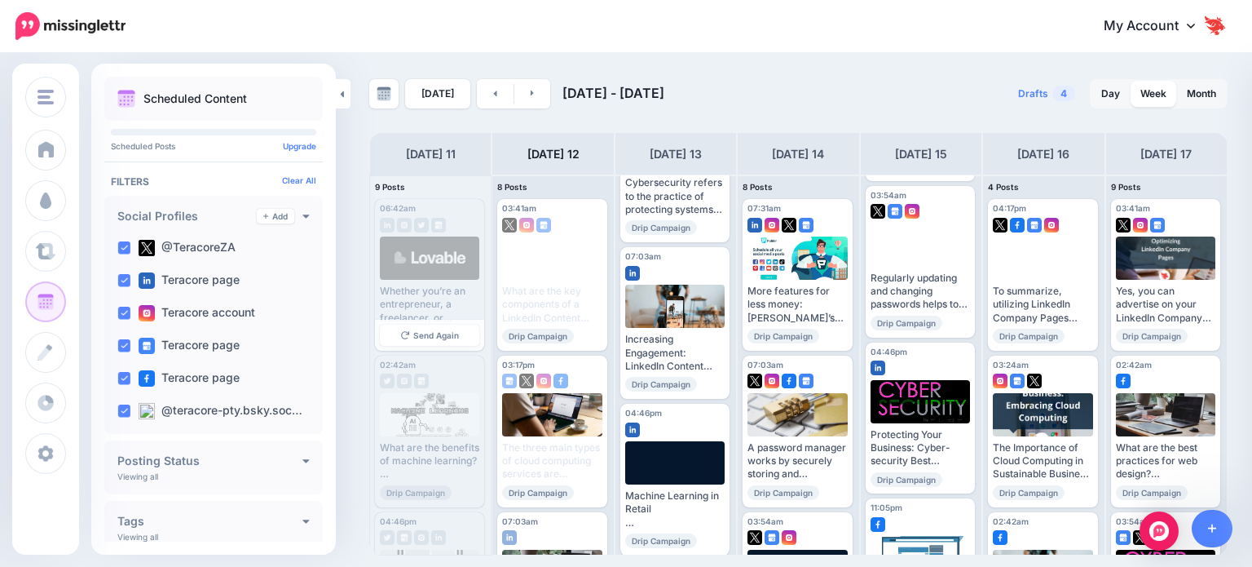
click at [404, 299] on div "Whether you’re an entrepreneur, a freelancer, or someone with a passion project…" at bounding box center [429, 305] width 99 height 40
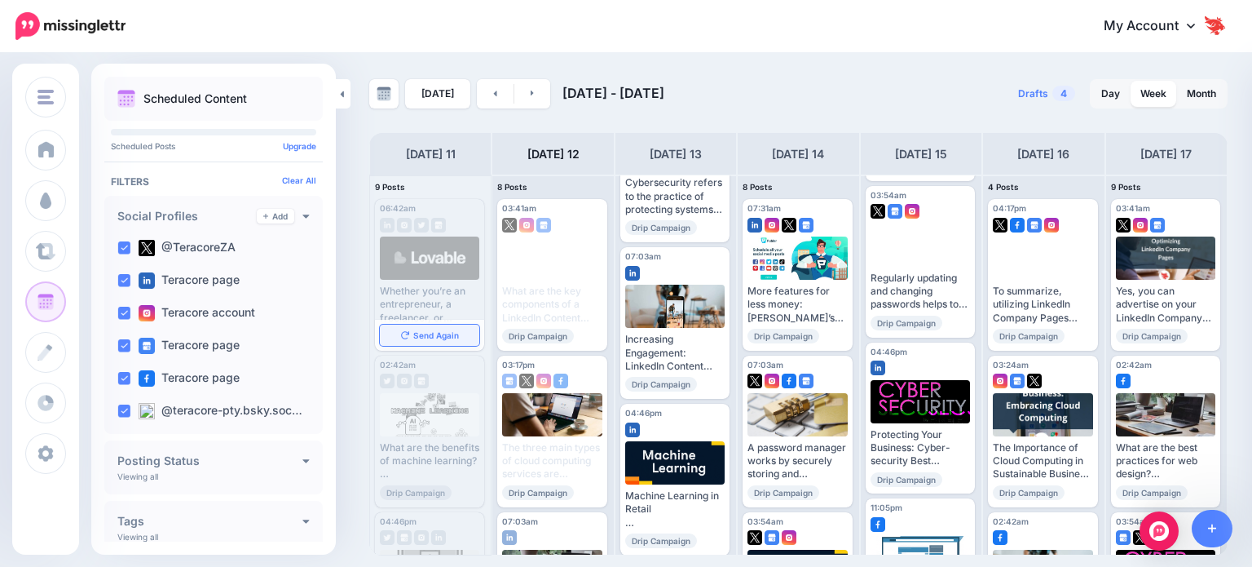
click at [409, 333] on link "Send Again" at bounding box center [429, 335] width 99 height 21
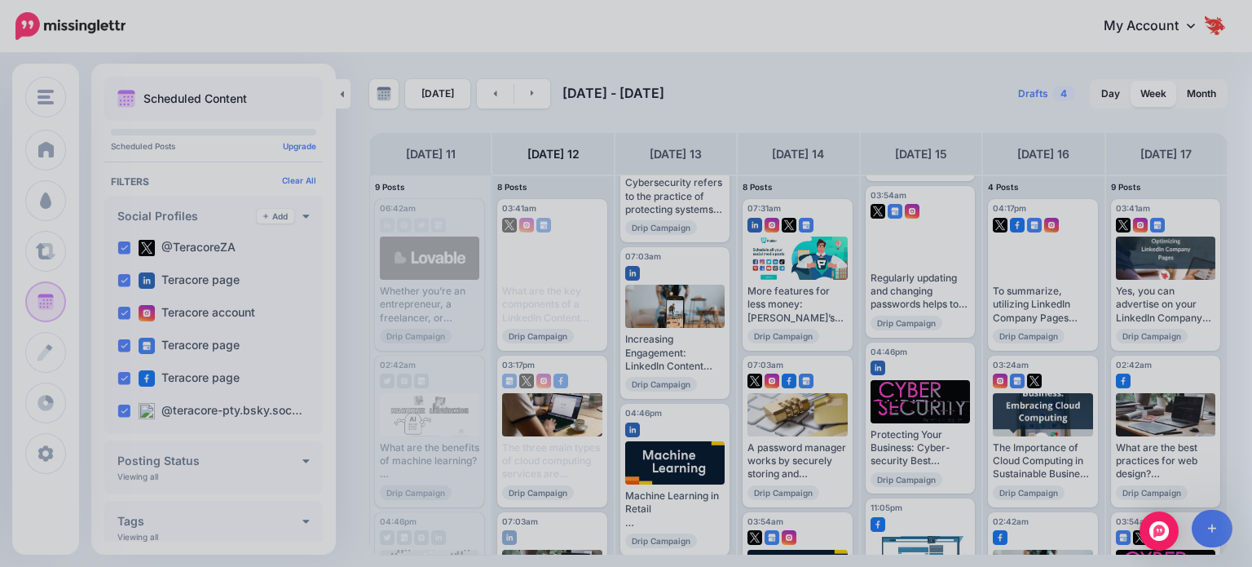
scroll to position [0, 0]
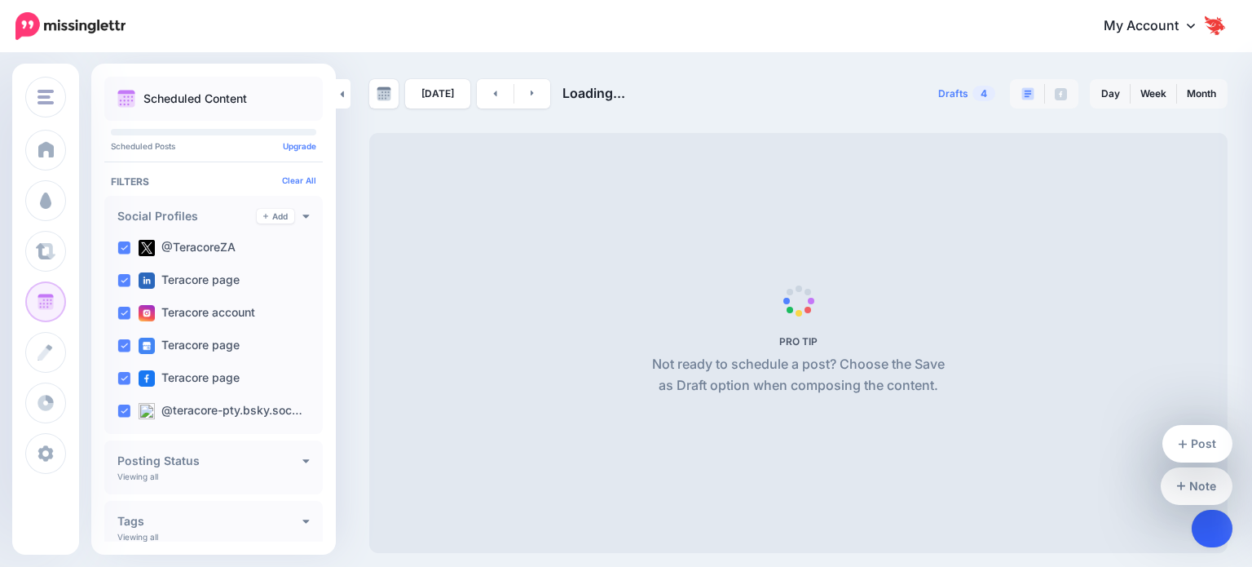
click at [1203, 528] on link at bounding box center [1213, 529] width 42 height 38
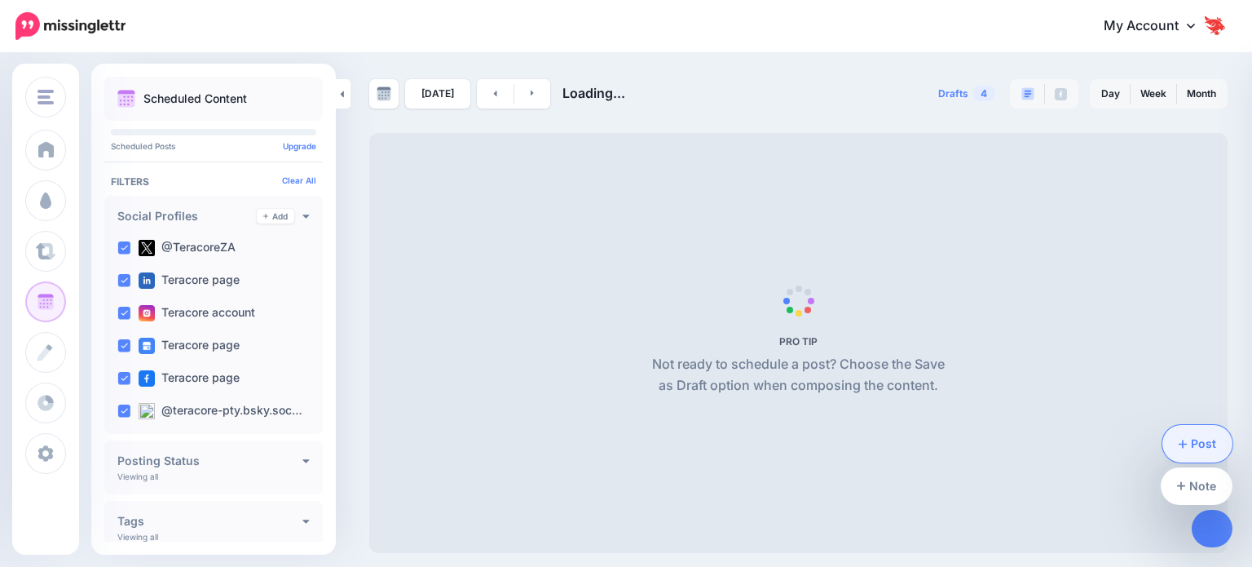
click at [1197, 439] on link "Post" at bounding box center [1198, 444] width 71 height 38
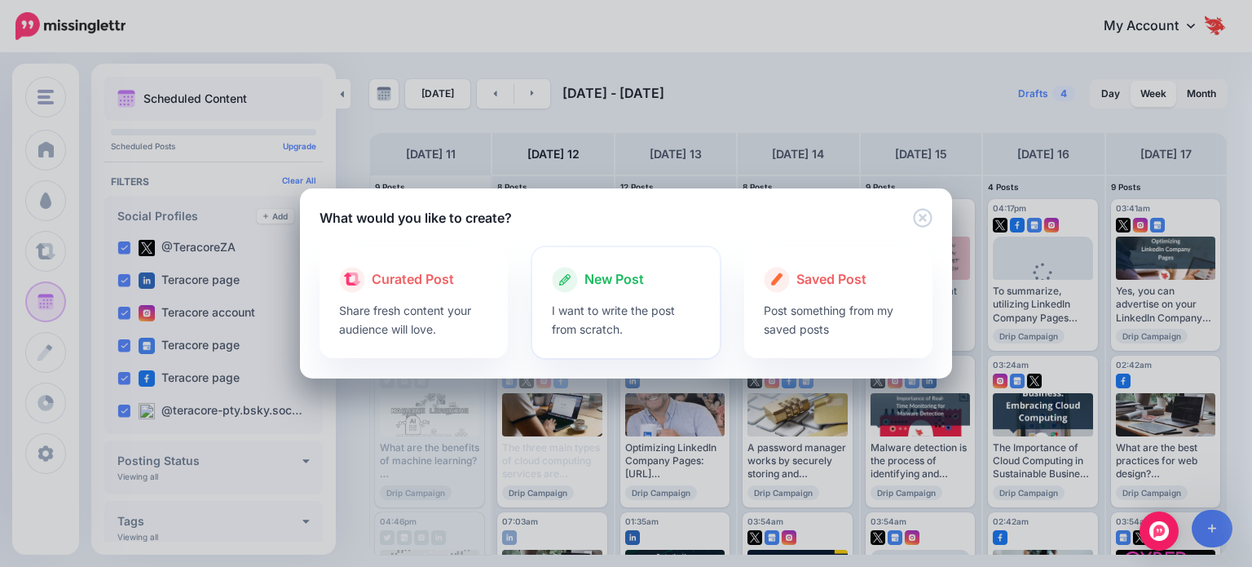
click at [626, 294] on div at bounding box center [626, 297] width 149 height 8
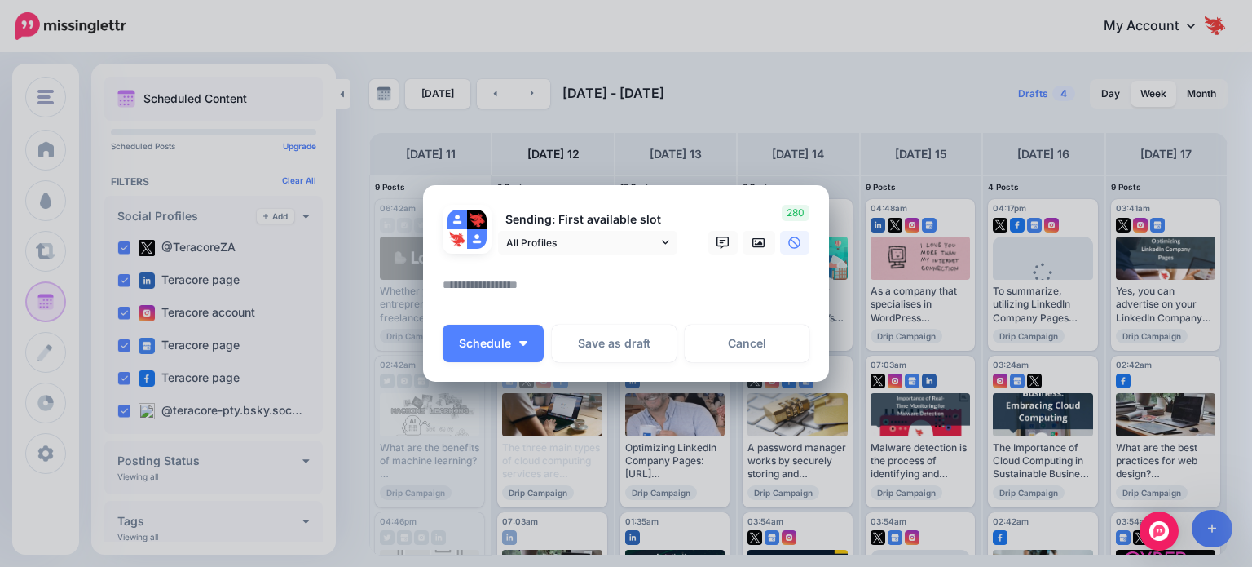
click at [590, 280] on textarea at bounding box center [630, 291] width 375 height 32
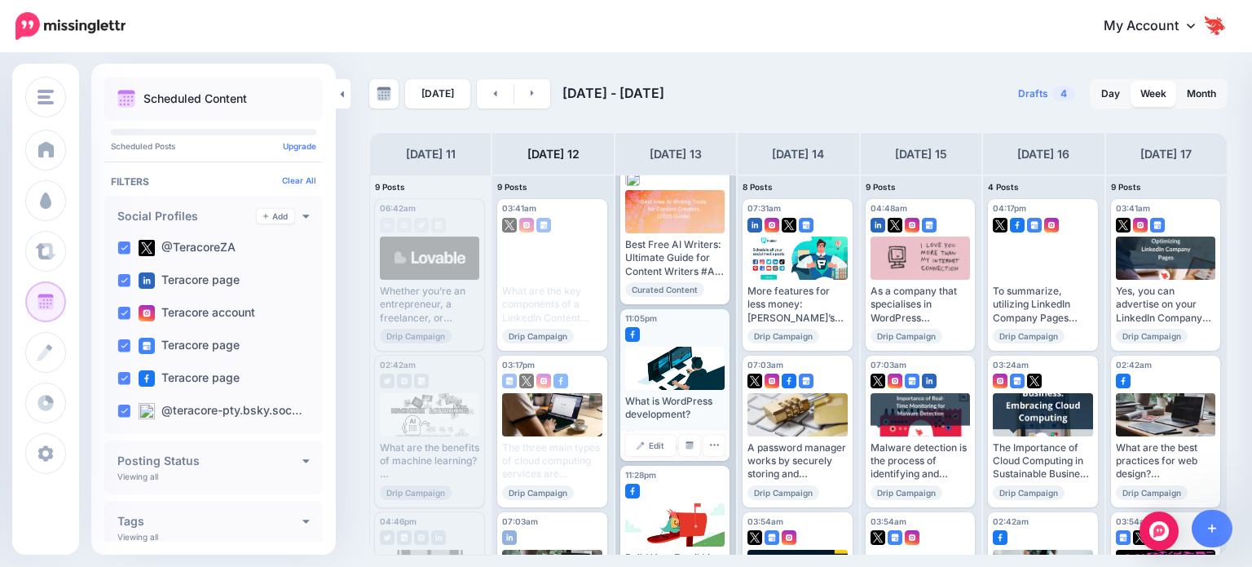
scroll to position [1526, 0]
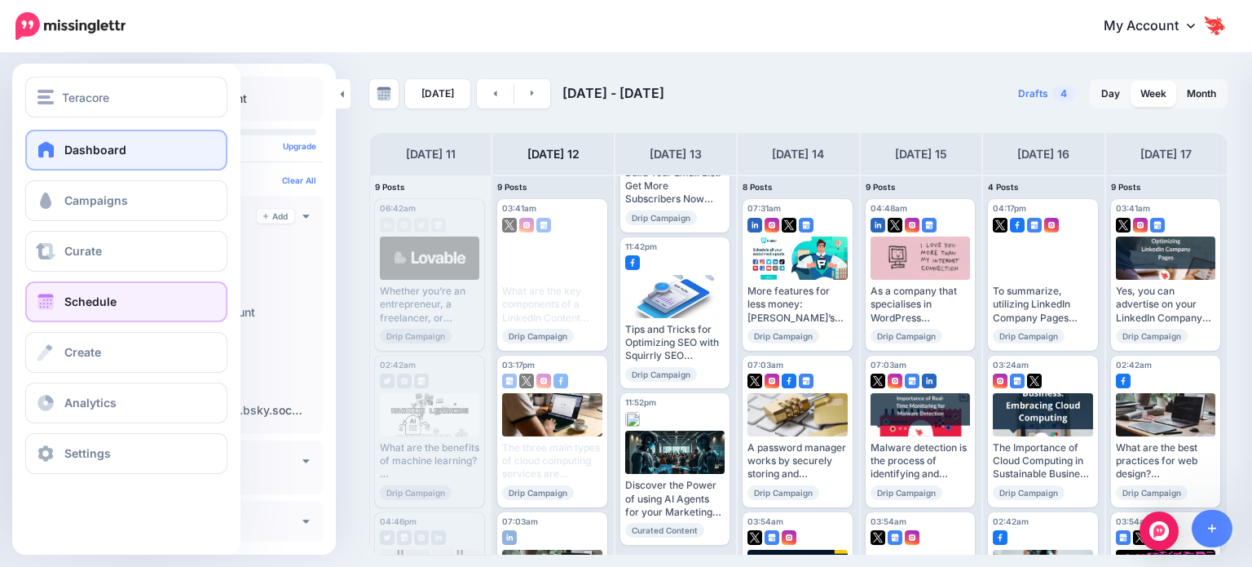
click at [64, 144] on span "Dashboard" at bounding box center [95, 150] width 62 height 14
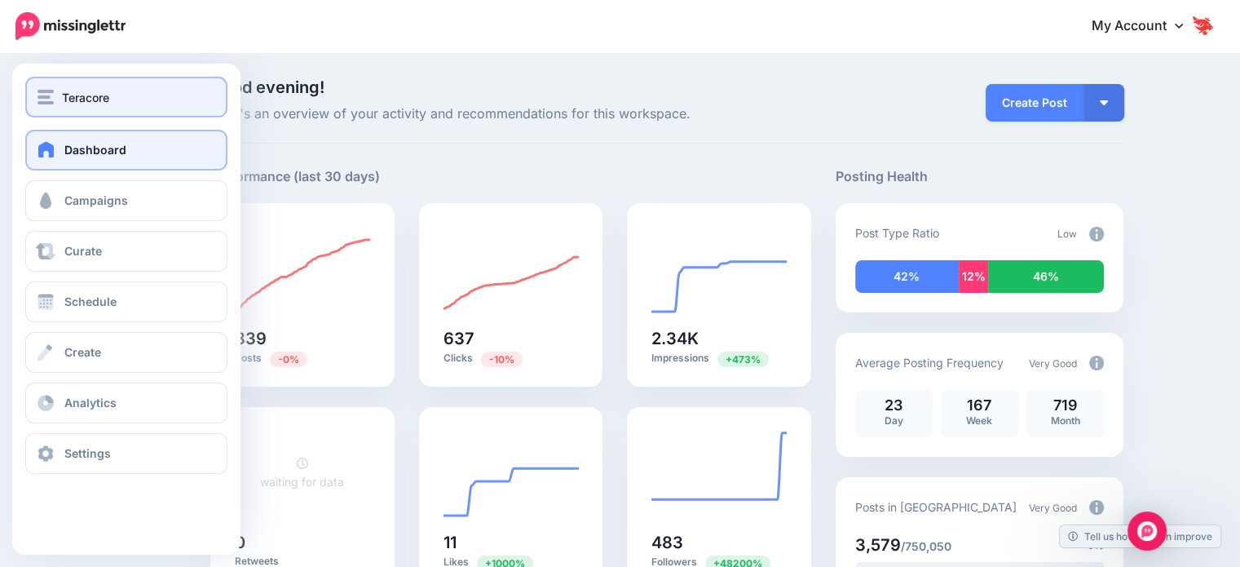
click at [126, 101] on div "Teracore" at bounding box center [127, 97] width 178 height 19
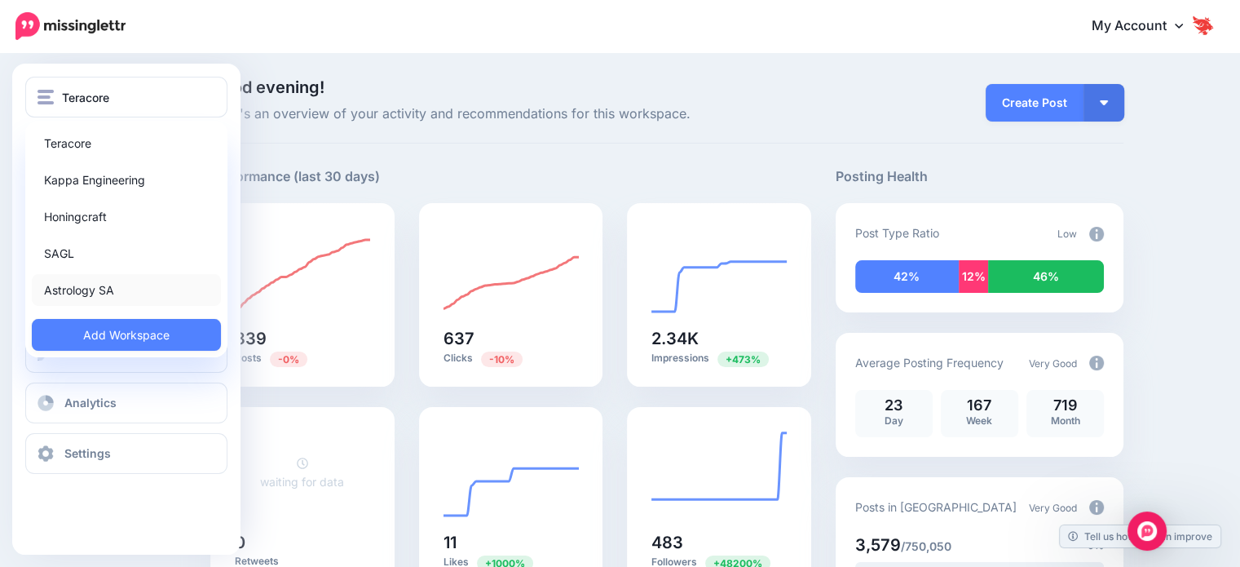
click at [117, 289] on link "Astrology SA" at bounding box center [126, 290] width 189 height 32
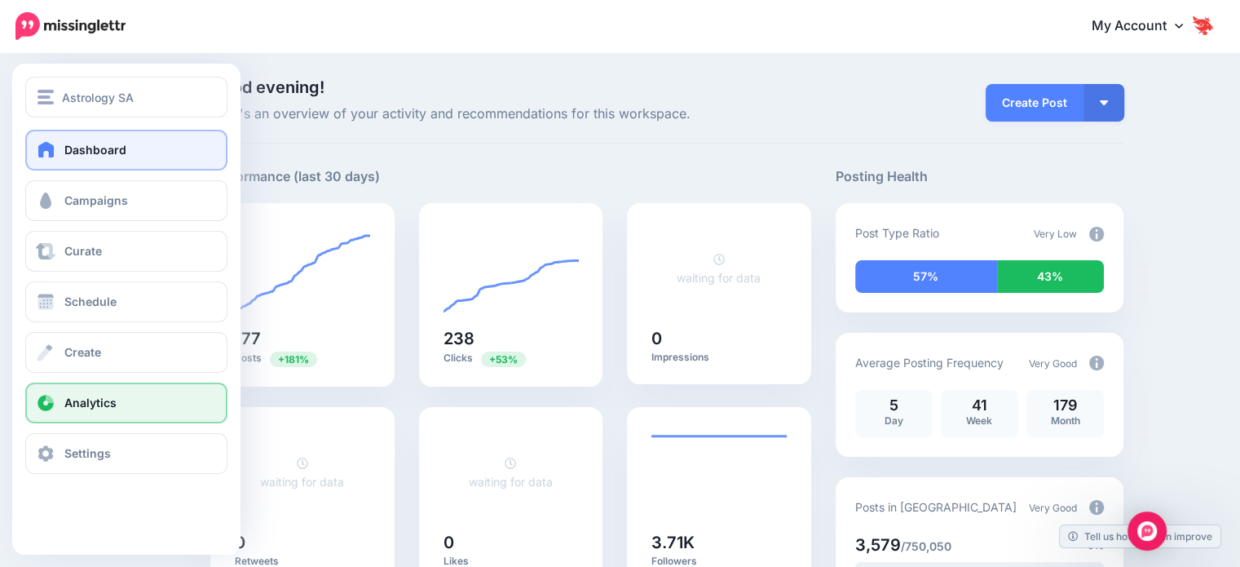
click at [63, 386] on link "Analytics" at bounding box center [126, 402] width 202 height 41
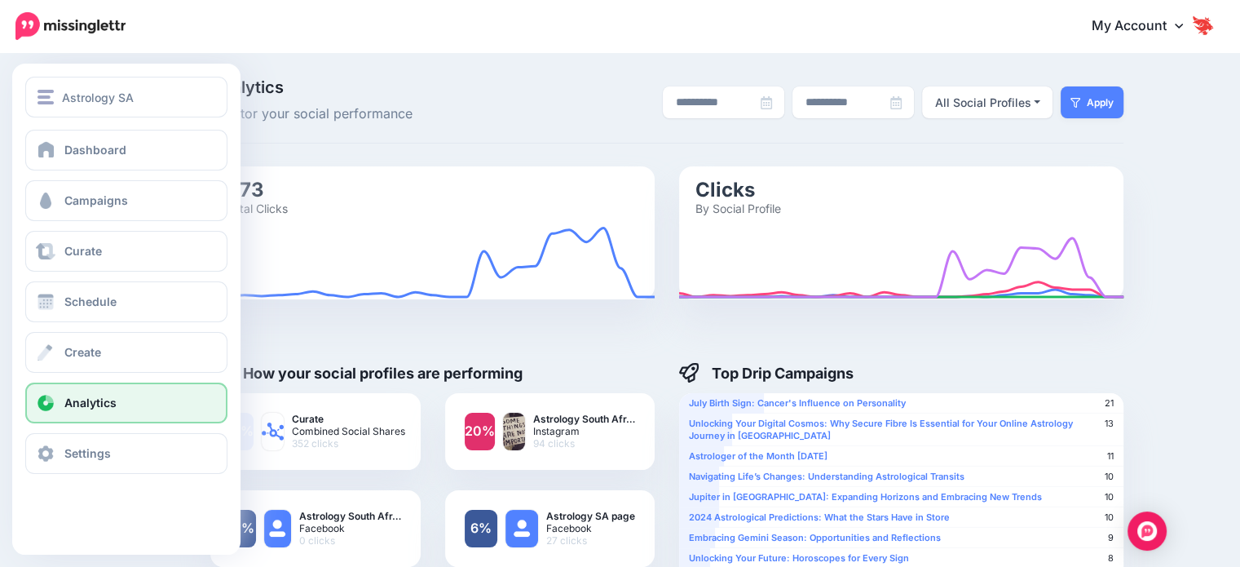
click at [163, 407] on link "Analytics" at bounding box center [126, 402] width 202 height 41
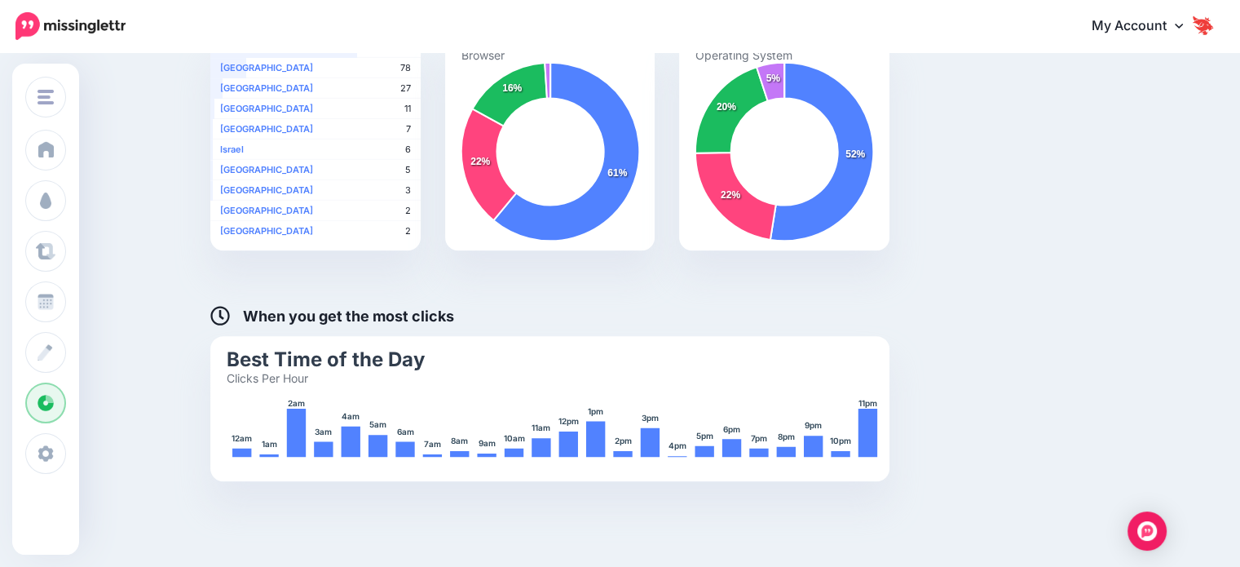
scroll to position [629, 0]
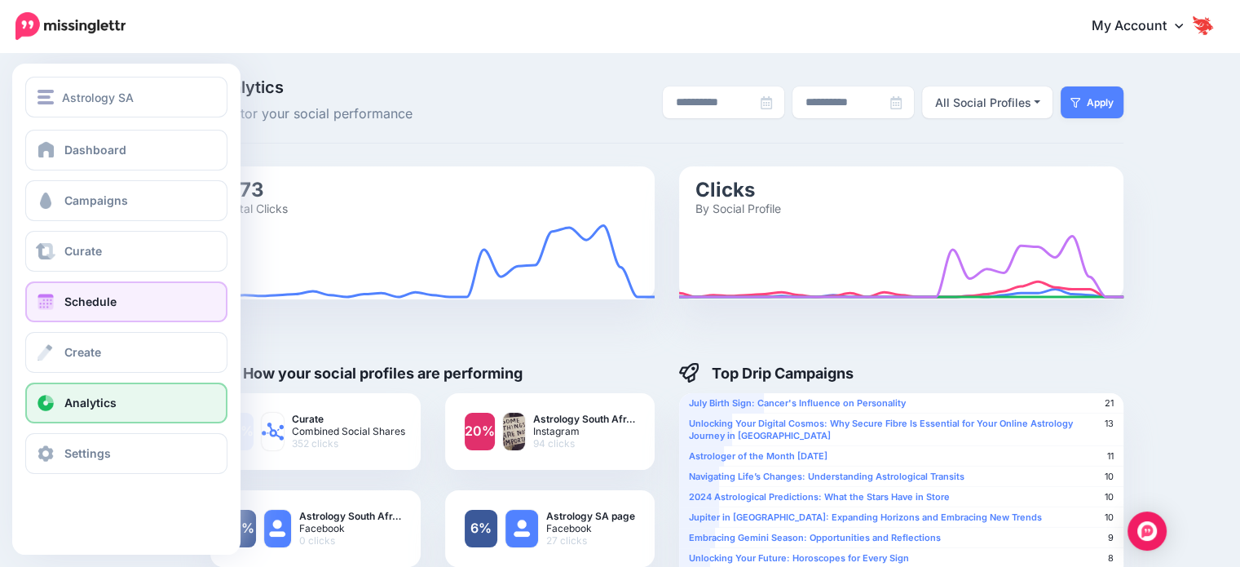
click at [88, 289] on link "Schedule" at bounding box center [126, 301] width 202 height 41
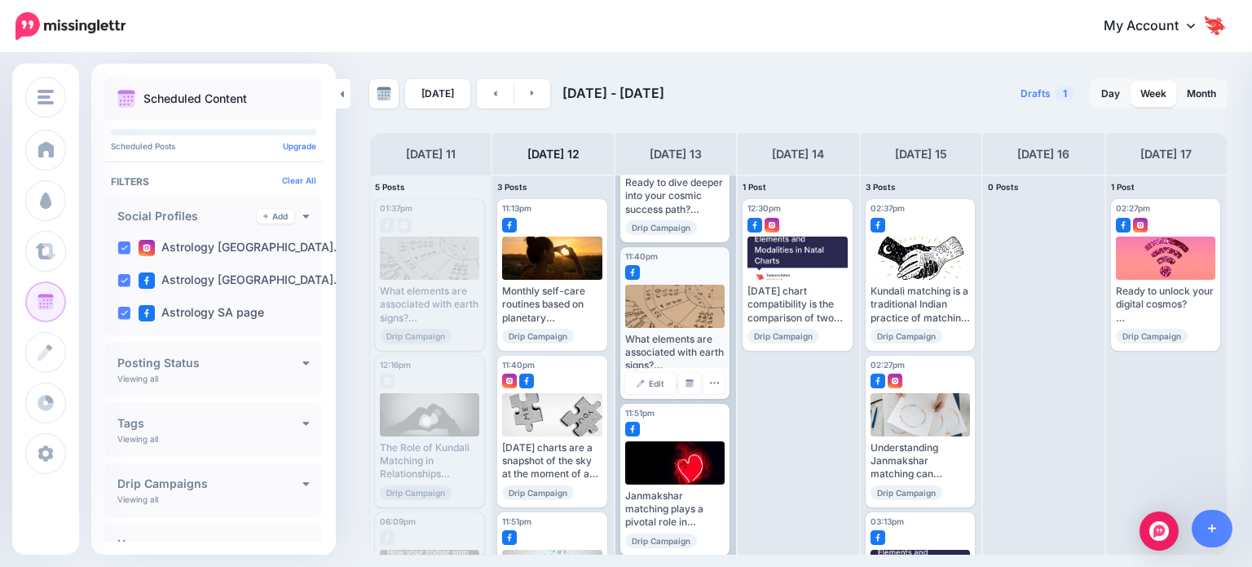
scroll to position [117, 0]
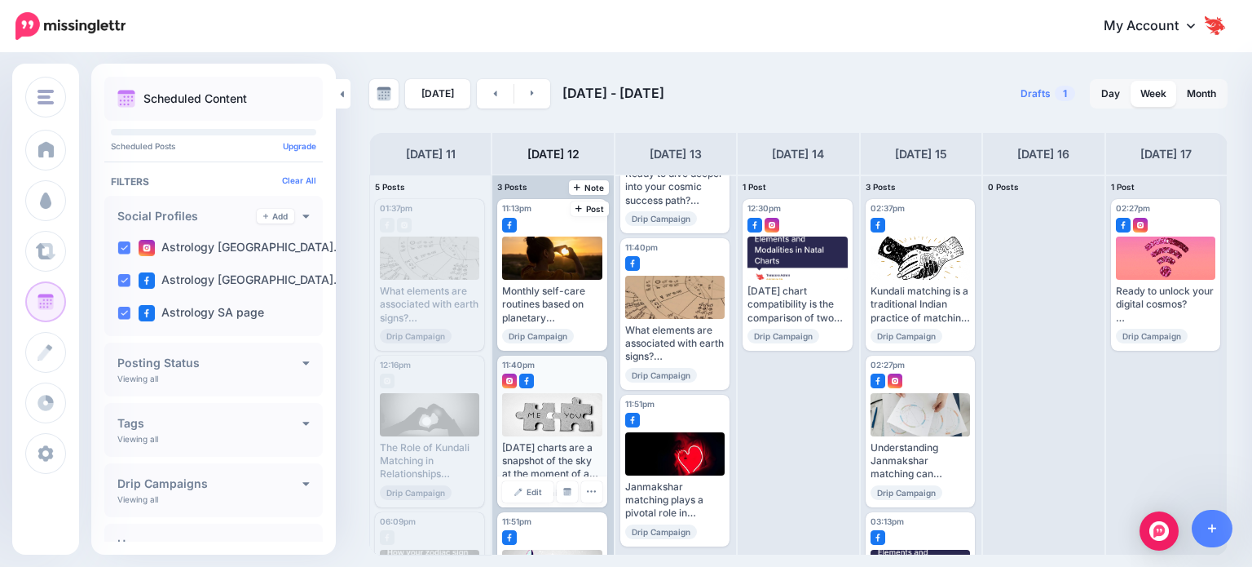
click at [541, 445] on div "[DATE] charts are a snapshot of the sky at the moment of a person's birth, prov…" at bounding box center [551, 461] width 99 height 40
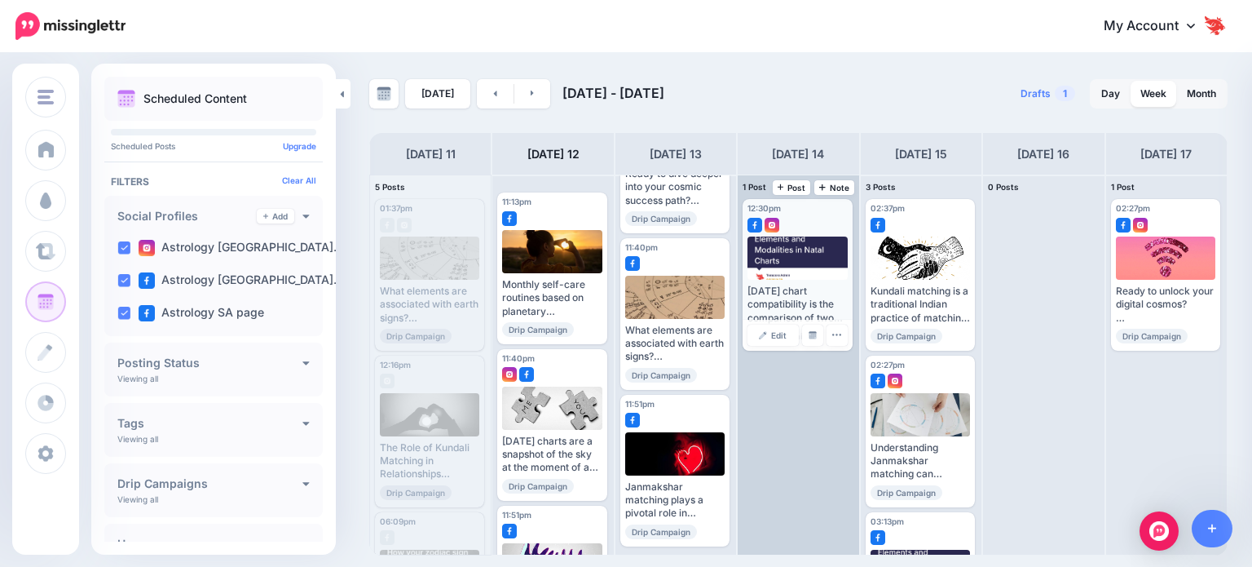
scroll to position [0, 0]
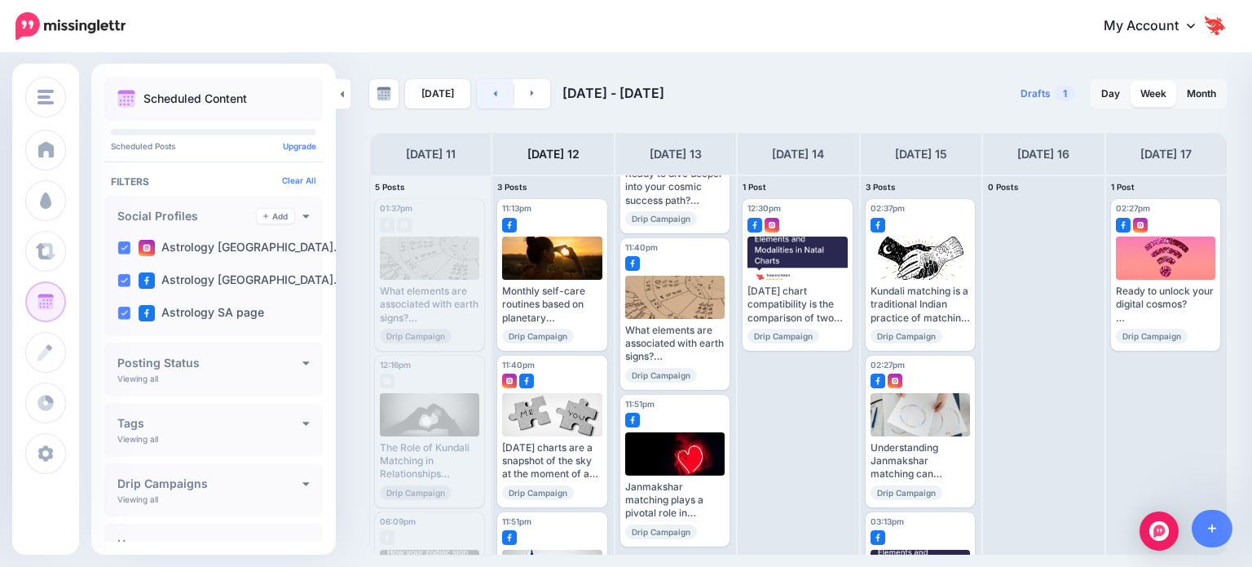
click at [487, 98] on link at bounding box center [495, 93] width 37 height 29
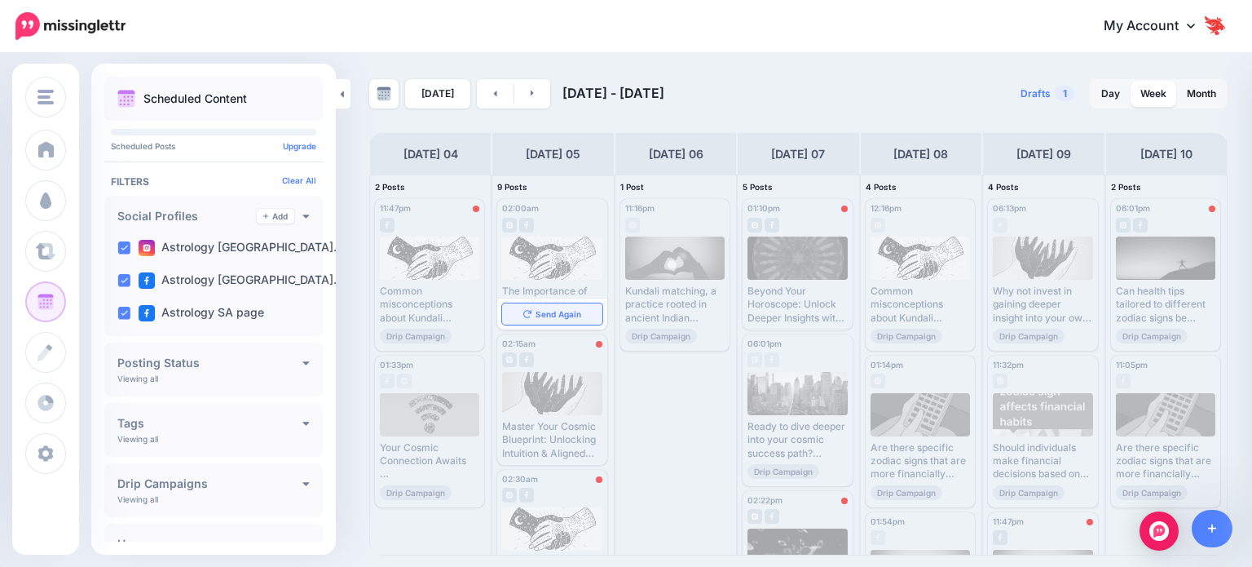
click at [559, 317] on span "Send Again" at bounding box center [559, 314] width 46 height 8
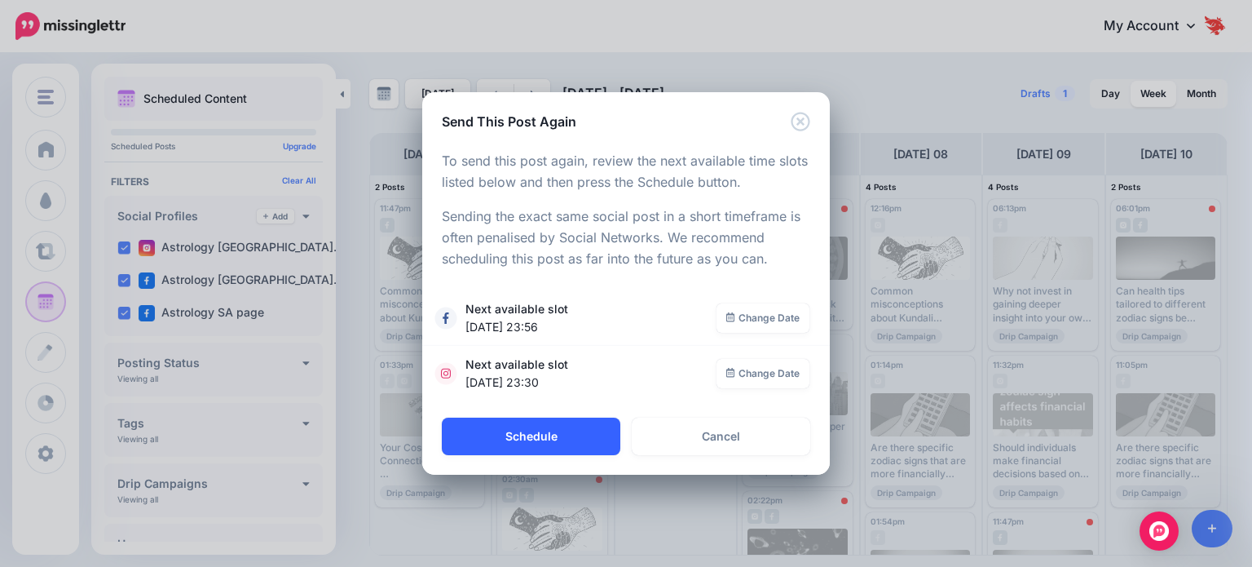
click at [541, 436] on button "Schedule" at bounding box center [531, 436] width 179 height 38
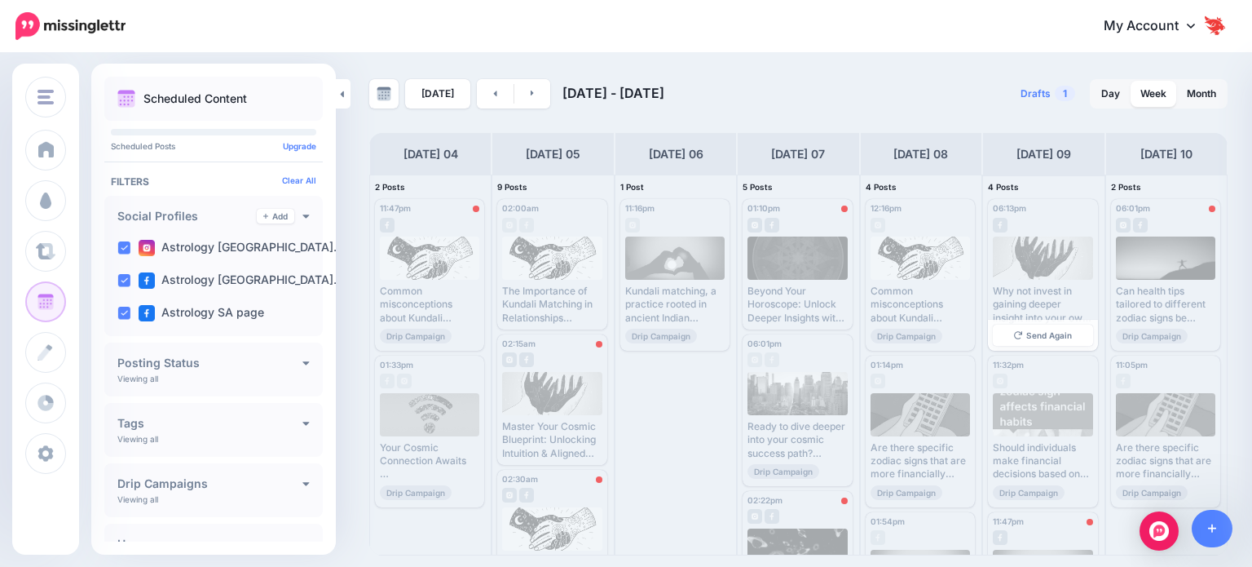
click at [1027, 305] on div "Why not invest in gaining deeper insight into your own life path and potential,…" at bounding box center [1042, 305] width 99 height 40
click at [1021, 340] on link "Send Again" at bounding box center [1042, 335] width 99 height 21
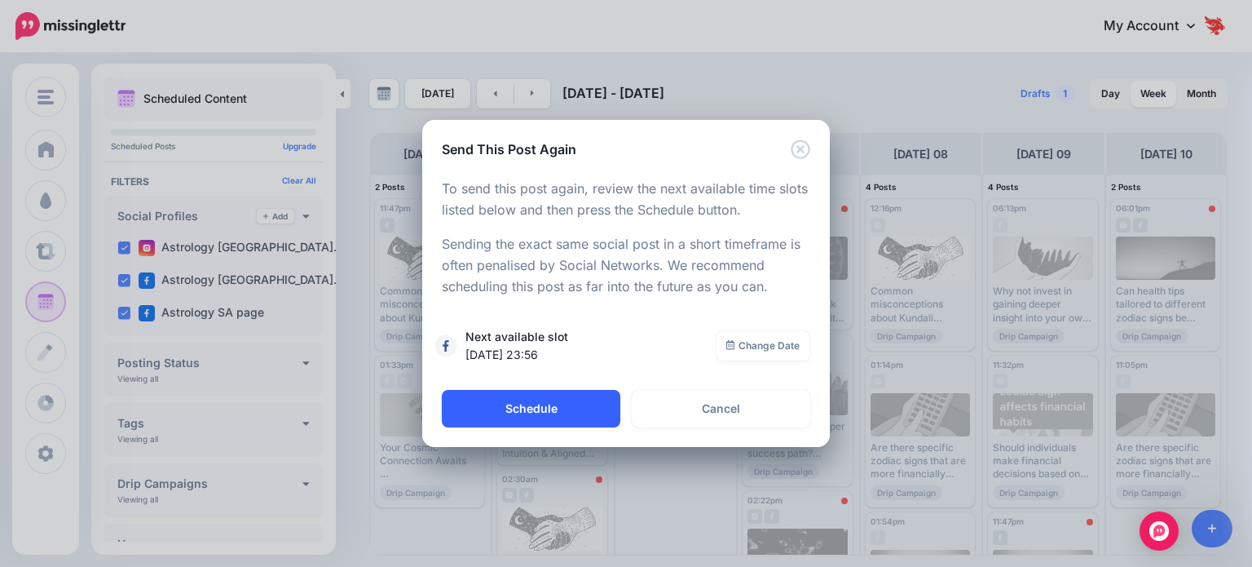
click at [532, 416] on button "Schedule" at bounding box center [531, 409] width 179 height 38
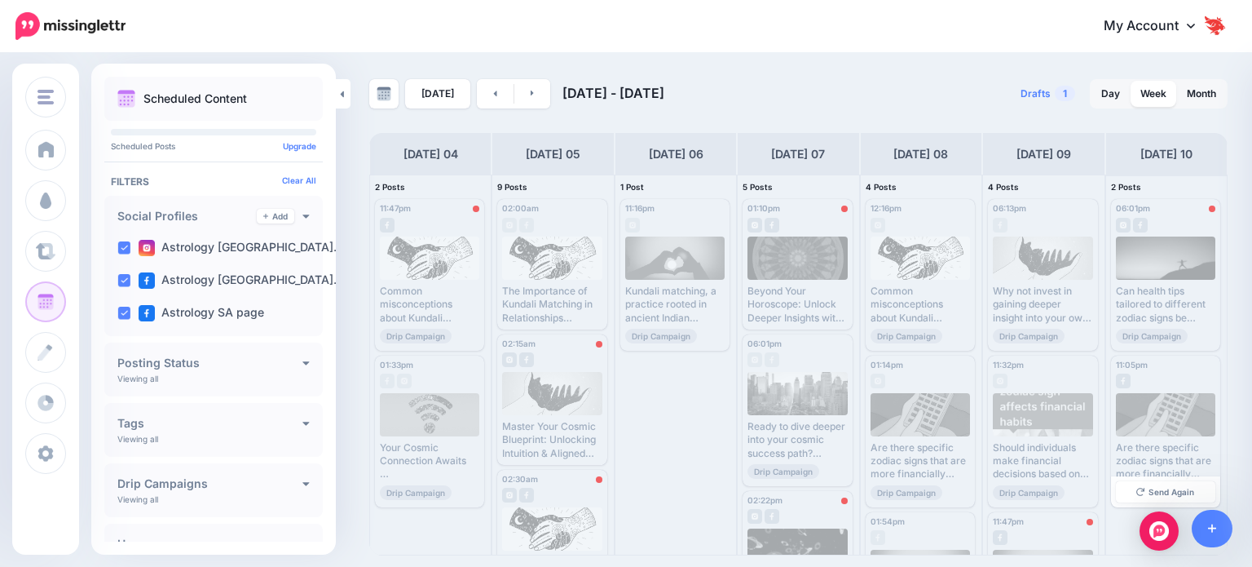
click at [1136, 453] on div "Are there specific zodiac signs that are more financially responsible? Read mor…" at bounding box center [1165, 461] width 99 height 40
click at [1154, 451] on div "Are there specific zodiac signs that are more financially responsible? Read mor…" at bounding box center [1165, 461] width 99 height 40
click at [1147, 379] on div at bounding box center [1165, 377] width 99 height 15
click at [1142, 500] on link "Send Again" at bounding box center [1165, 491] width 99 height 21
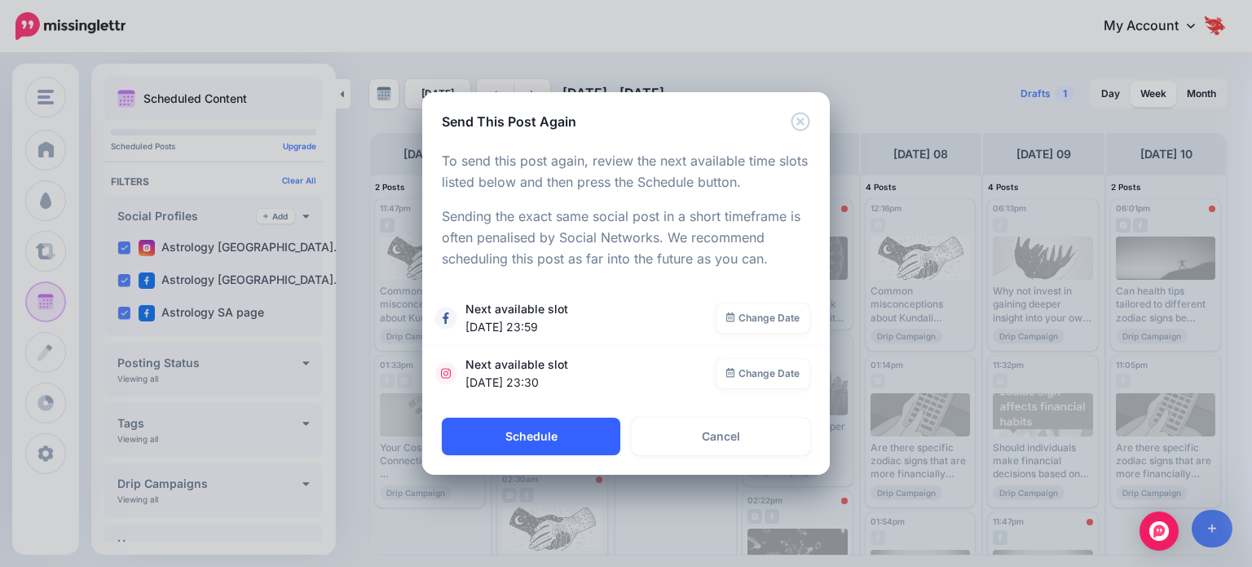
click at [554, 431] on button "Schedule" at bounding box center [531, 436] width 179 height 38
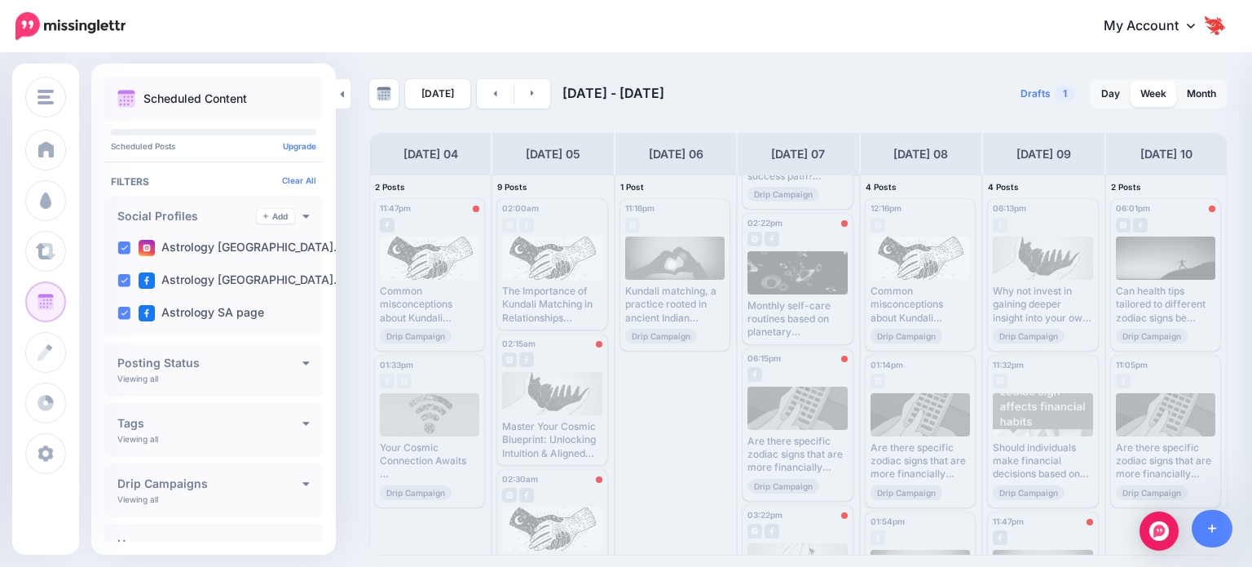
scroll to position [367, 0]
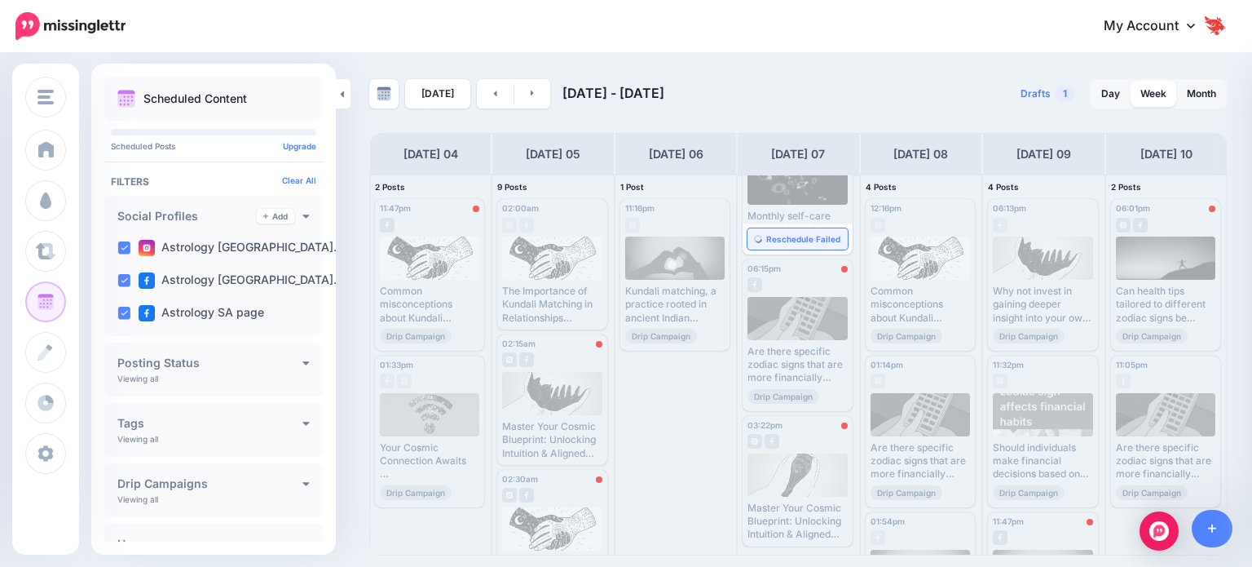
click at [796, 235] on span "Reschedule Failed" at bounding box center [803, 239] width 74 height 8
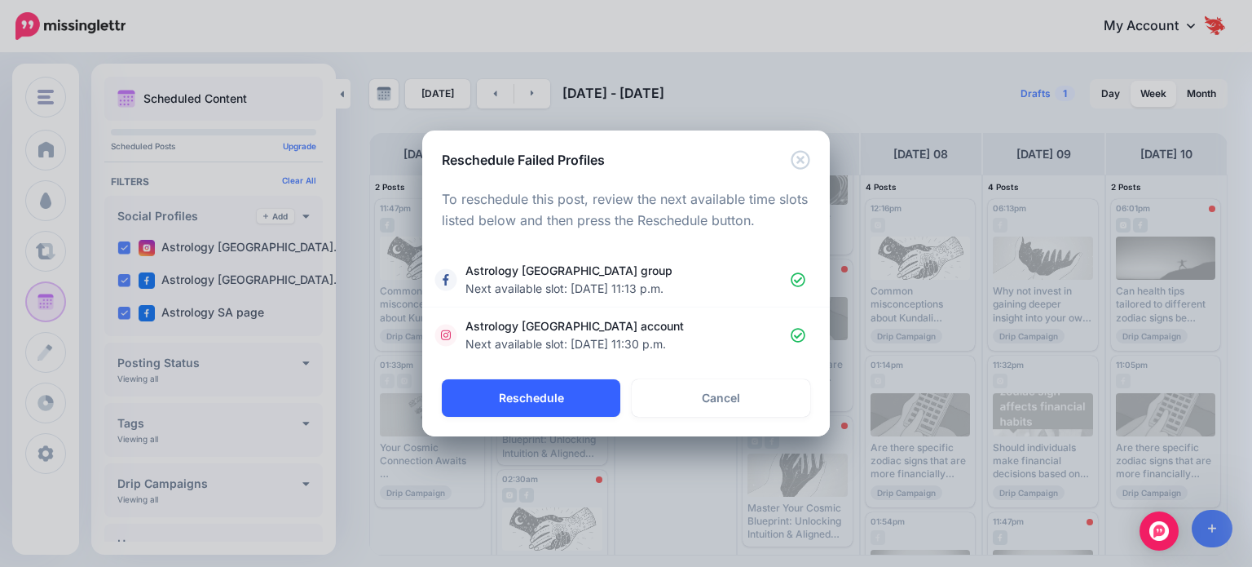
click at [603, 403] on button "Reschedule" at bounding box center [531, 398] width 179 height 38
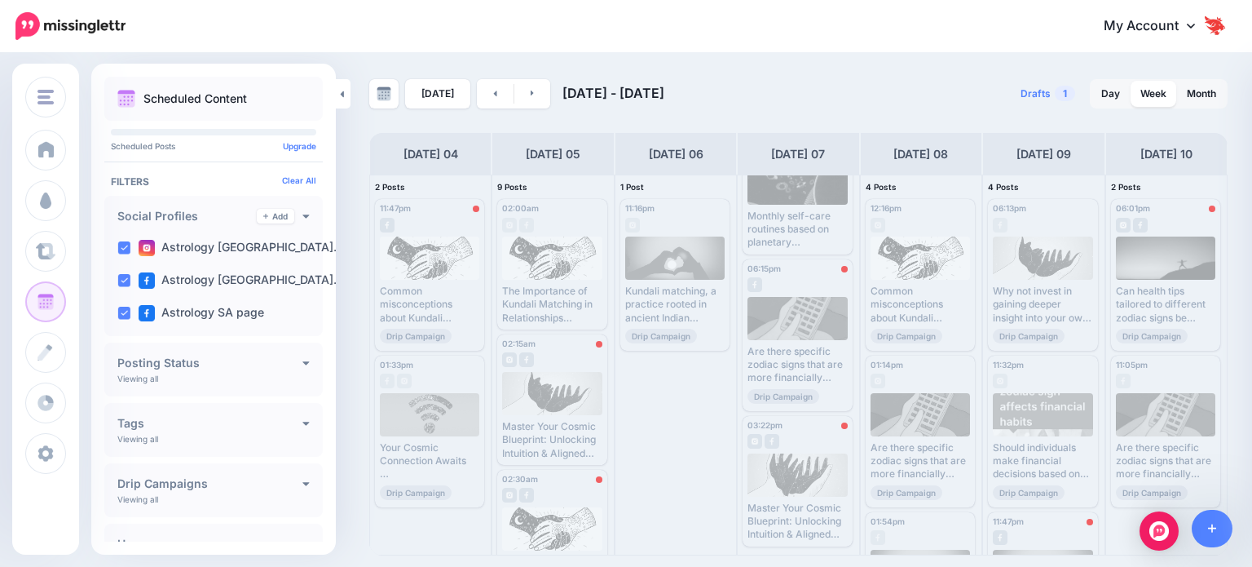
scroll to position [368, 0]
click at [1164, 331] on span "Reschedule Failed" at bounding box center [1172, 335] width 74 height 8
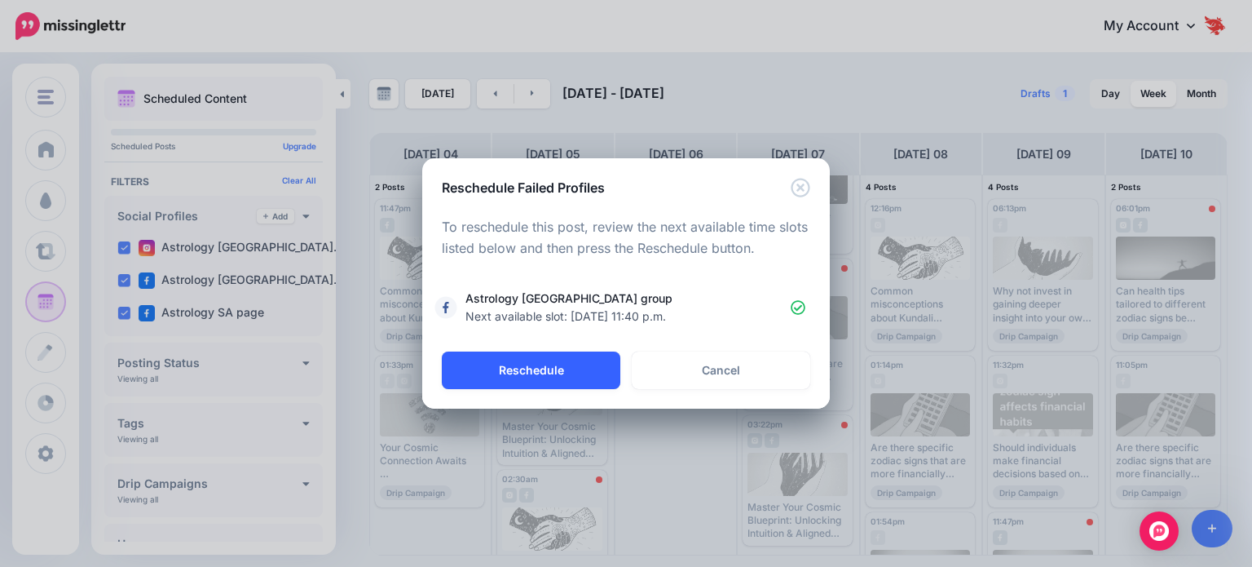
click at [567, 376] on button "Reschedule" at bounding box center [531, 370] width 179 height 38
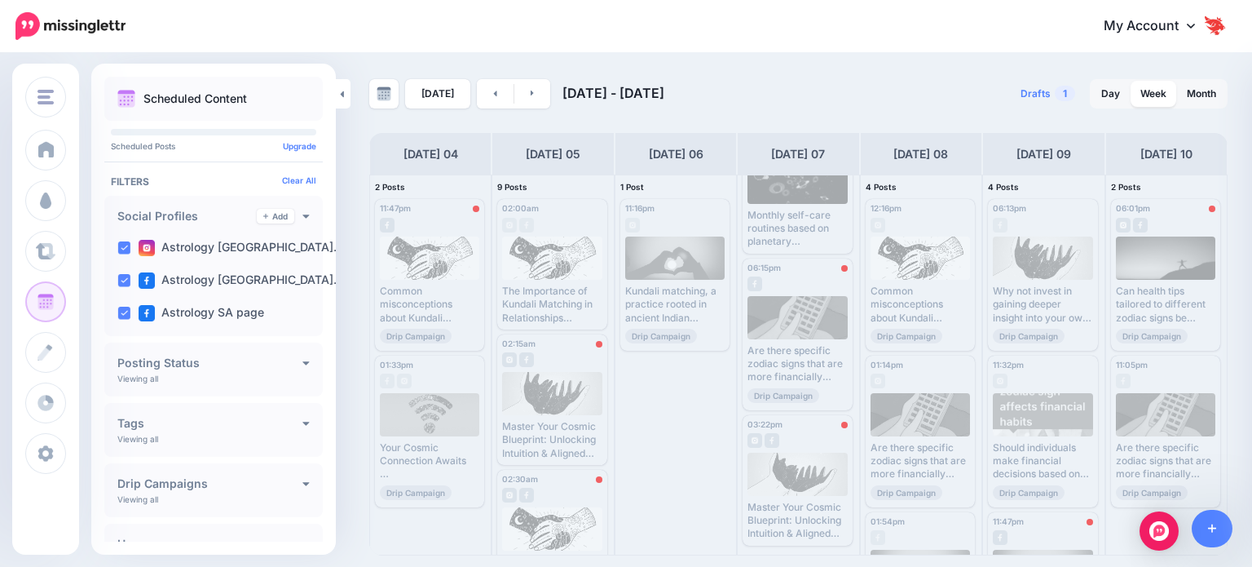
scroll to position [0, 0]
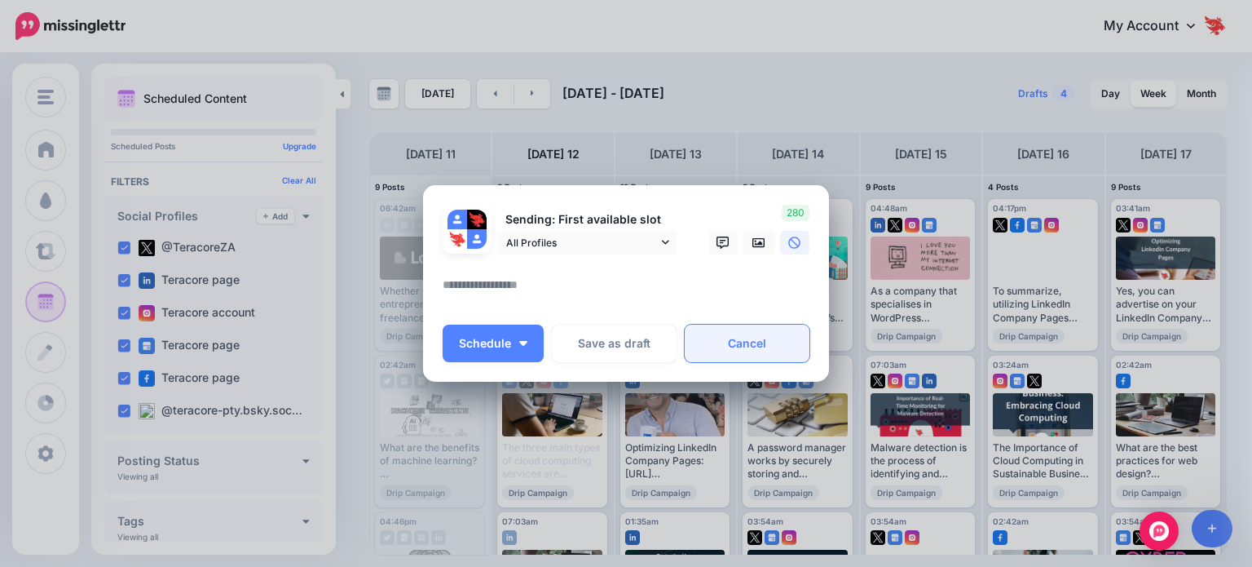
click at [751, 357] on link "Cancel" at bounding box center [747, 344] width 125 height 38
